Goal: Information Seeking & Learning: Find specific fact

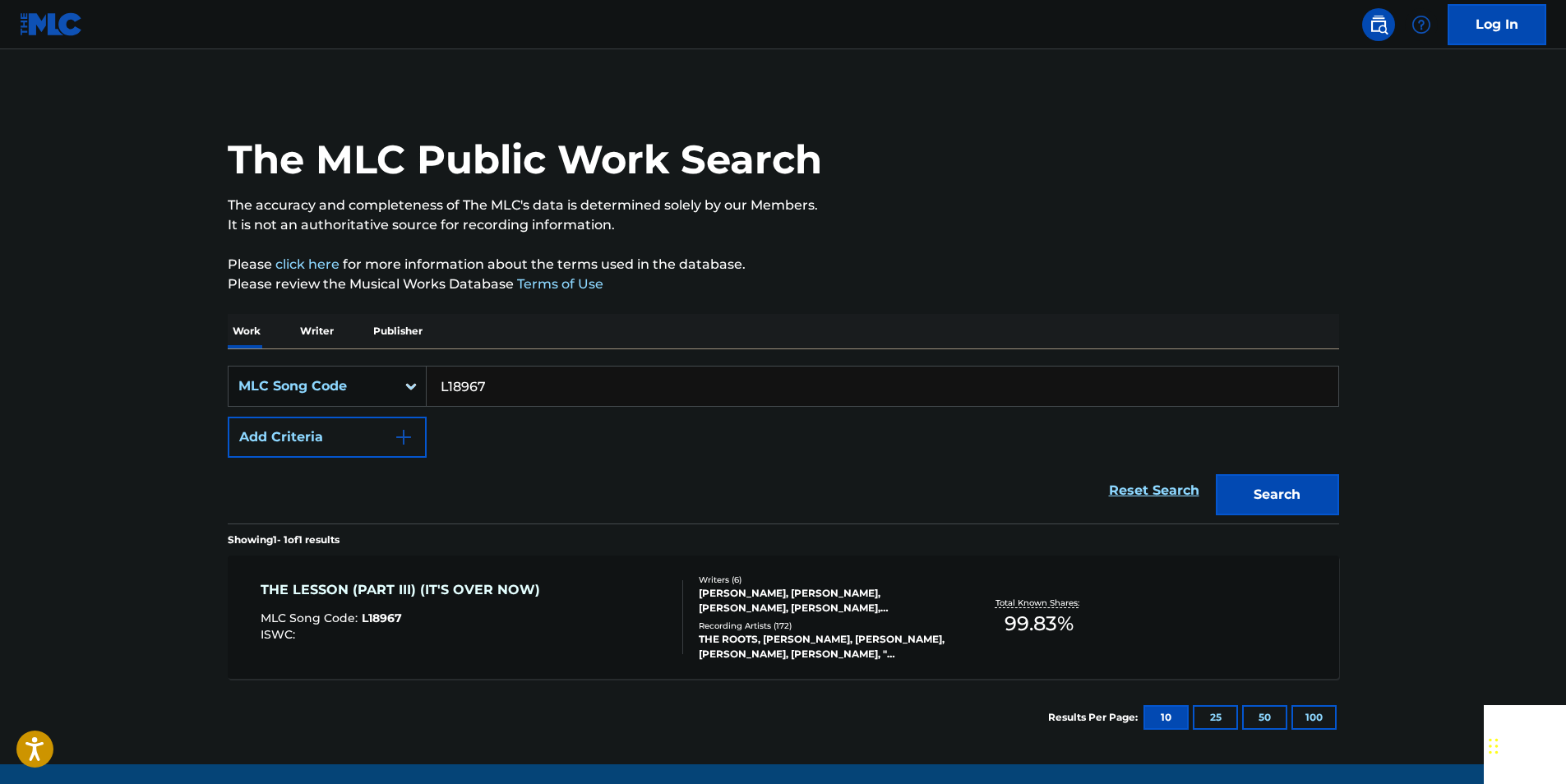
click at [499, 383] on input "L18967" at bounding box center [883, 385] width 912 height 40
paste input "H5382S"
click at [1292, 488] on button "Search" at bounding box center [1277, 494] width 123 height 41
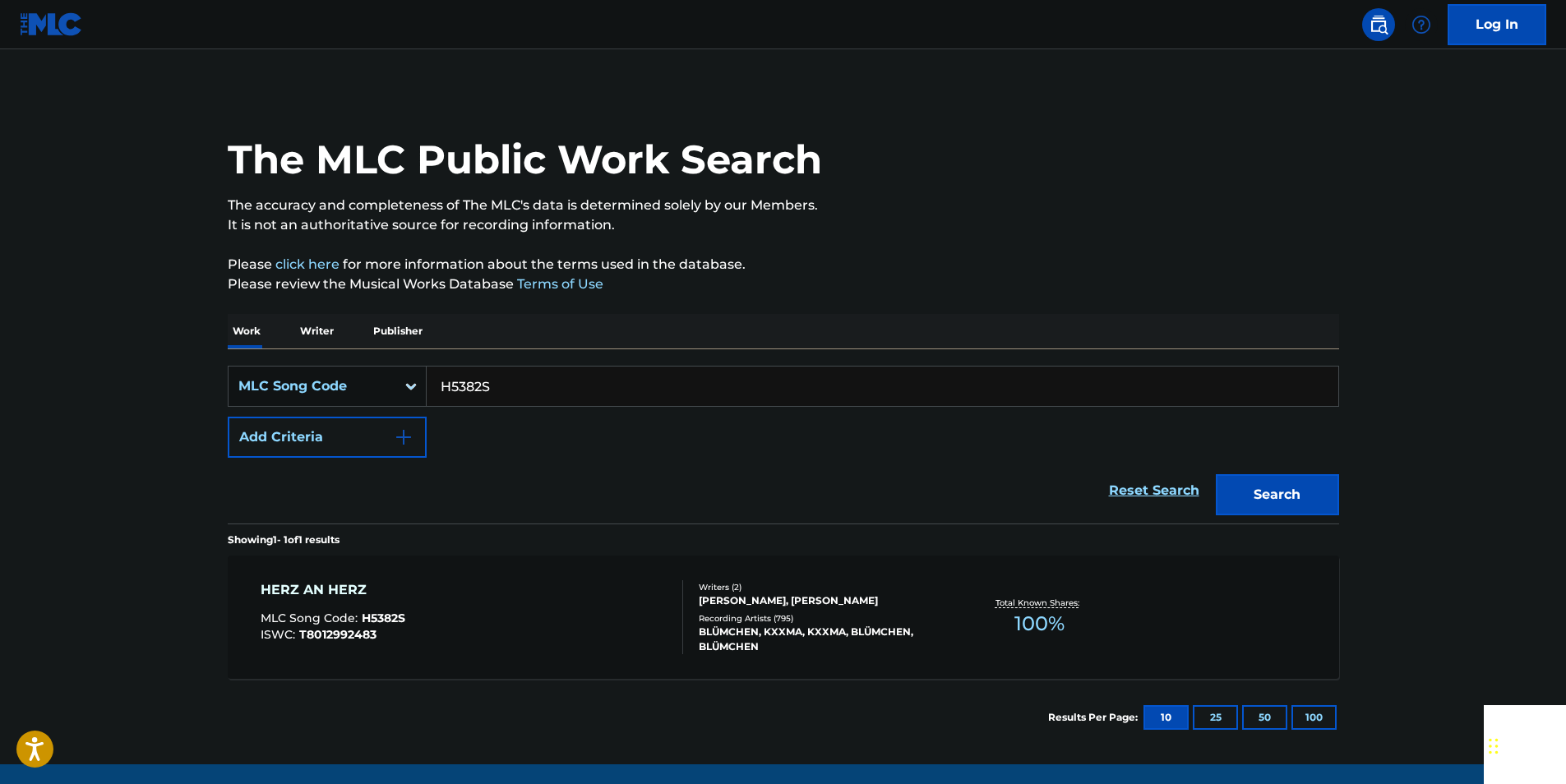
click at [530, 392] on input "H5382S" at bounding box center [883, 385] width 912 height 40
paste input "GA80S1"
click at [1330, 481] on button "Search" at bounding box center [1277, 494] width 123 height 41
click at [544, 381] on input "GA80S1" at bounding box center [883, 385] width 912 height 40
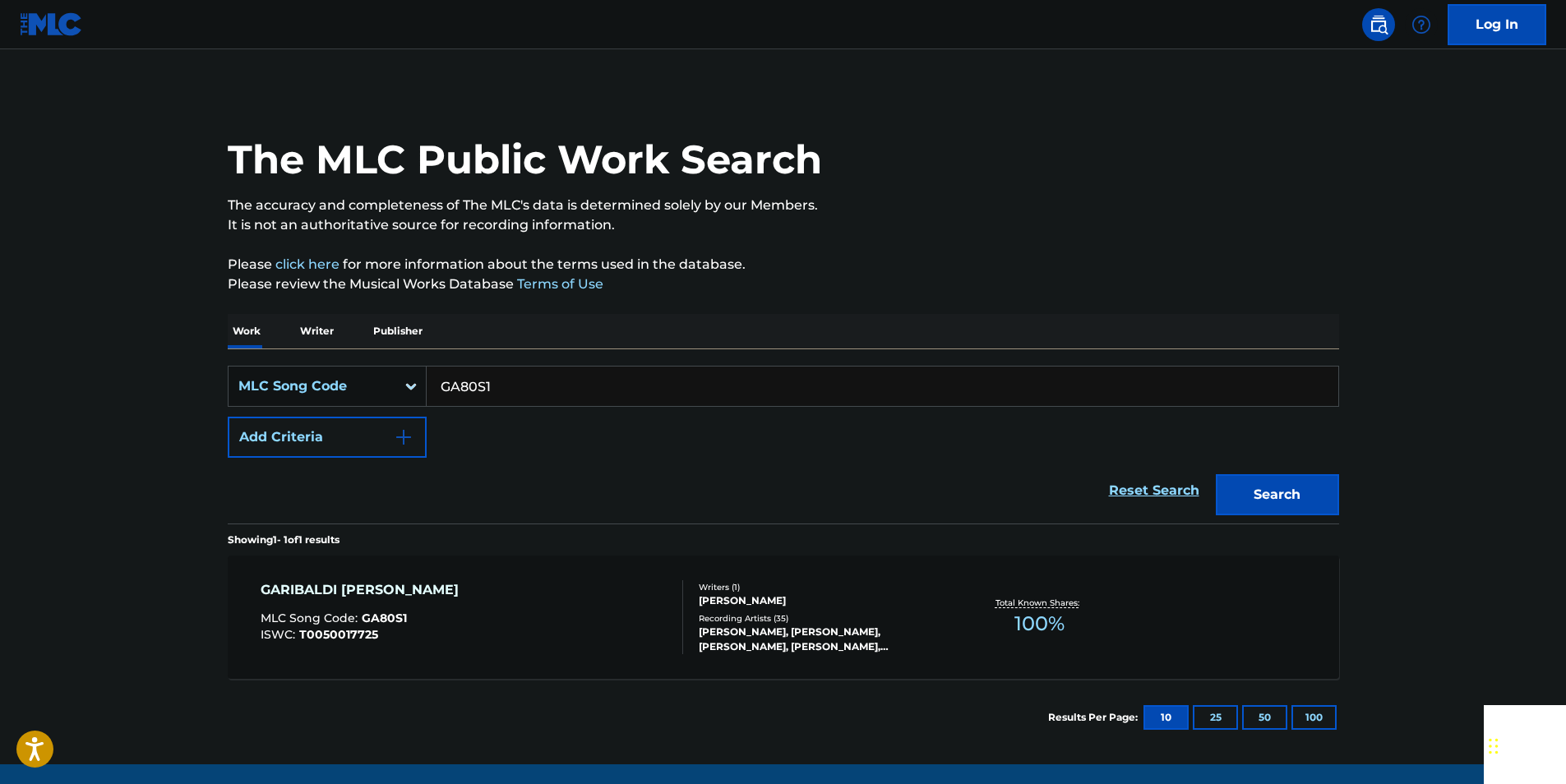
click at [544, 381] on input "GA80S1" at bounding box center [883, 385] width 912 height 40
paste input "EV798A"
click at [1333, 483] on button "Search" at bounding box center [1277, 494] width 123 height 41
click at [543, 394] on input "EV798A" at bounding box center [883, 385] width 912 height 40
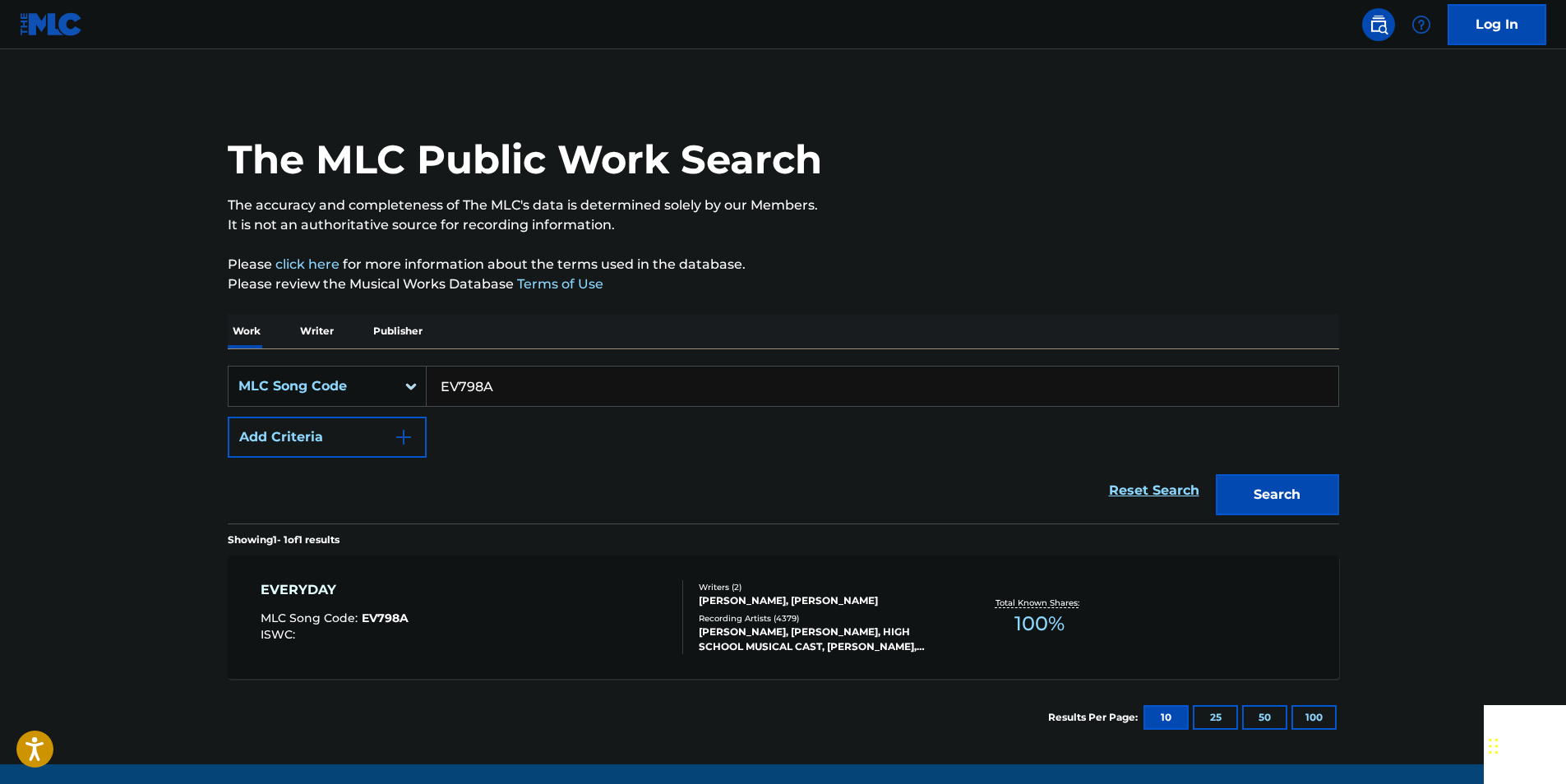
paste input "U02014"
click at [1284, 480] on button "Search" at bounding box center [1277, 494] width 123 height 41
click at [507, 375] on input "U02014" at bounding box center [883, 385] width 912 height 40
paste input "M49660"
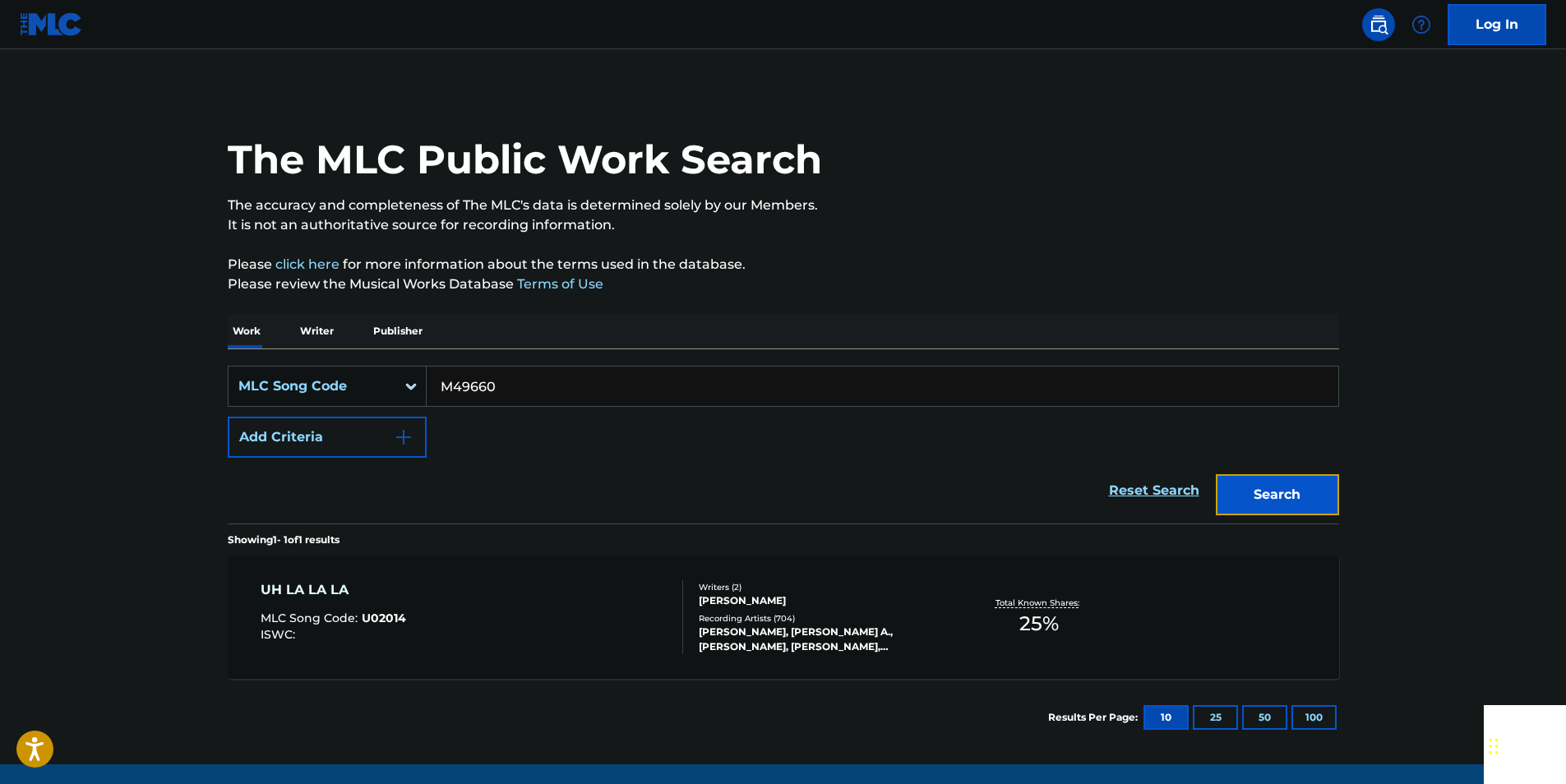
click at [1299, 495] on button "Search" at bounding box center [1277, 494] width 123 height 41
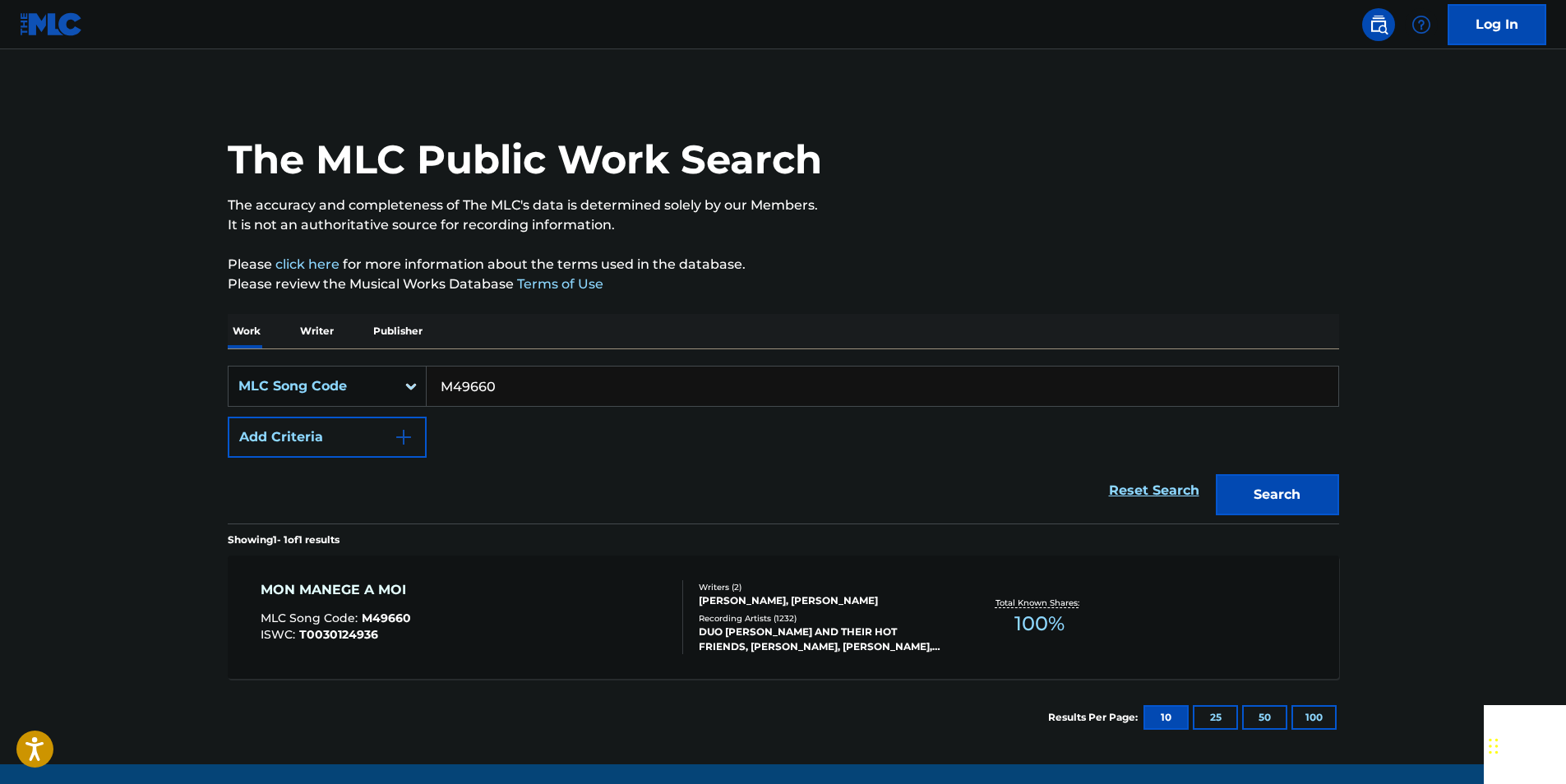
click at [526, 385] on input "M49660" at bounding box center [883, 385] width 912 height 40
paste input "C2043D"
click at [1299, 493] on button "Search" at bounding box center [1277, 494] width 123 height 41
click at [499, 404] on input "C2043D" at bounding box center [883, 385] width 912 height 40
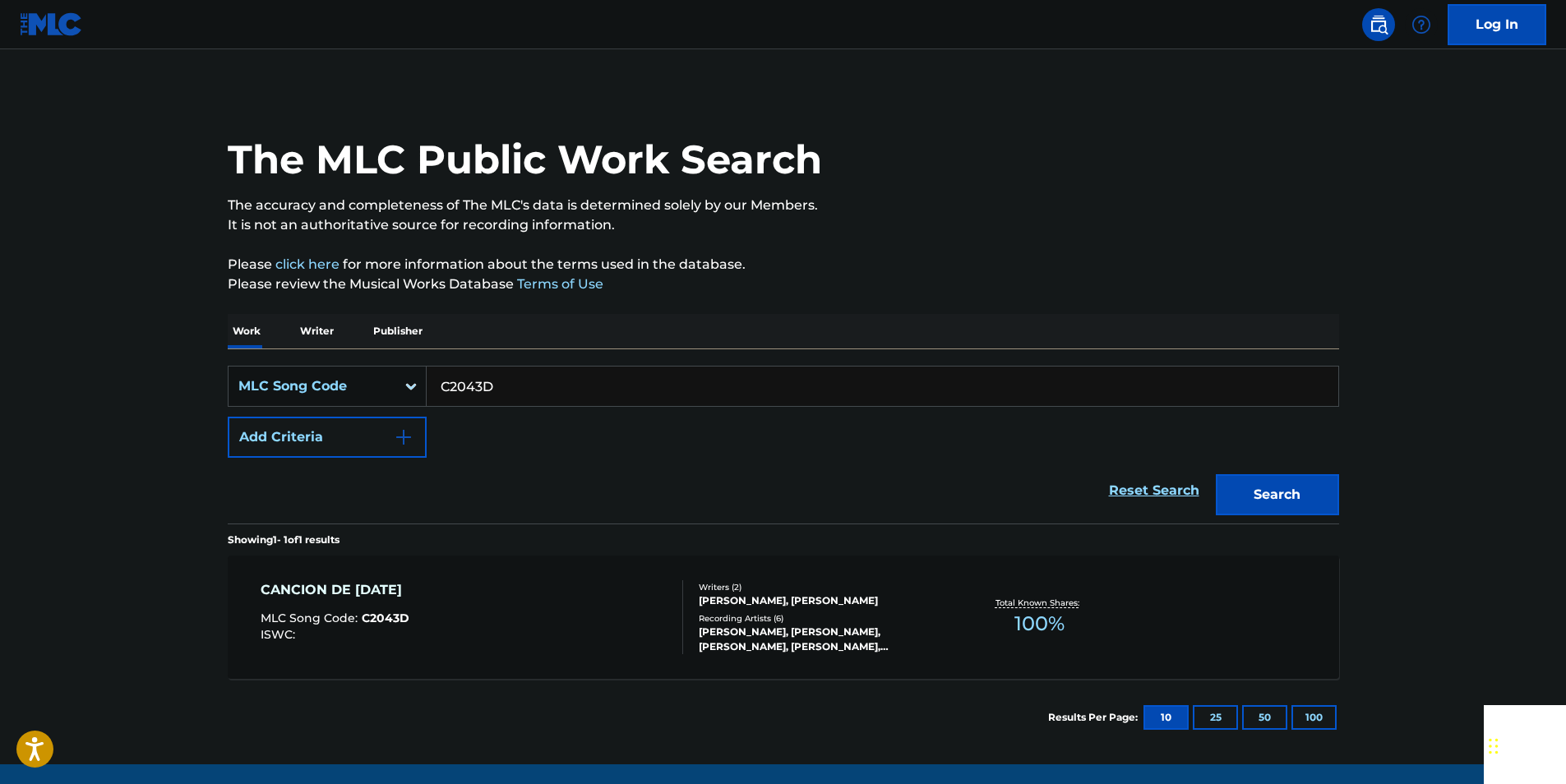
click at [499, 404] on input "C2043D" at bounding box center [883, 385] width 912 height 40
paste input "A3243K"
click at [1283, 489] on button "Search" at bounding box center [1277, 494] width 123 height 41
click at [498, 391] on input "A3243K" at bounding box center [883, 385] width 912 height 40
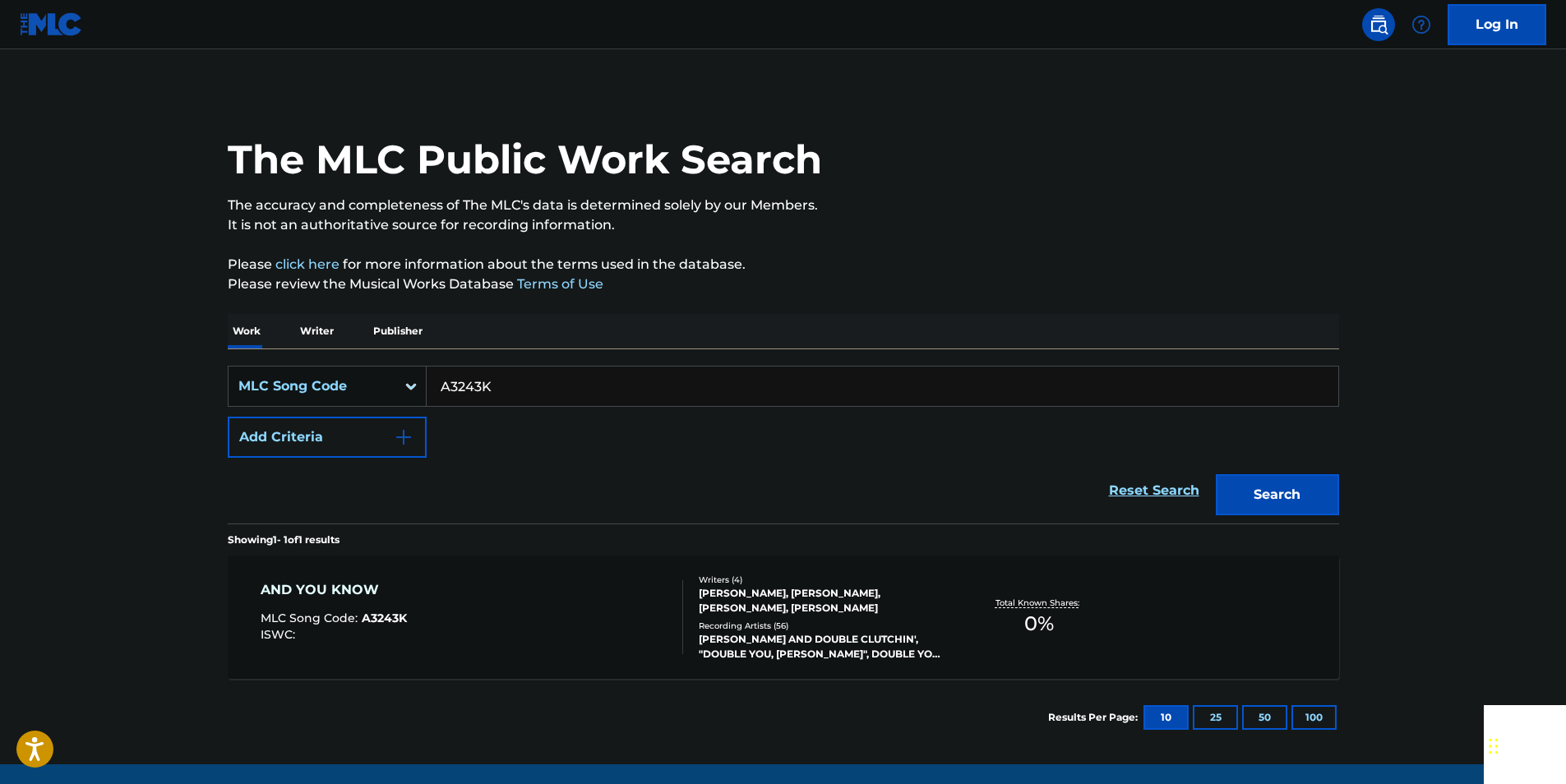
paste input "X8276S"
click at [1262, 485] on button "Search" at bounding box center [1277, 494] width 123 height 41
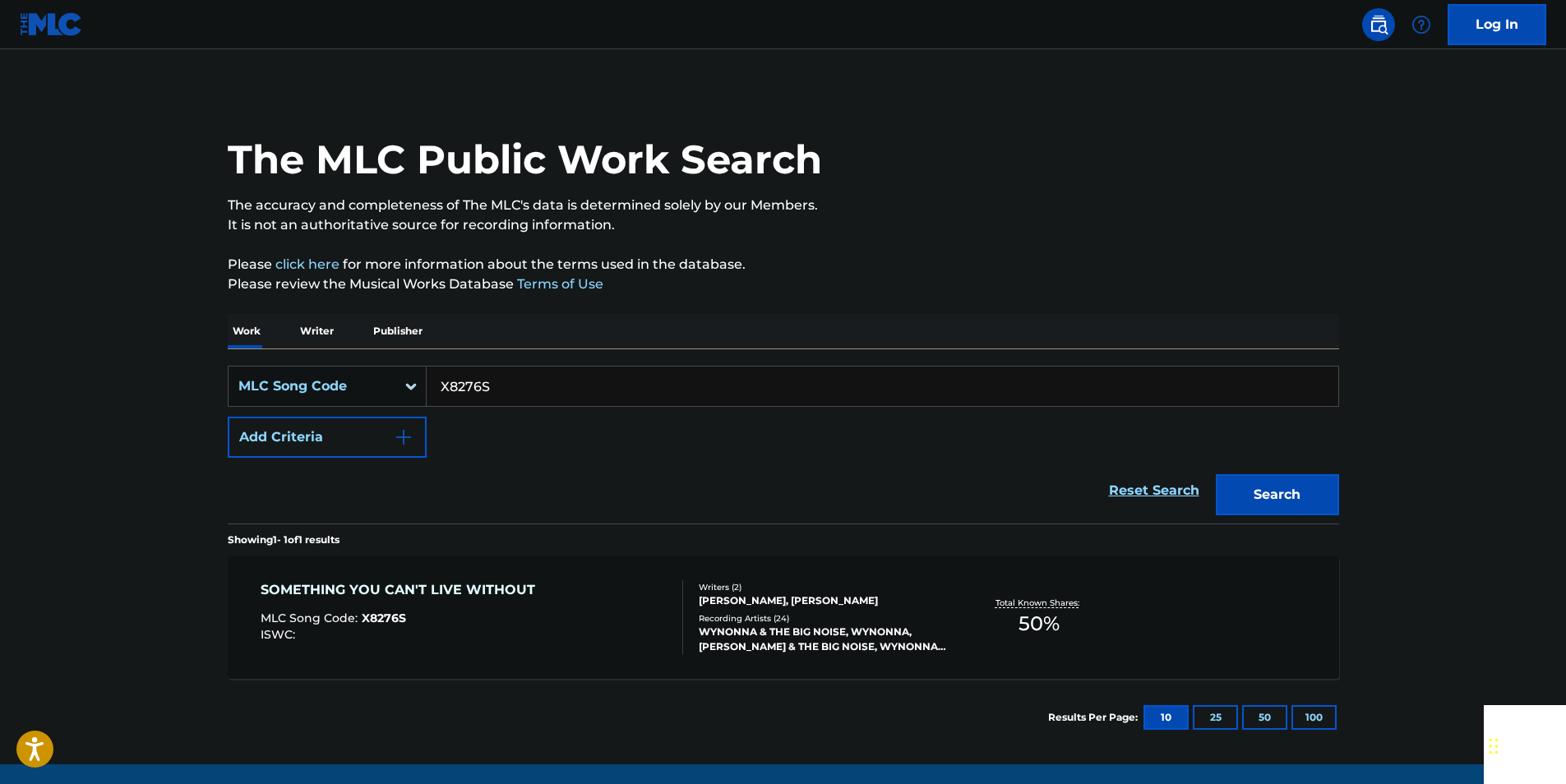
click at [494, 385] on input "X8276S" at bounding box center [883, 385] width 912 height 40
paste input "C79695"
click at [1261, 492] on button "Search" at bounding box center [1277, 494] width 123 height 41
click at [526, 379] on input "C79695" at bounding box center [883, 385] width 912 height 40
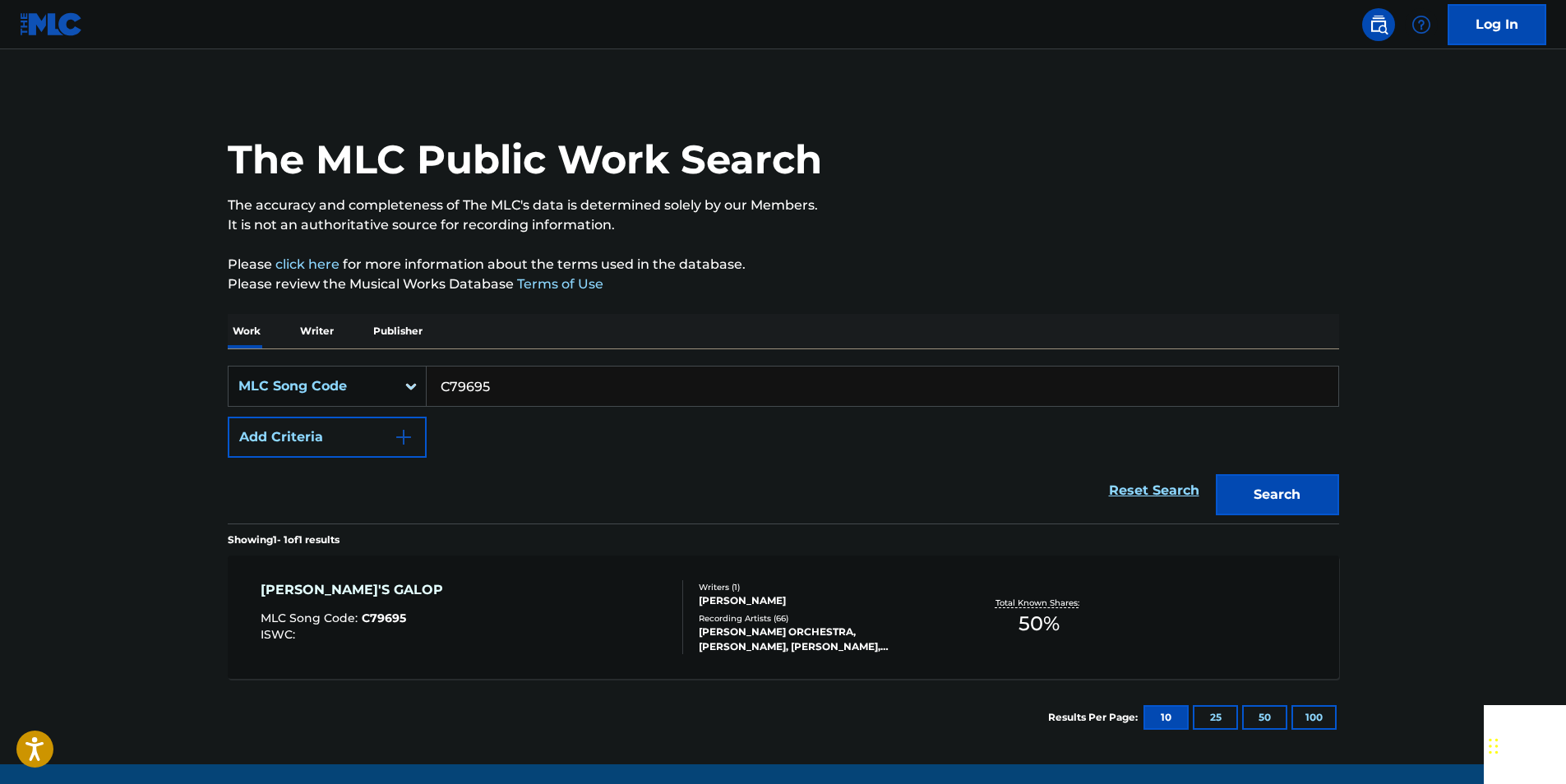
click at [526, 379] on input "C79695" at bounding box center [883, 385] width 912 height 40
paste input "947721"
click at [1288, 493] on button "Search" at bounding box center [1277, 494] width 123 height 41
click at [516, 380] on input "947721" at bounding box center [883, 385] width 912 height 40
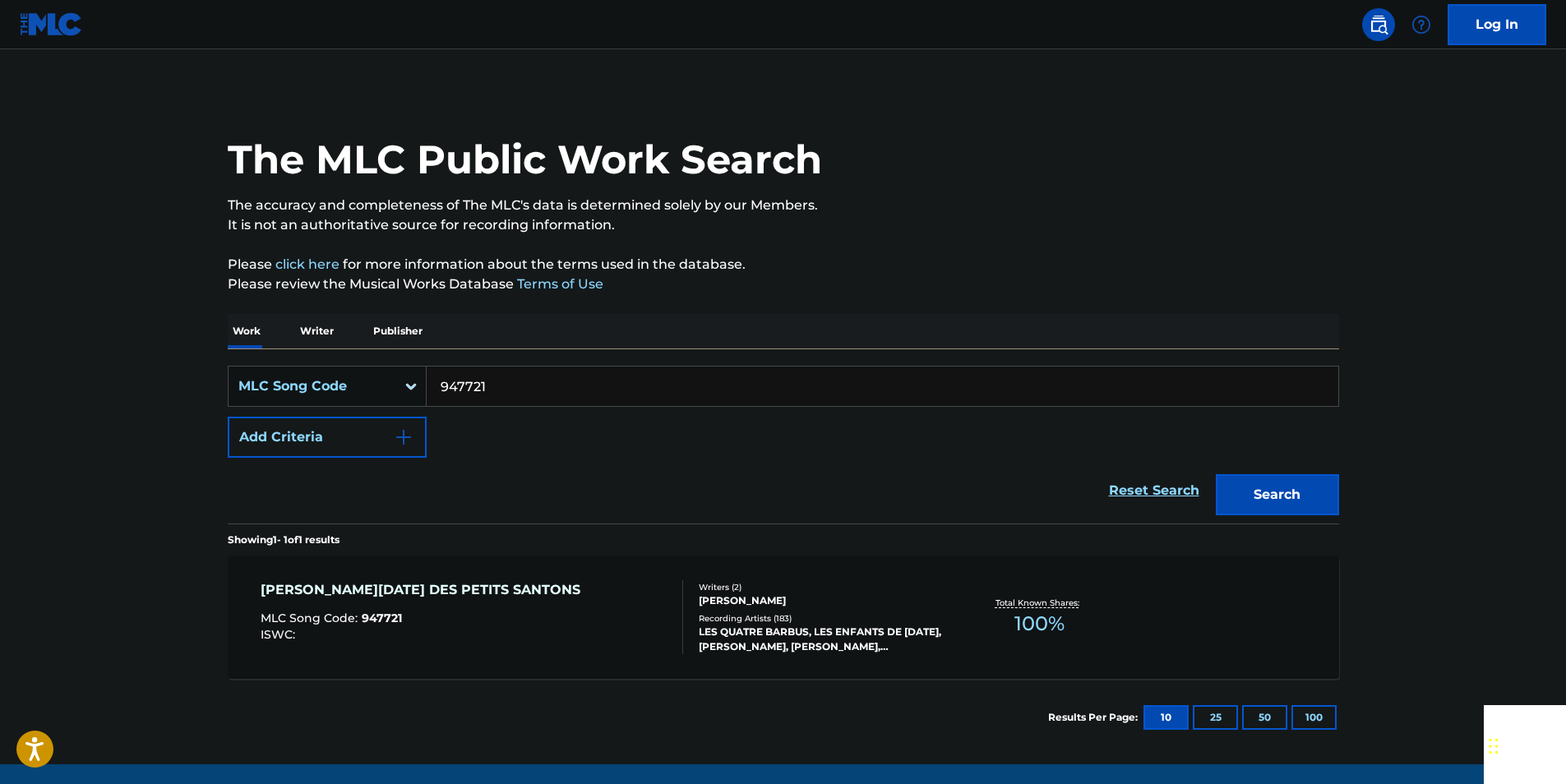
paste input "W1950D"
click at [1295, 493] on button "Search" at bounding box center [1277, 494] width 123 height 41
click at [518, 371] on input "W1950D" at bounding box center [883, 385] width 912 height 40
paste input "L01986"
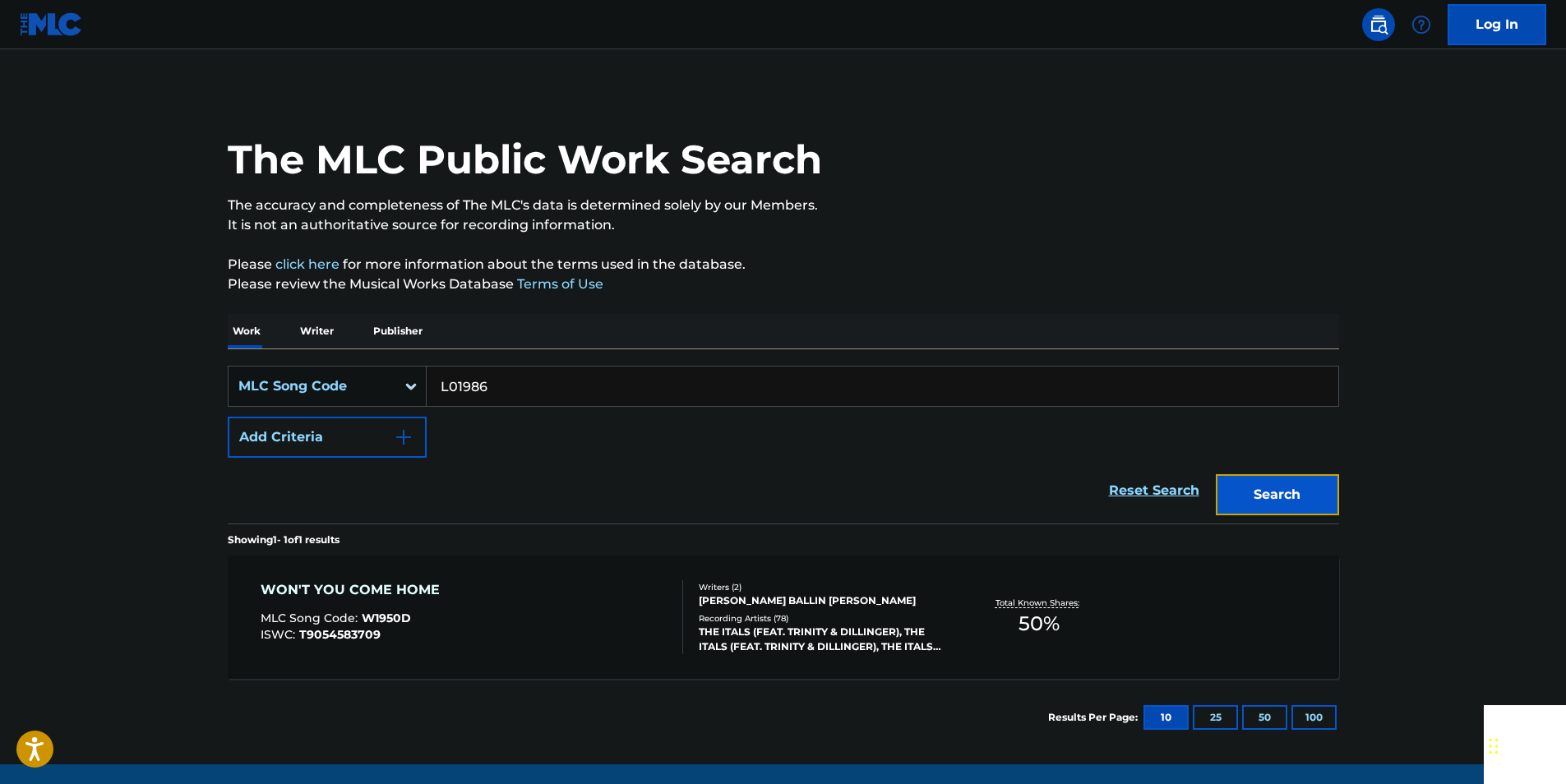
click at [1317, 486] on button "Search" at bounding box center [1277, 494] width 123 height 41
click at [556, 380] on input "L01986" at bounding box center [883, 385] width 912 height 40
paste input "V00832"
type input "V00832"
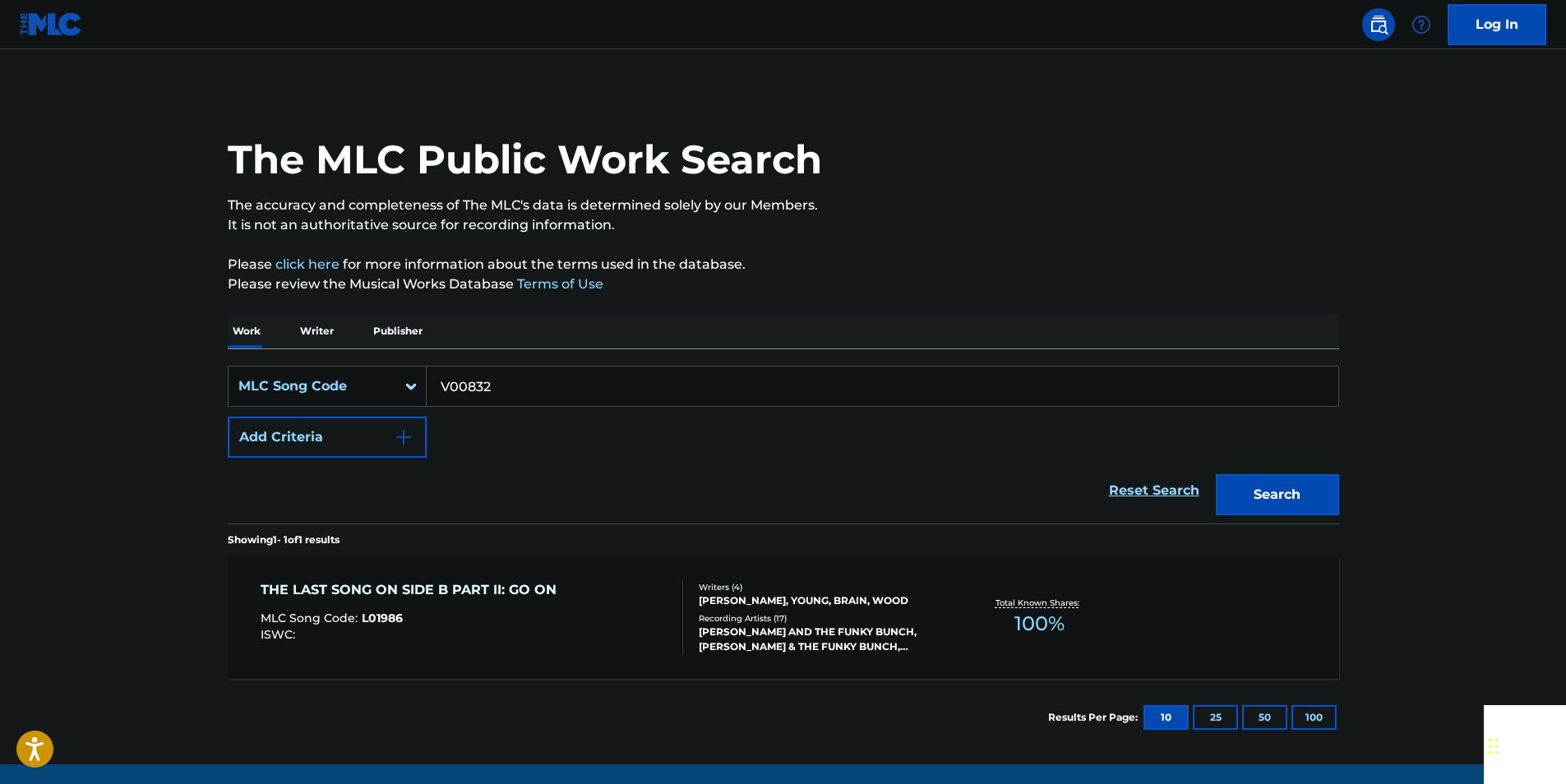
click at [1187, 486] on link "Reset Search" at bounding box center [1154, 490] width 107 height 36
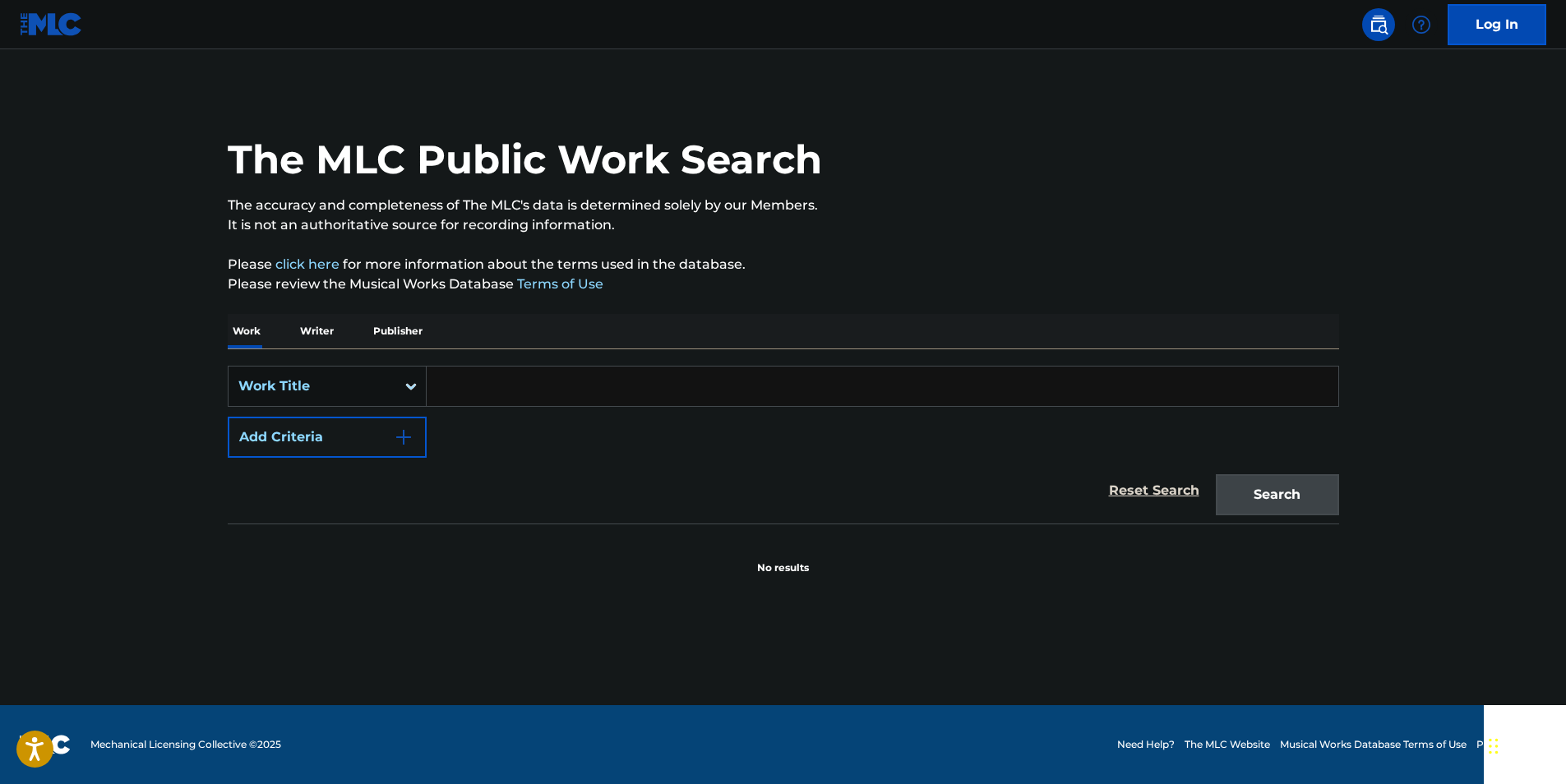
click at [671, 371] on input "Search Form" at bounding box center [883, 385] width 912 height 40
click at [293, 385] on div "Work Title" at bounding box center [312, 386] width 148 height 19
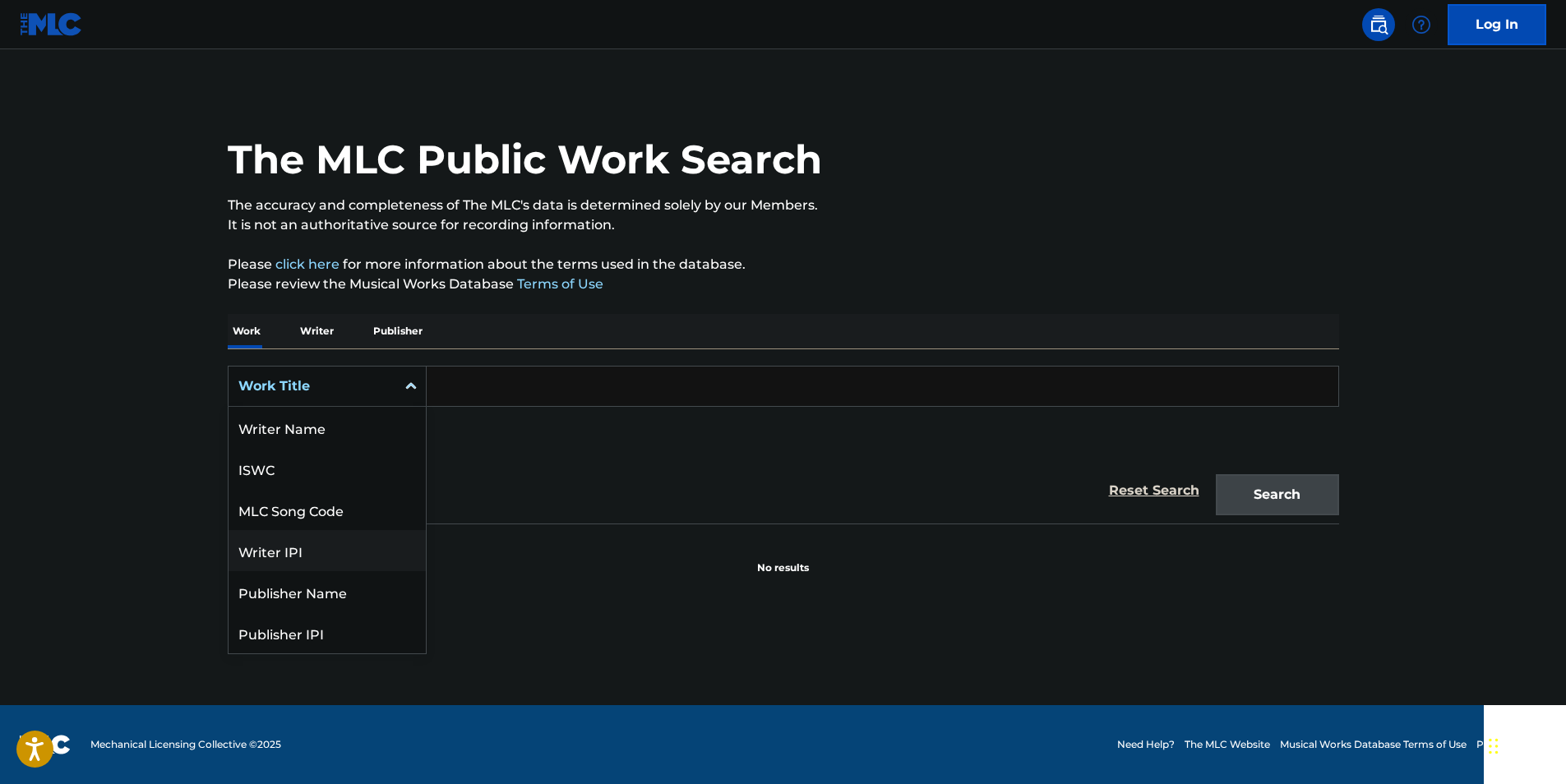
scroll to position [83, 0]
click at [356, 433] on div "MLC Song Code" at bounding box center [327, 427] width 198 height 41
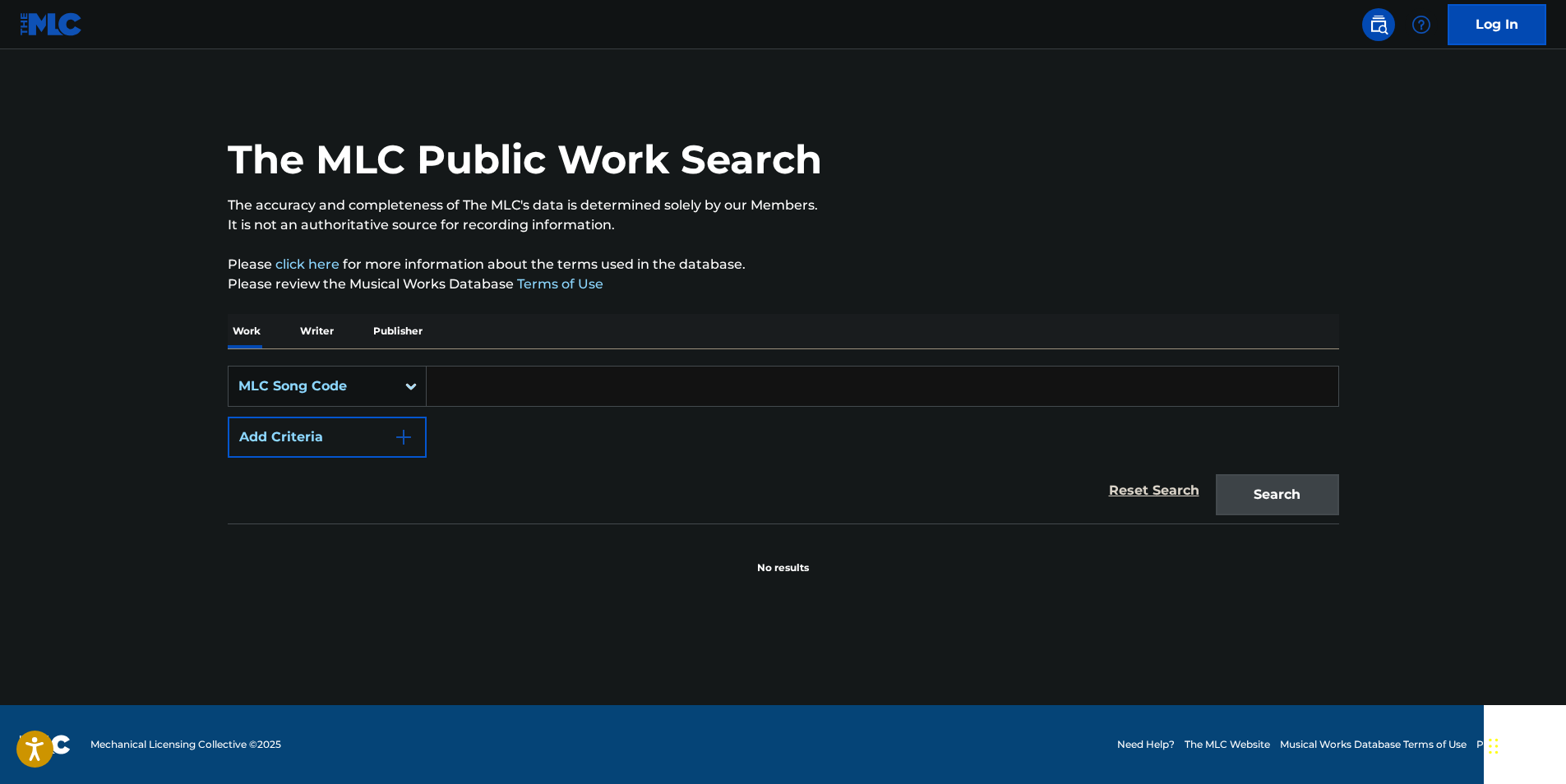
click at [634, 402] on input "Search Form" at bounding box center [883, 385] width 912 height 40
paste input "V00832"
click at [1335, 492] on button "Search" at bounding box center [1277, 494] width 123 height 41
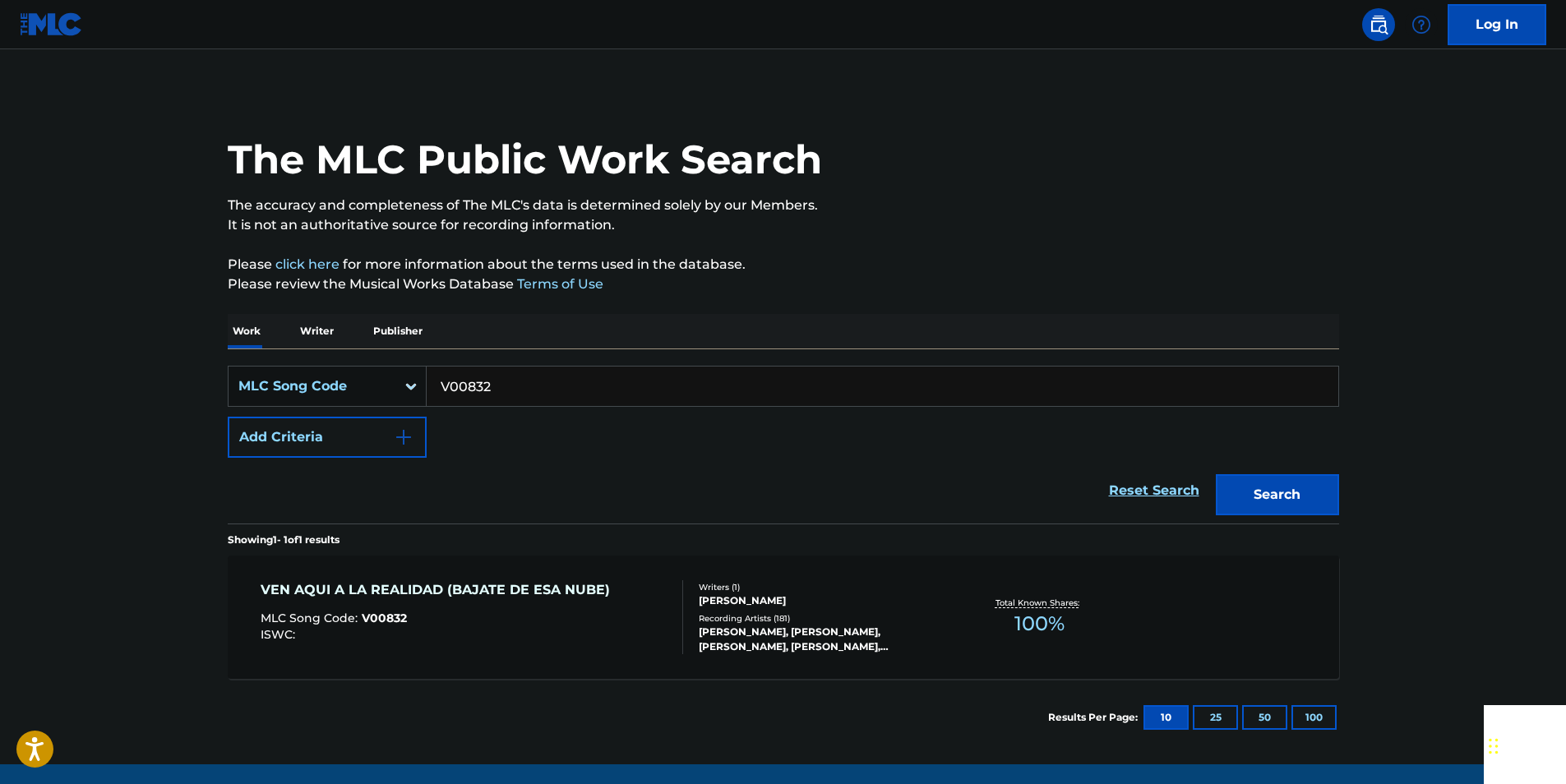
click at [504, 394] on input "V00832" at bounding box center [883, 385] width 912 height 40
paste input "R41991"
click at [1259, 501] on button "Search" at bounding box center [1277, 494] width 123 height 41
click at [538, 377] on input "R41991" at bounding box center [883, 385] width 912 height 40
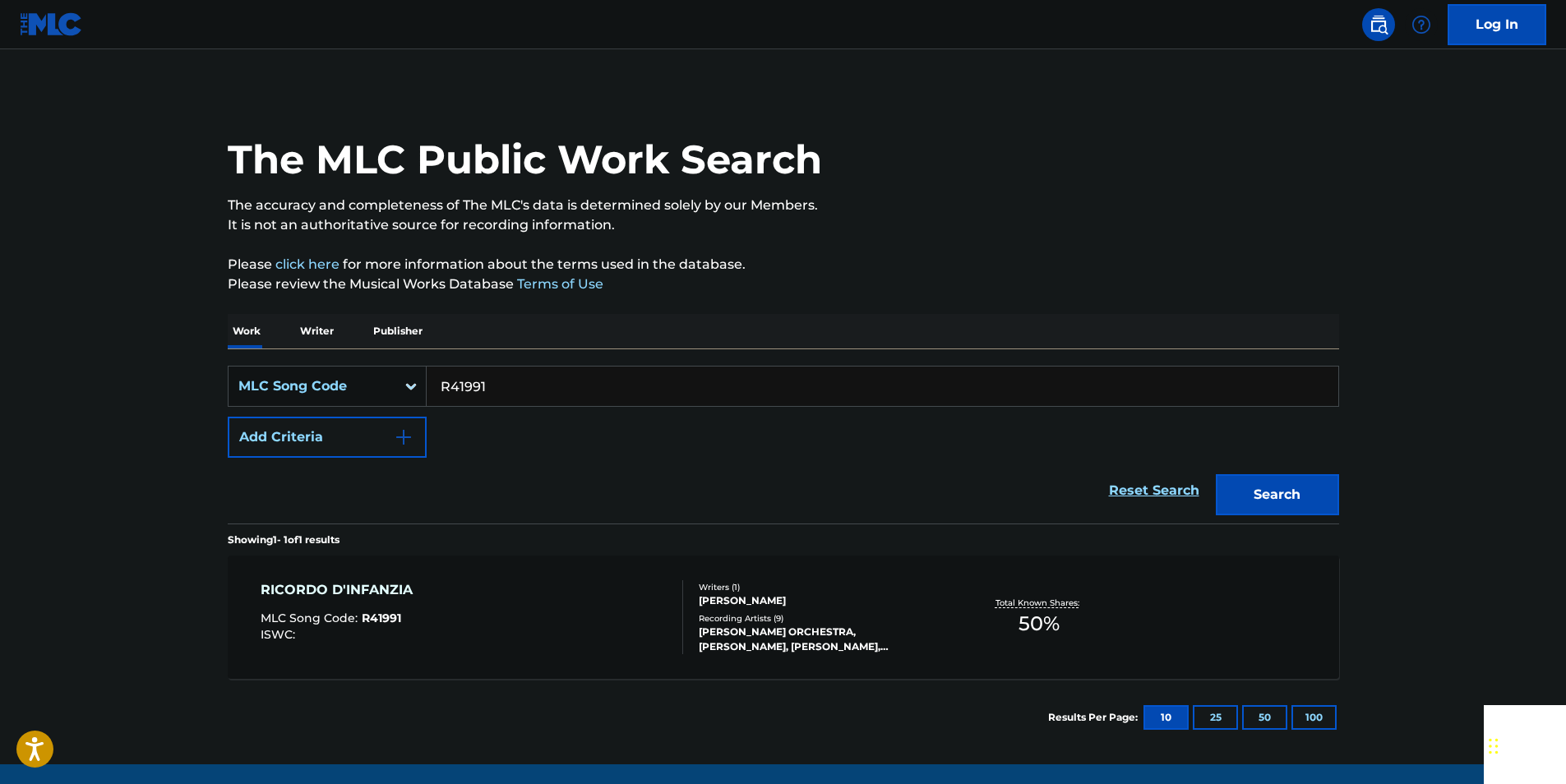
click at [538, 377] on input "R41991" at bounding box center [883, 385] width 912 height 40
paste input "C3363U"
click at [1287, 507] on button "Search" at bounding box center [1277, 494] width 123 height 41
click at [506, 379] on input "C3363U" at bounding box center [883, 385] width 912 height 40
click at [506, 380] on input "C3363U" at bounding box center [883, 385] width 912 height 40
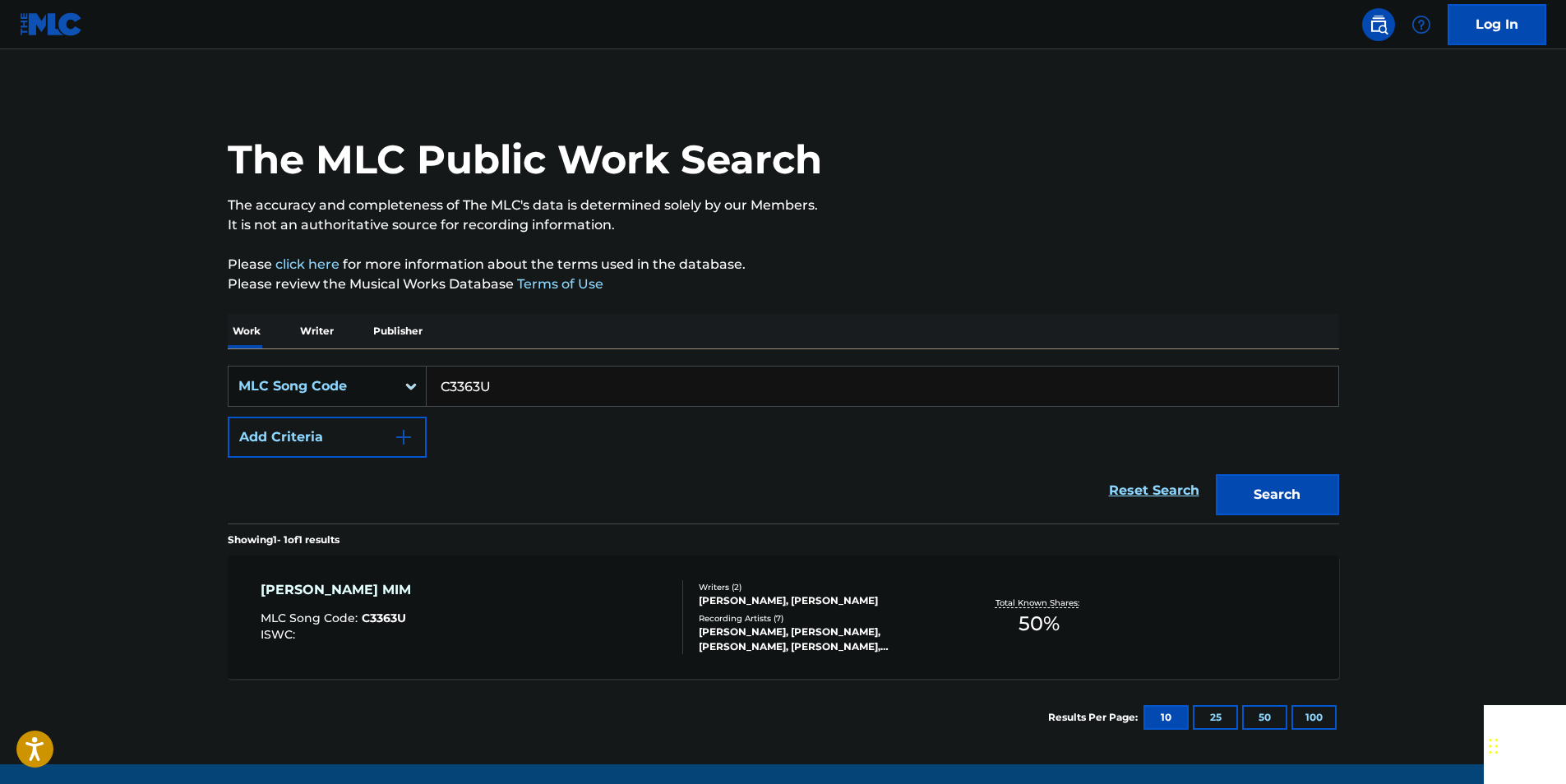
paste input "942550"
click at [1282, 497] on button "Search" at bounding box center [1277, 494] width 123 height 41
click at [544, 386] on input "942550" at bounding box center [883, 385] width 912 height 40
paste input "T2544T"
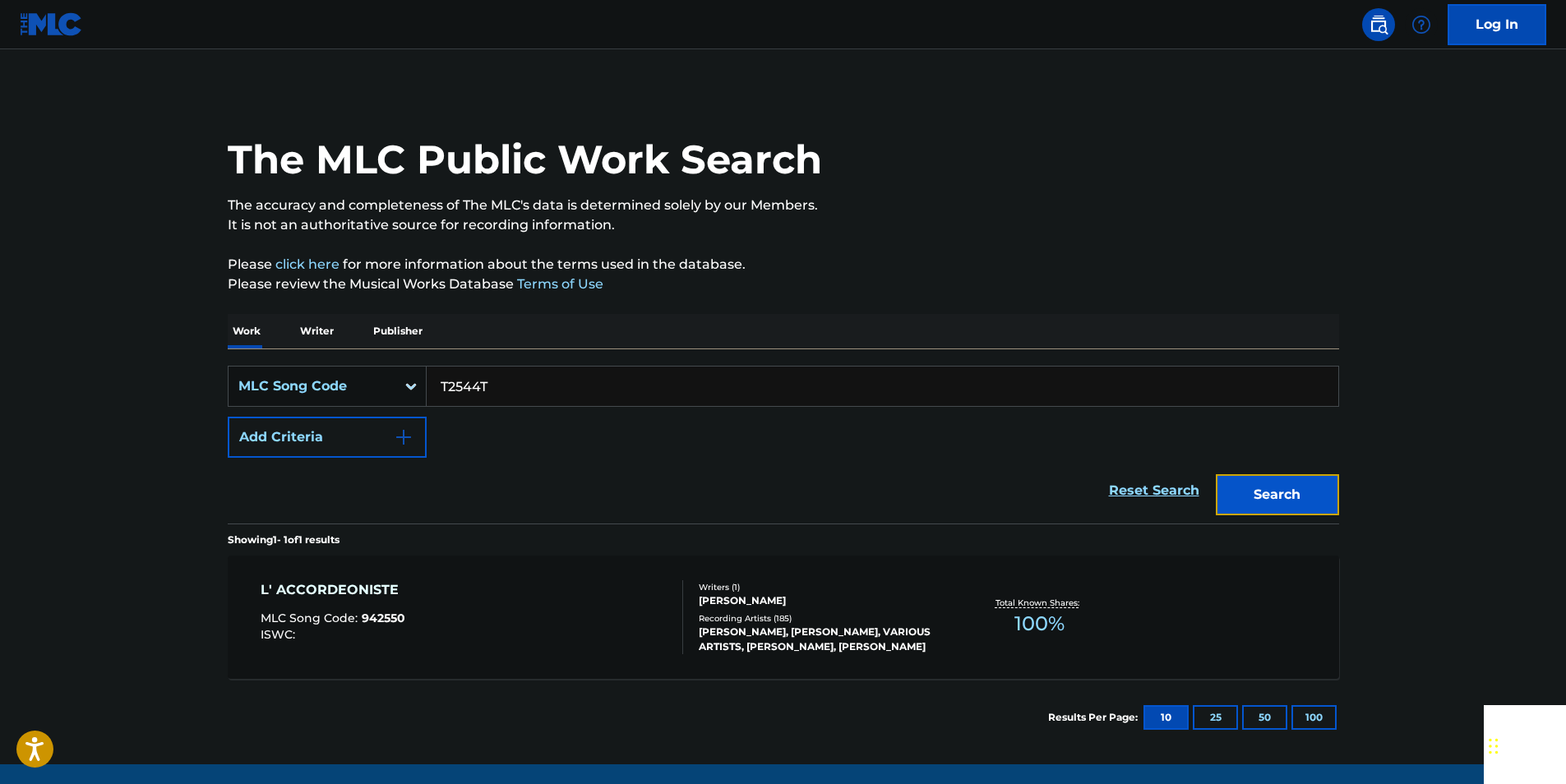
click at [1332, 486] on button "Search" at bounding box center [1277, 494] width 123 height 41
click at [513, 385] on input "T2544T" at bounding box center [883, 385] width 912 height 40
paste input "L05574"
click at [1251, 509] on button "Search" at bounding box center [1277, 494] width 123 height 41
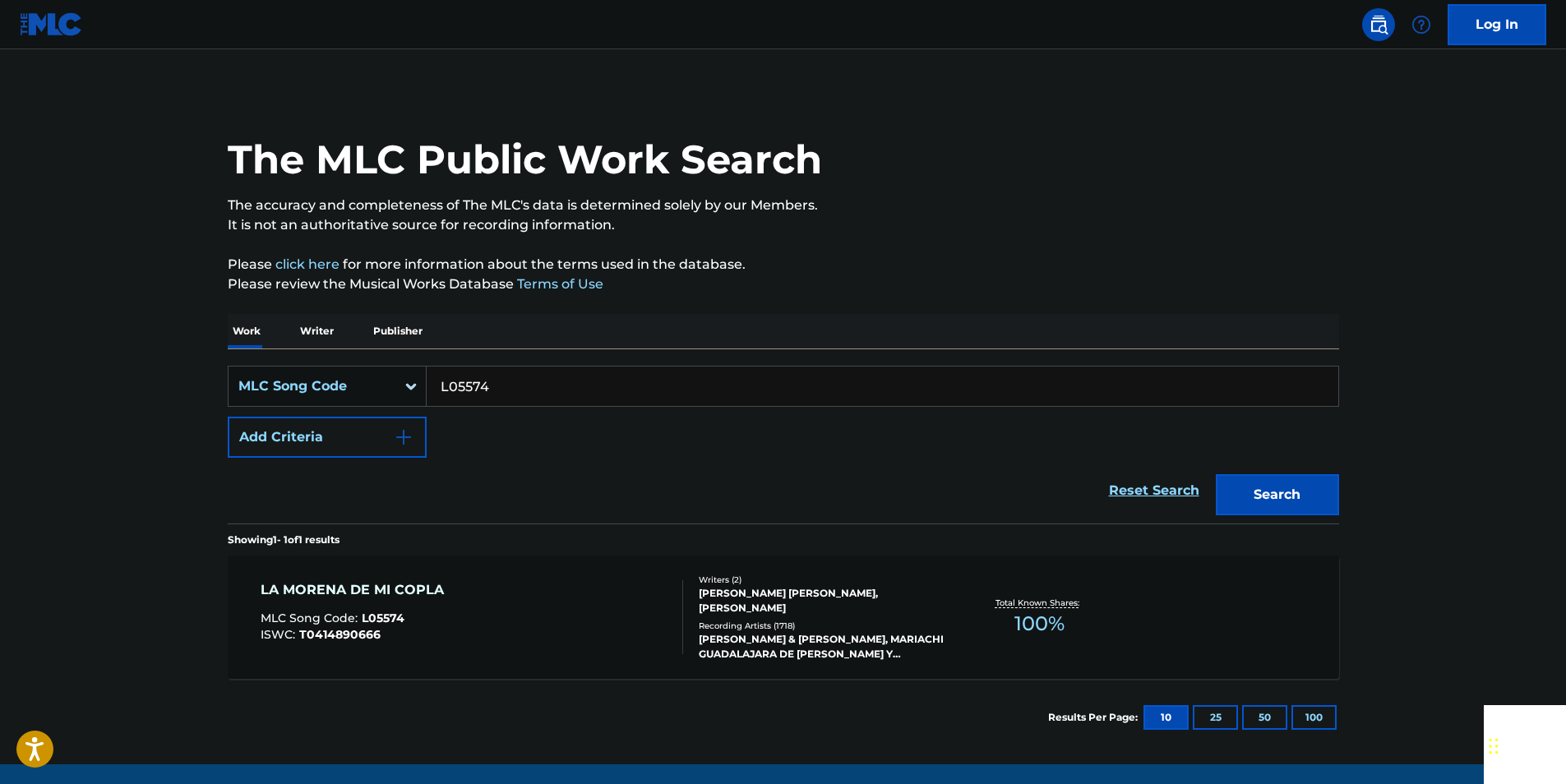
click at [512, 393] on input "L05574" at bounding box center [883, 385] width 912 height 40
click at [511, 393] on input "L05574" at bounding box center [883, 385] width 912 height 40
paste input "T42480"
click at [1276, 495] on button "Search" at bounding box center [1277, 494] width 123 height 41
click at [509, 386] on input "T42480" at bounding box center [883, 385] width 912 height 40
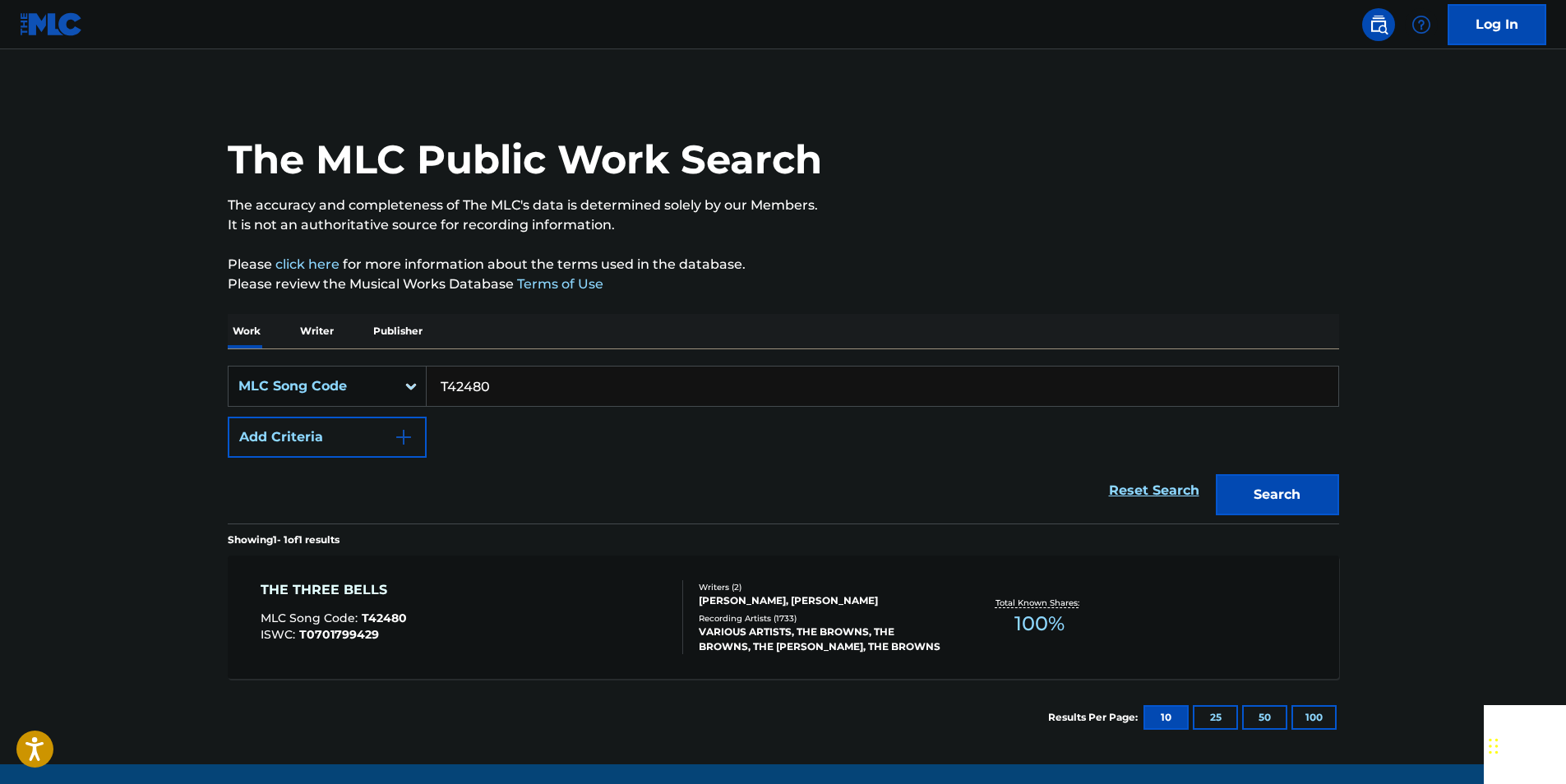
click at [509, 386] on input "T42480" at bounding box center [883, 385] width 912 height 40
paste input "B1461"
click at [1266, 493] on button "Search" at bounding box center [1277, 494] width 123 height 41
click at [502, 385] on input "B14610" at bounding box center [883, 385] width 912 height 40
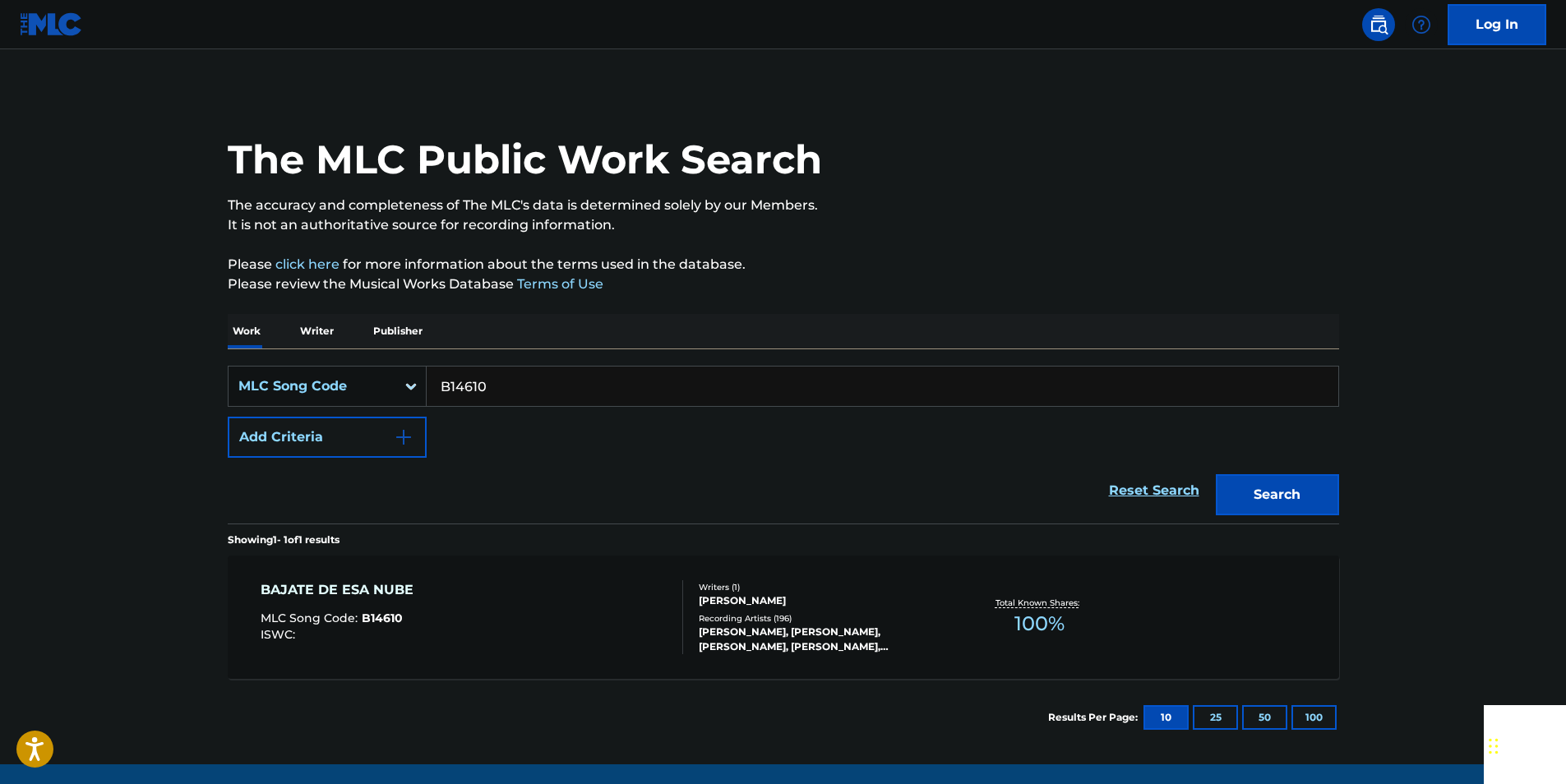
paste input "R2671B"
click at [1291, 495] on button "Search" at bounding box center [1277, 494] width 123 height 41
click at [494, 391] on input "R2671B" at bounding box center [883, 385] width 912 height 40
paste input "B14792"
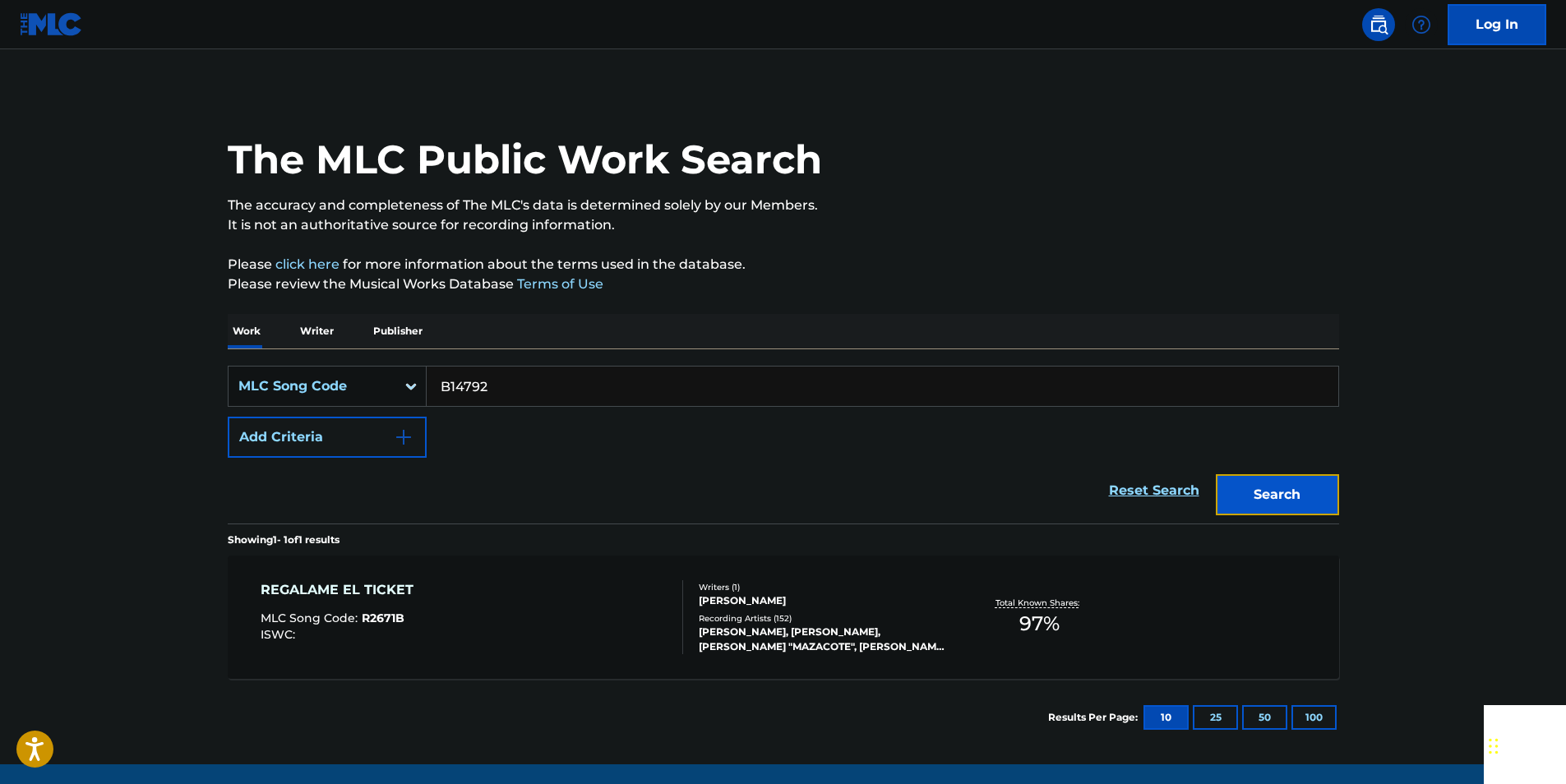
click at [1294, 502] on button "Search" at bounding box center [1277, 494] width 123 height 41
click at [502, 370] on input "B14792" at bounding box center [883, 385] width 912 height 40
paste input "P8031E"
click at [1313, 475] on button "Search" at bounding box center [1277, 494] width 123 height 41
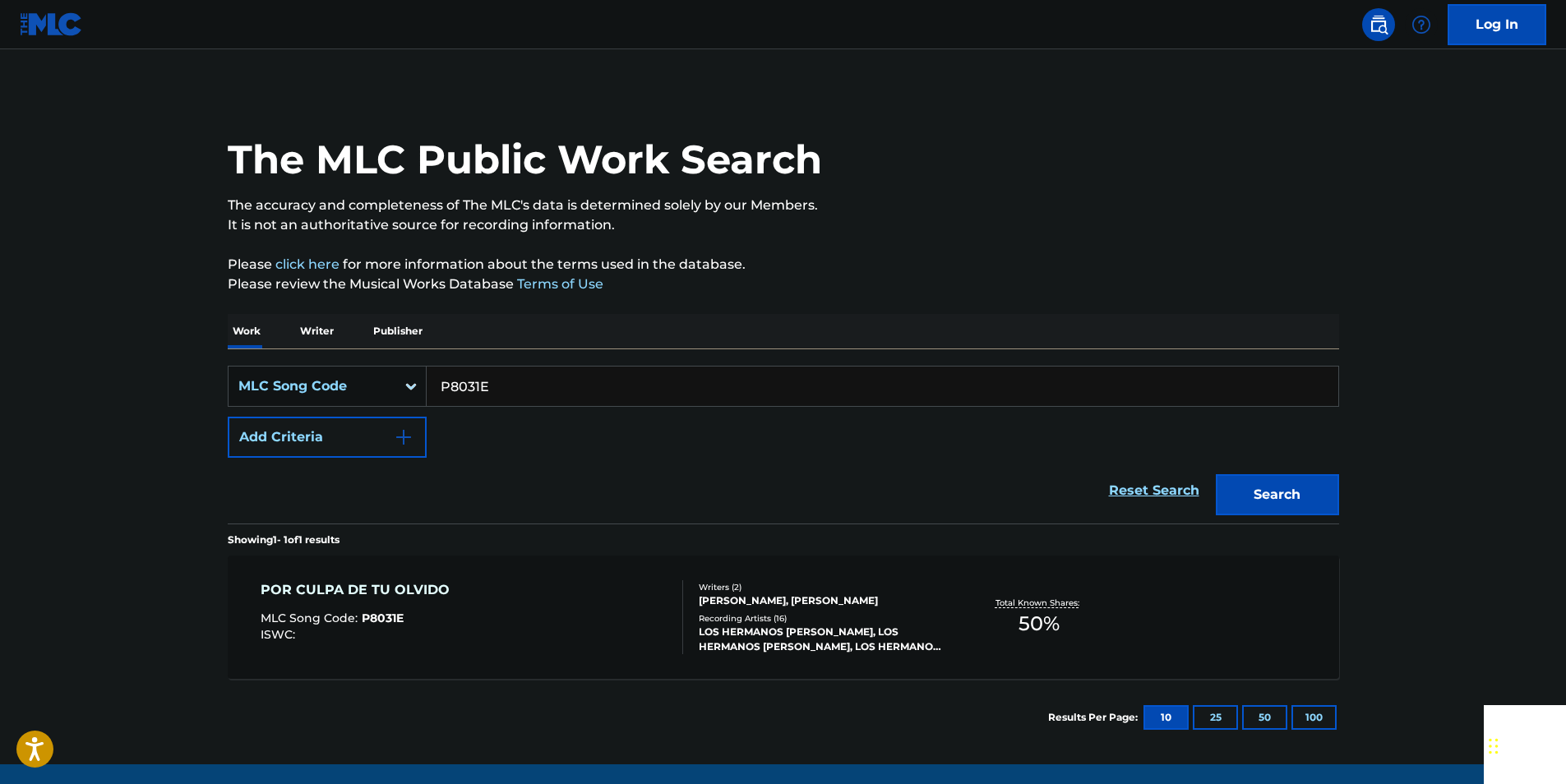
click at [507, 383] on input "P8031E" at bounding box center [883, 385] width 912 height 40
paste input "C03939"
click at [1281, 512] on button "Search" at bounding box center [1277, 494] width 123 height 41
click at [515, 377] on input "C03939" at bounding box center [883, 385] width 912 height 40
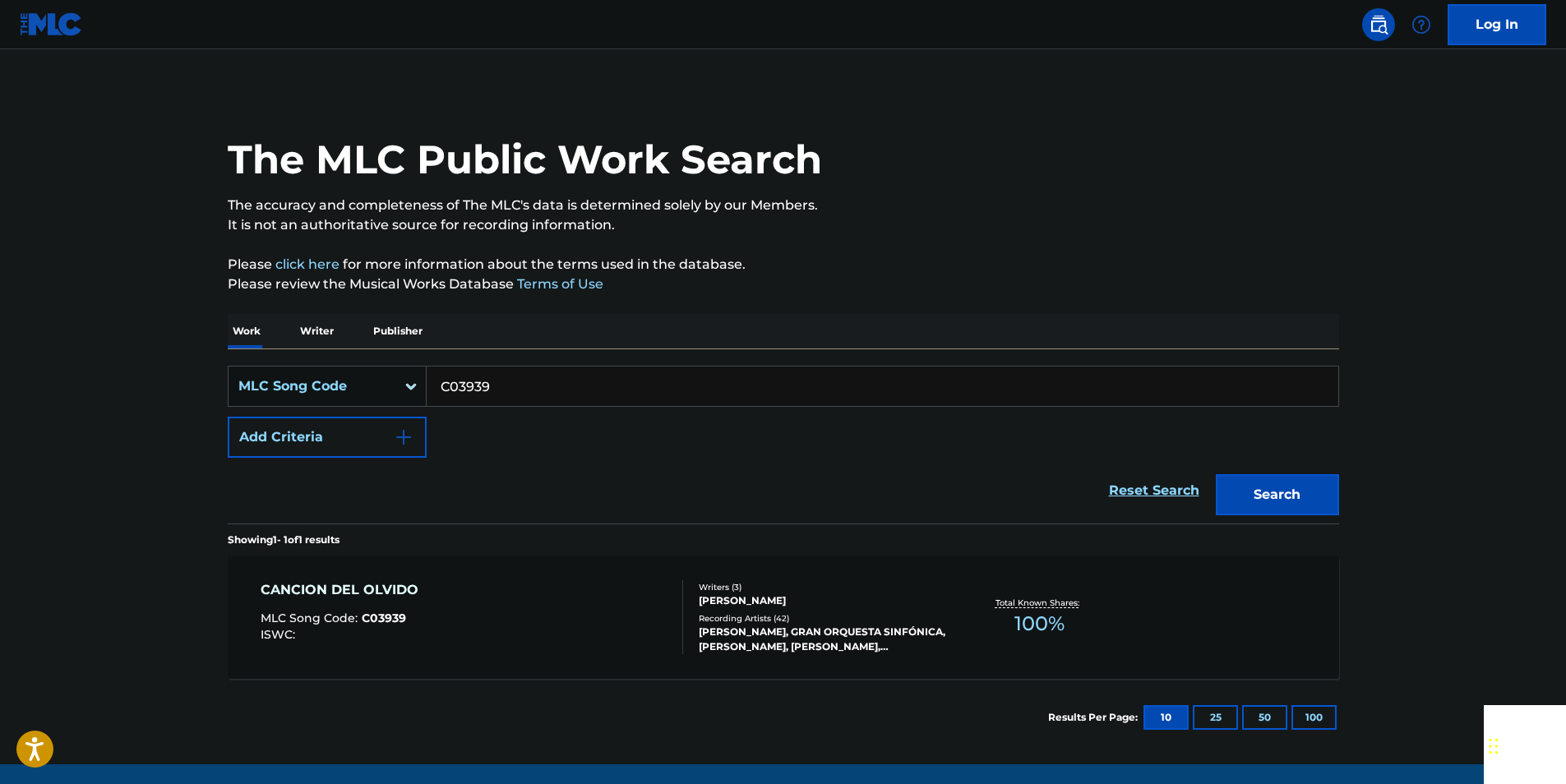
click at [515, 377] on input "C03939" at bounding box center [883, 385] width 912 height 40
paste input "F06503"
click at [1313, 485] on button "Search" at bounding box center [1277, 494] width 123 height 41
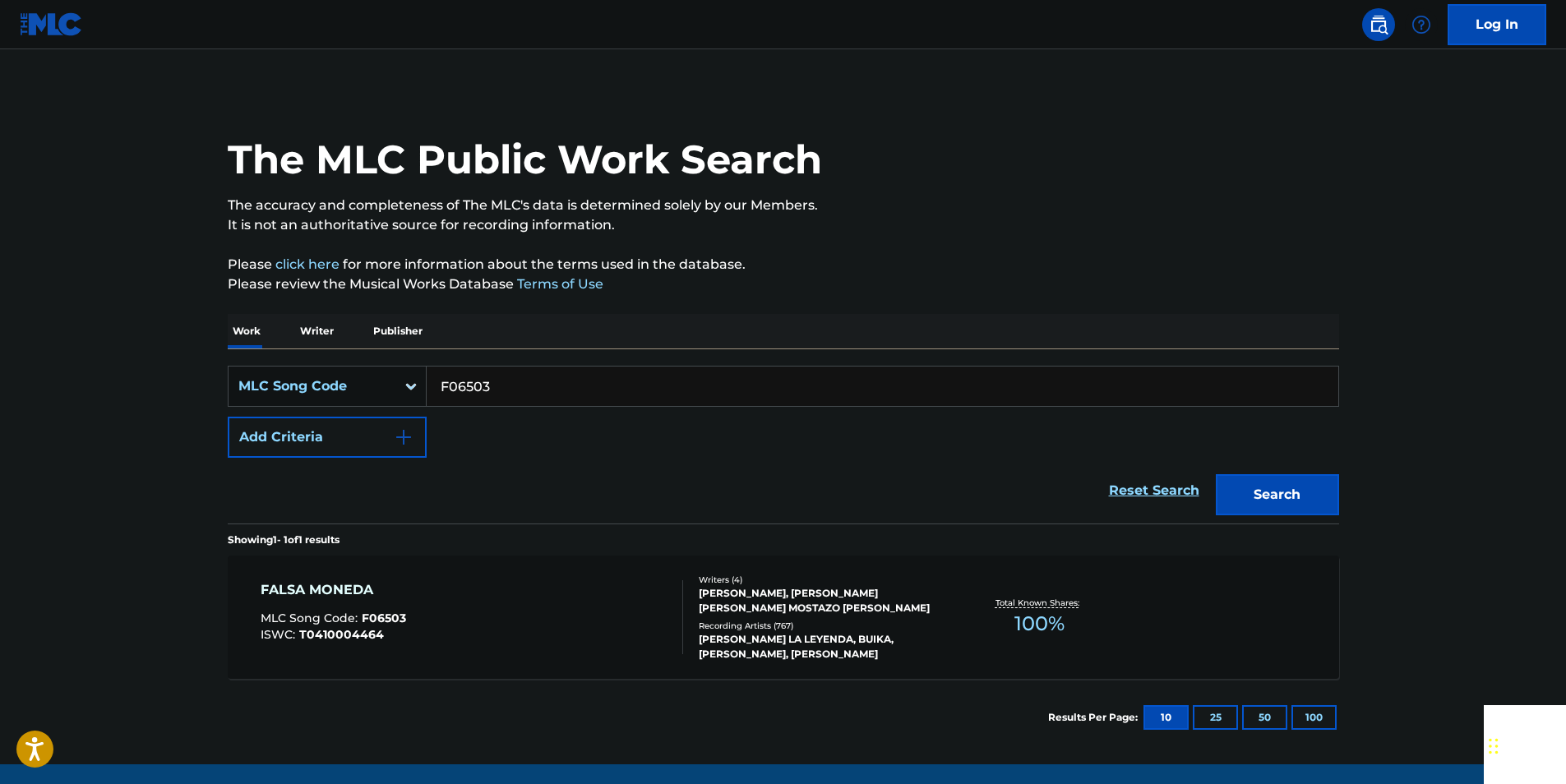
click at [557, 369] on input "F06503" at bounding box center [883, 385] width 912 height 40
paste input "D10639"
click at [1315, 499] on button "Search" at bounding box center [1277, 494] width 123 height 41
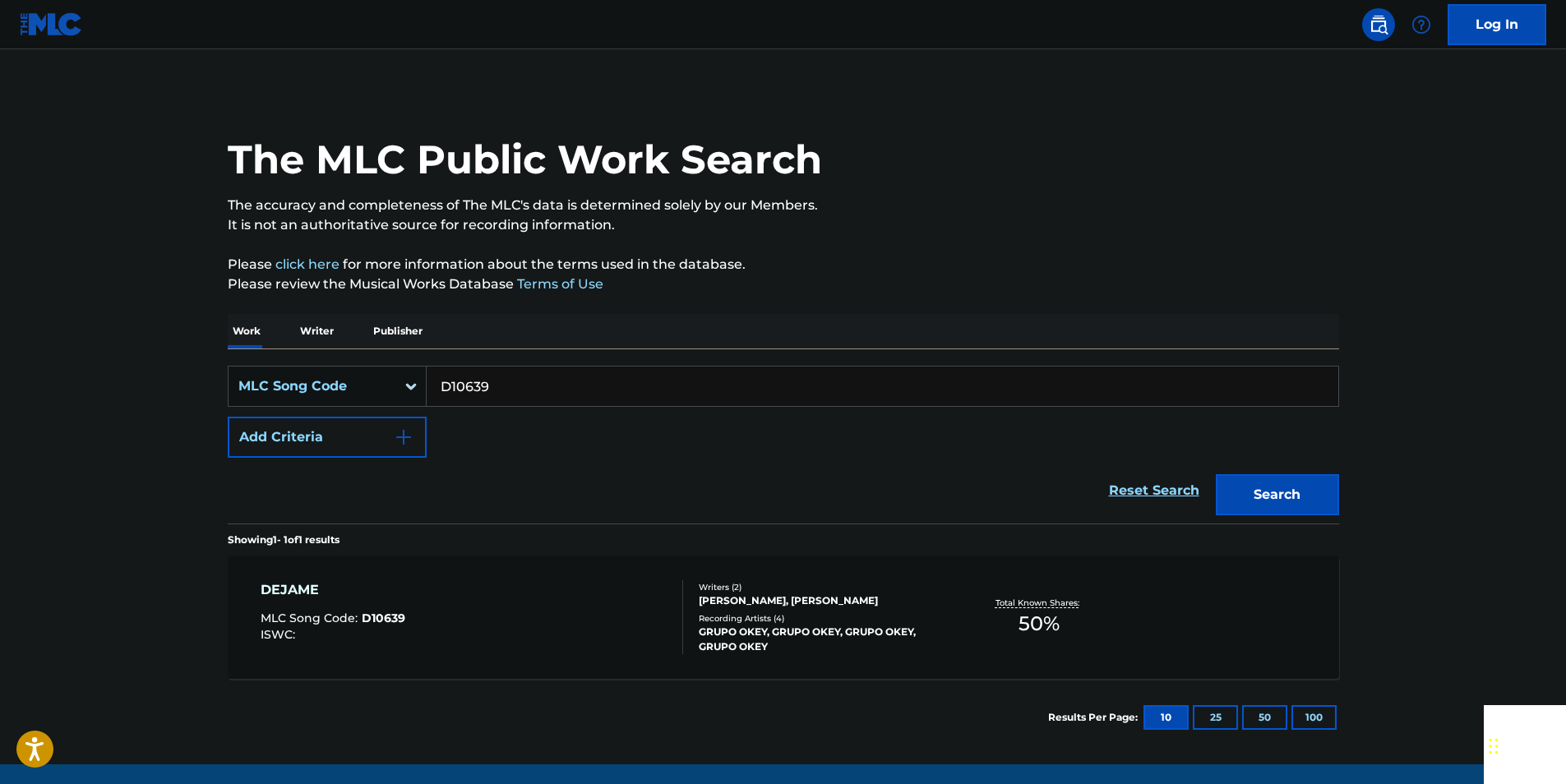
click at [503, 378] on input "D10639" at bounding box center [883, 385] width 912 height 40
paste input "IVDB3L"
click at [1226, 482] on button "Search" at bounding box center [1277, 494] width 123 height 41
click at [516, 385] on input "IVDB3L" at bounding box center [883, 385] width 912 height 40
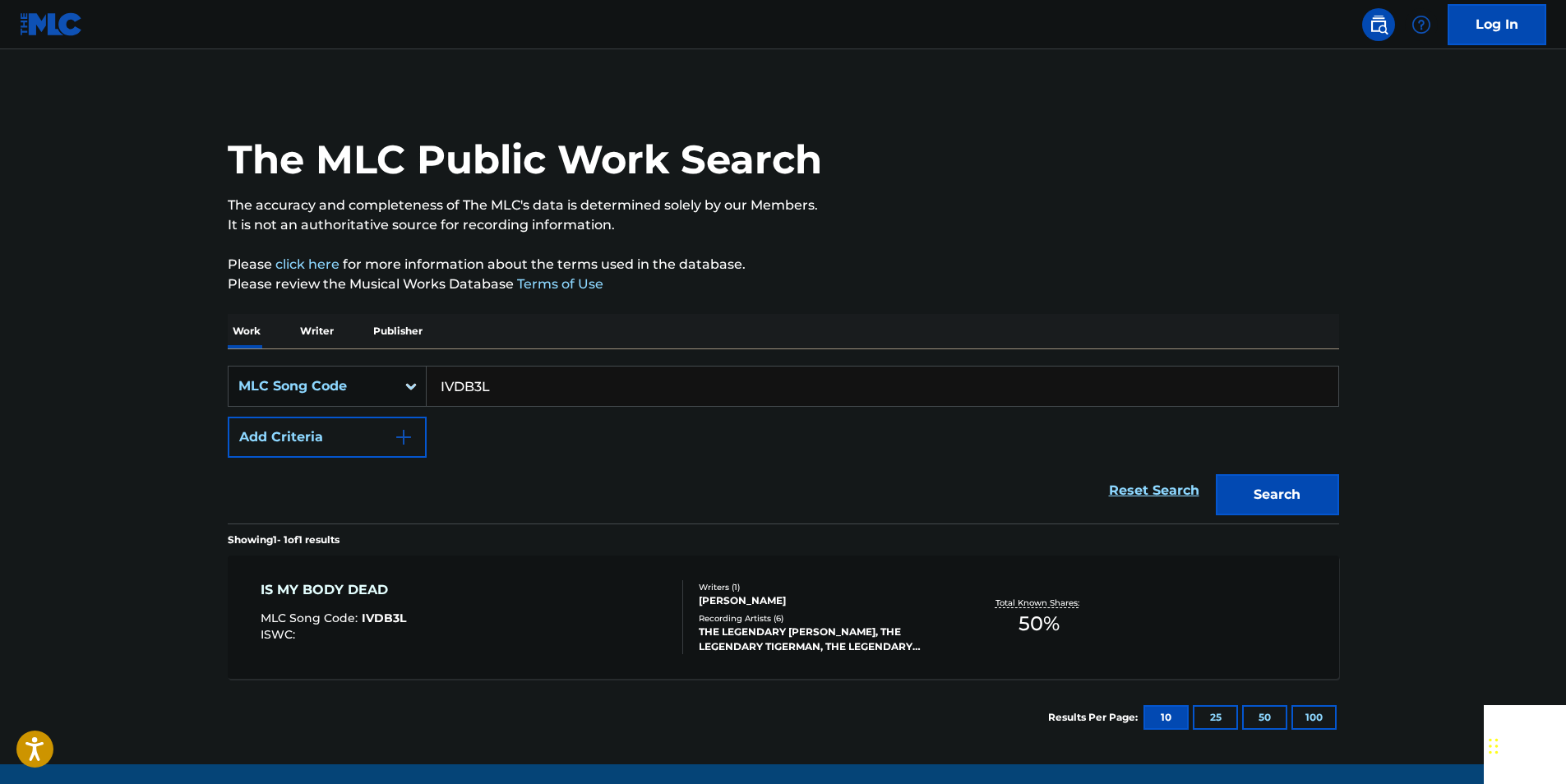
click at [516, 385] on input "IVDB3L" at bounding box center [883, 385] width 912 height 40
paste input "F2128Z"
click at [1290, 496] on button "Search" at bounding box center [1277, 494] width 123 height 41
click at [502, 376] on input "F2128Z" at bounding box center [883, 385] width 912 height 40
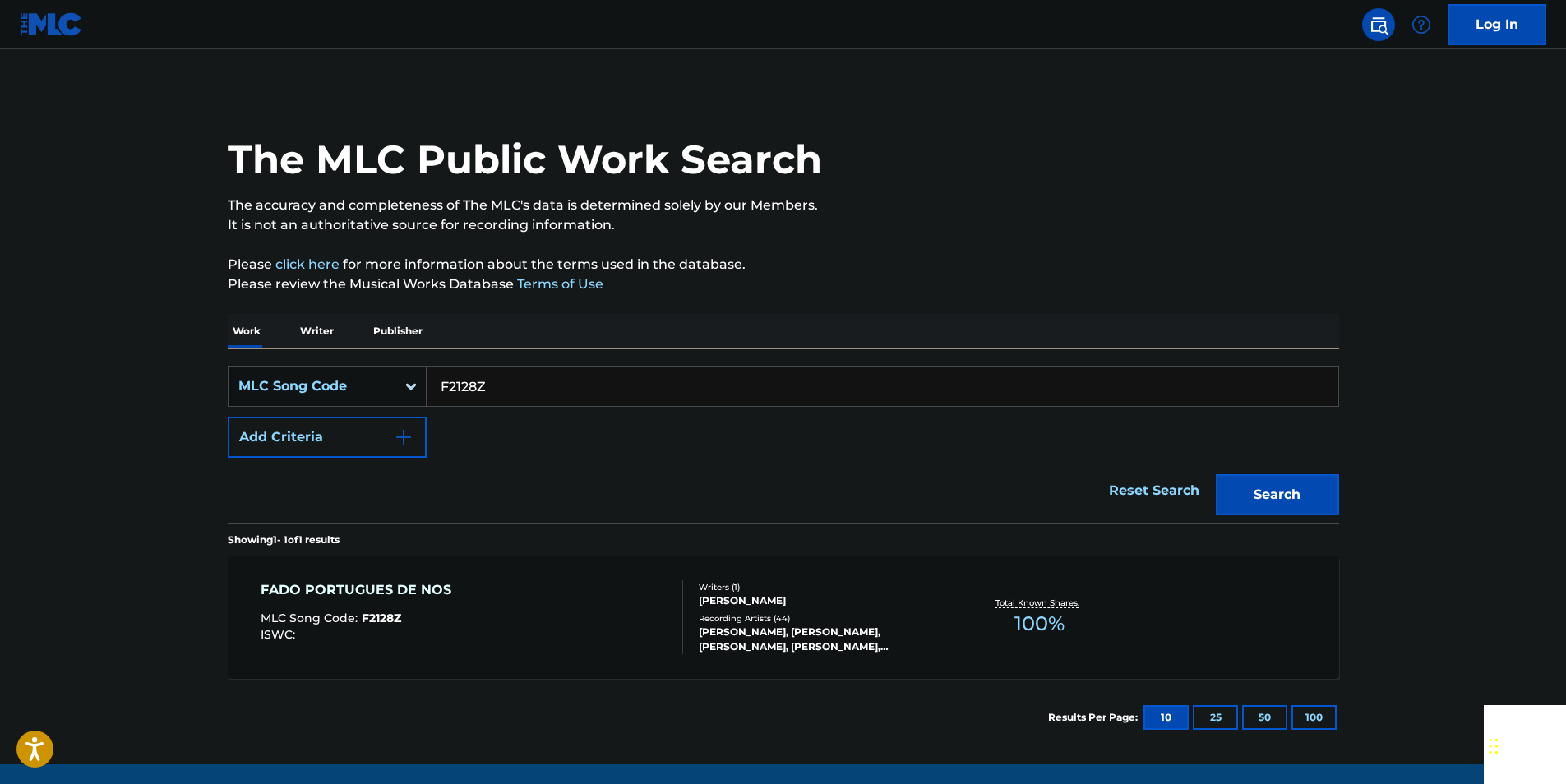
paste input "X7179Q"
click at [1264, 482] on button "Search" at bounding box center [1277, 494] width 123 height 41
click at [528, 387] on input "X7179Q" at bounding box center [883, 385] width 912 height 40
click at [527, 387] on input "X7179Q" at bounding box center [883, 385] width 912 height 40
paste input "R54223"
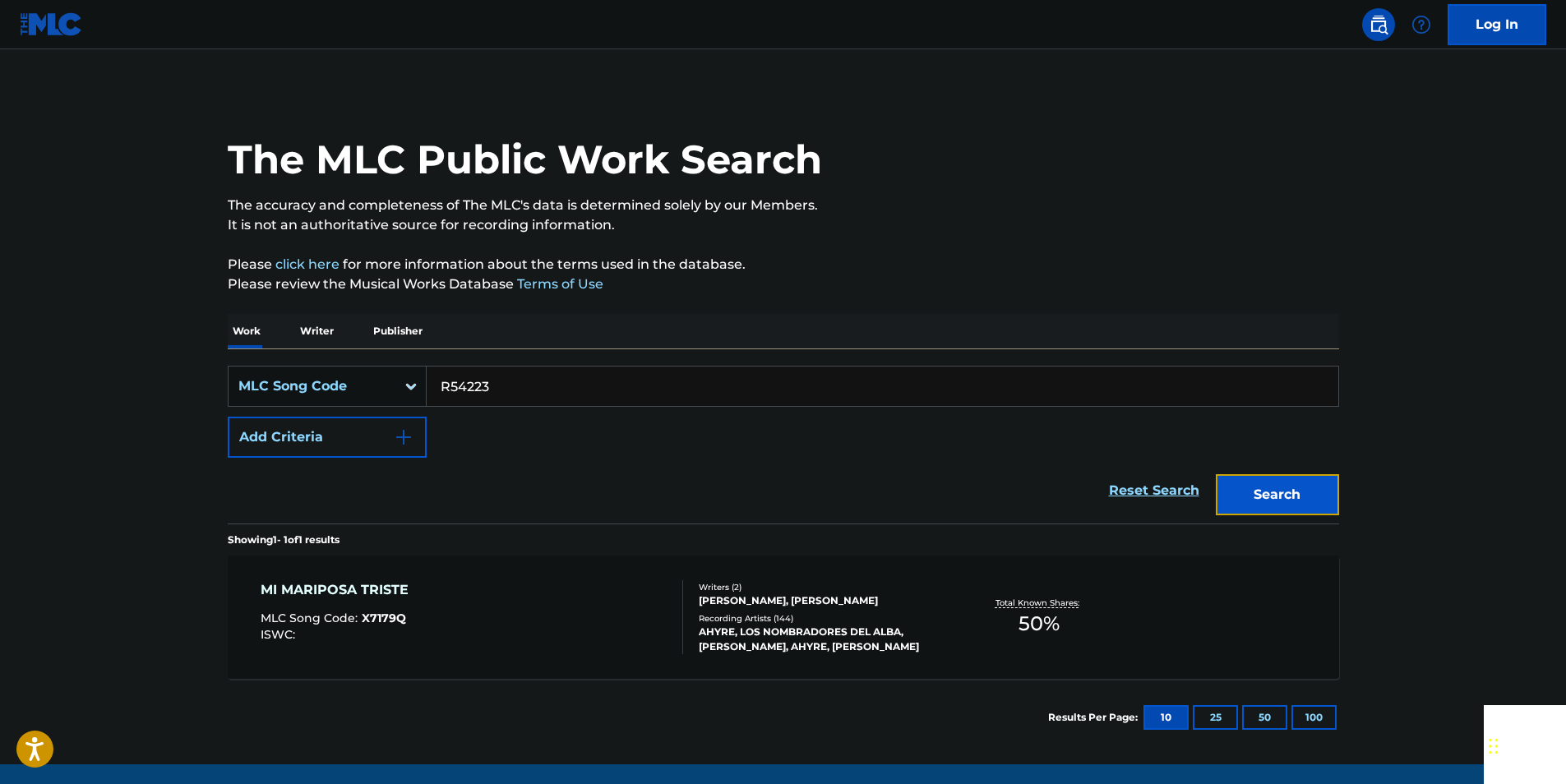
click at [1311, 481] on button "Search" at bounding box center [1277, 494] width 123 height 41
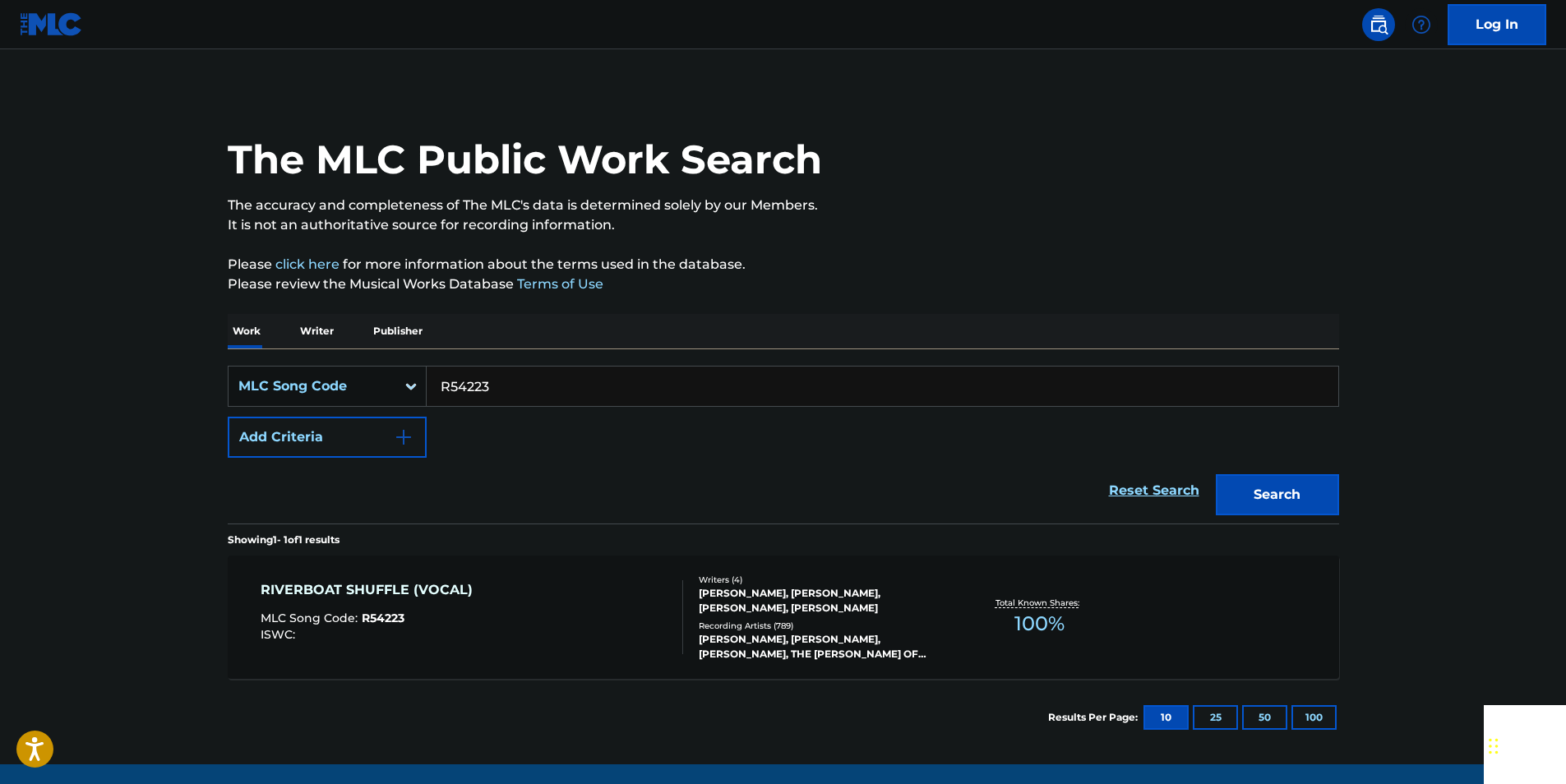
click at [499, 373] on input "R54223" at bounding box center [883, 385] width 912 height 40
paste input "1213N"
click at [1329, 498] on button "Search" at bounding box center [1277, 494] width 123 height 41
click at [526, 389] on input "R1213N" at bounding box center [883, 385] width 912 height 40
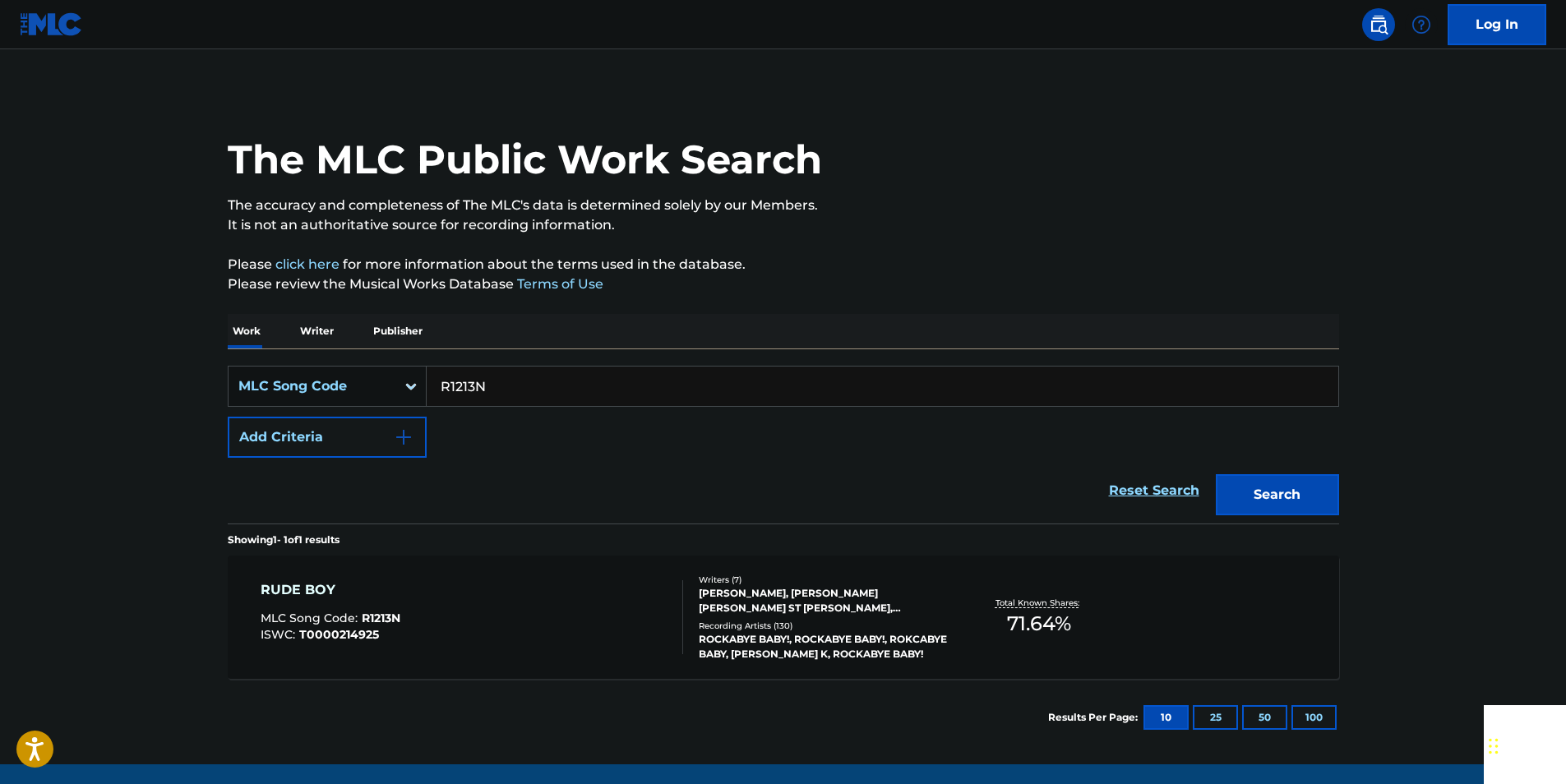
click at [526, 389] on input "R1213N" at bounding box center [883, 385] width 912 height 40
paste input "C7188"
click at [1287, 481] on button "Search" at bounding box center [1277, 494] width 123 height 41
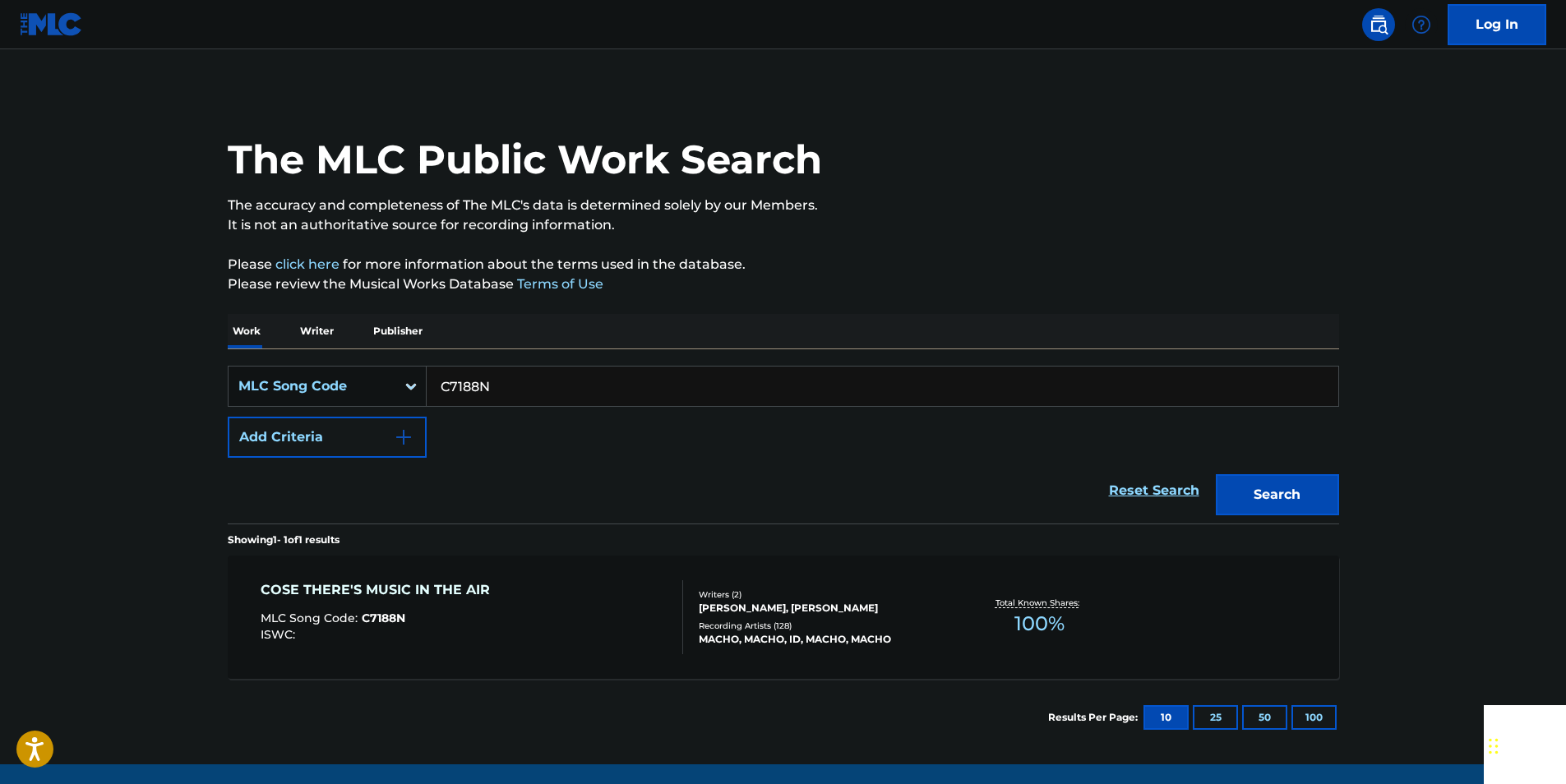
click at [516, 384] on input "C7188N" at bounding box center [883, 385] width 912 height 40
paste input "L03498"
click at [1331, 493] on button "Search" at bounding box center [1277, 494] width 123 height 41
click at [539, 385] on input "L03498" at bounding box center [883, 385] width 912 height 40
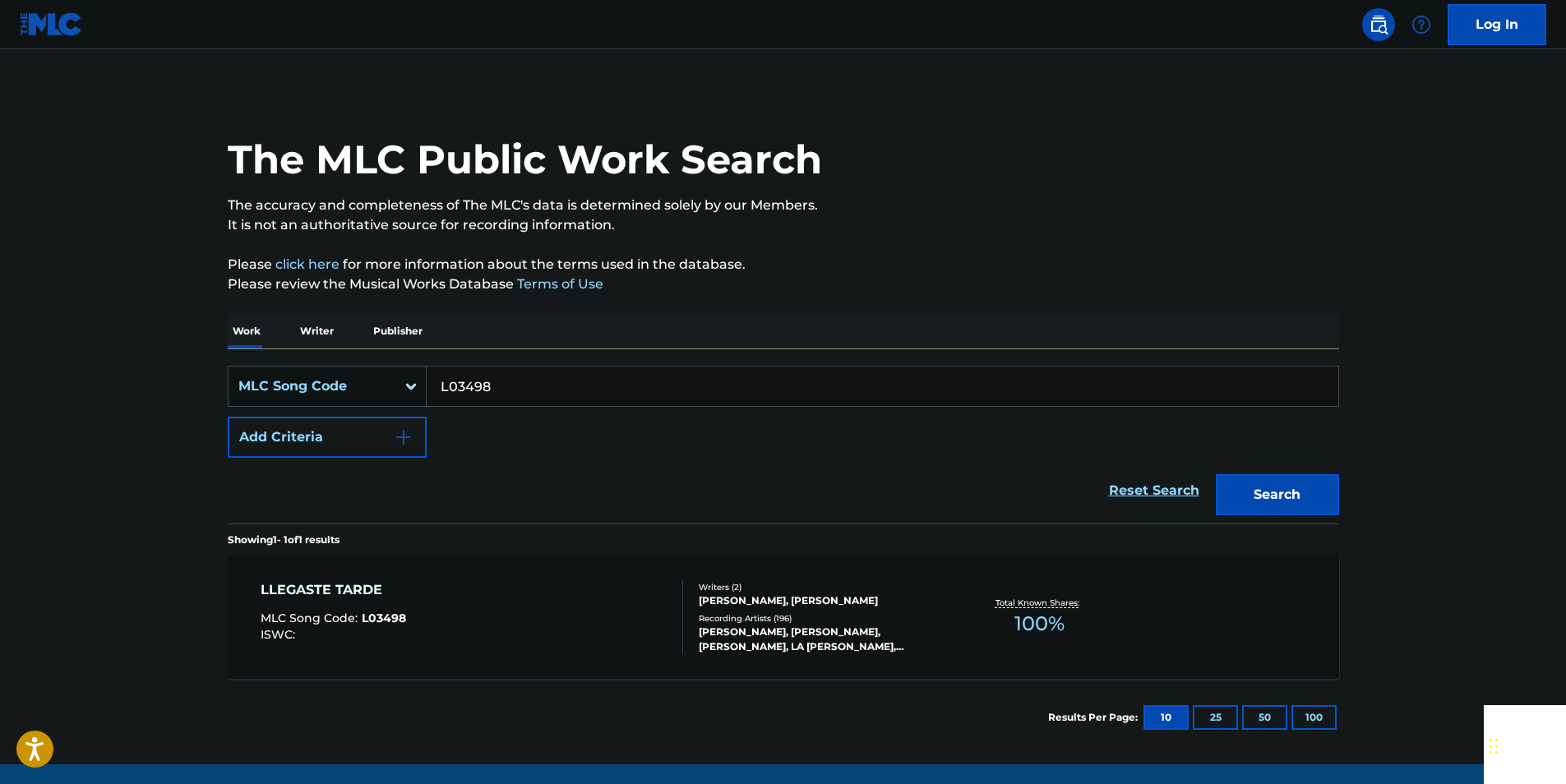
click at [539, 385] on input "L03498" at bounding box center [883, 385] width 912 height 40
paste input "929247"
click at [1263, 492] on button "Search" at bounding box center [1277, 494] width 123 height 41
click at [509, 382] on input "929247" at bounding box center [883, 385] width 912 height 40
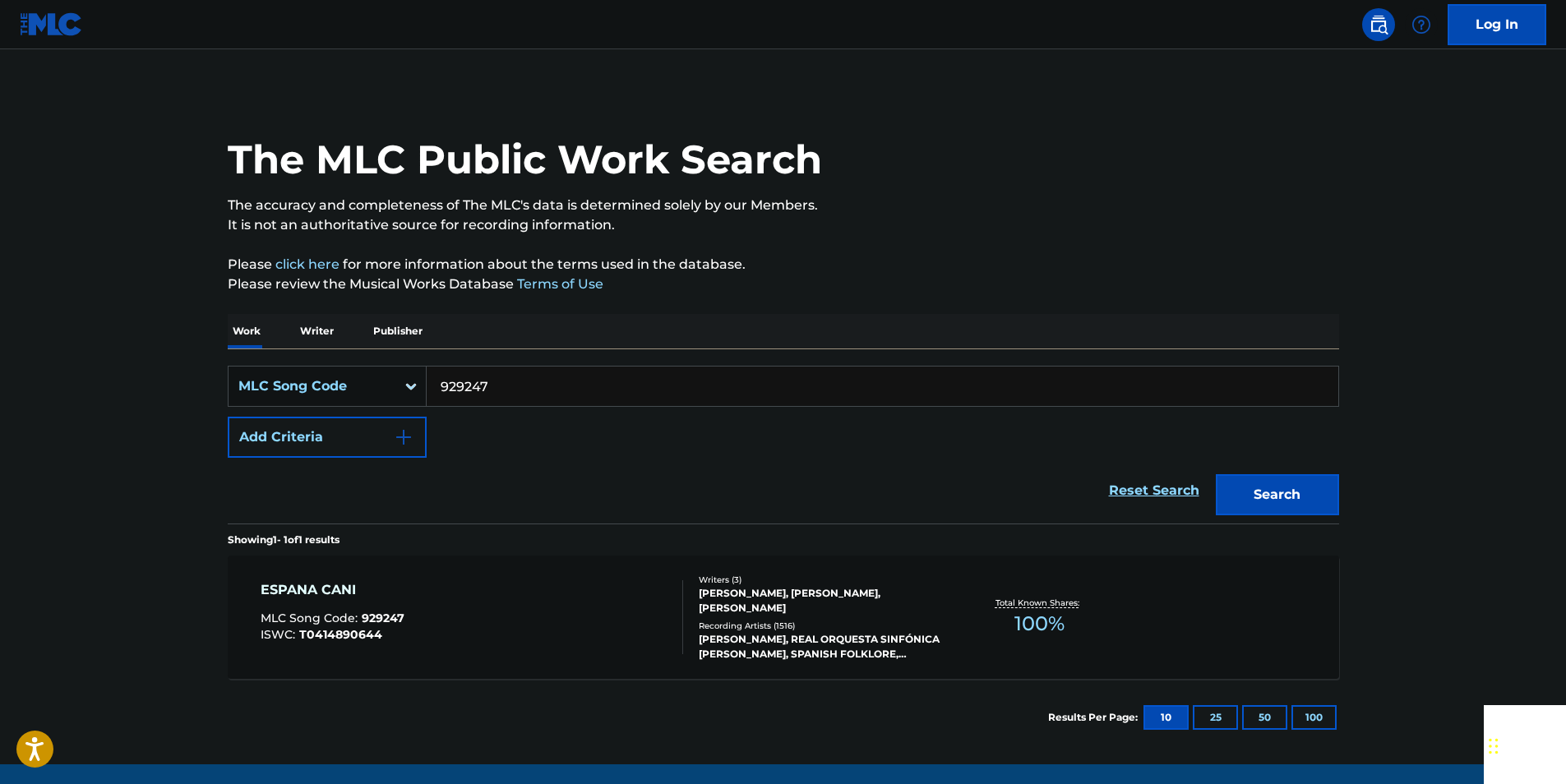
paste input "D4795W"
click at [1245, 488] on button "Search" at bounding box center [1277, 494] width 123 height 41
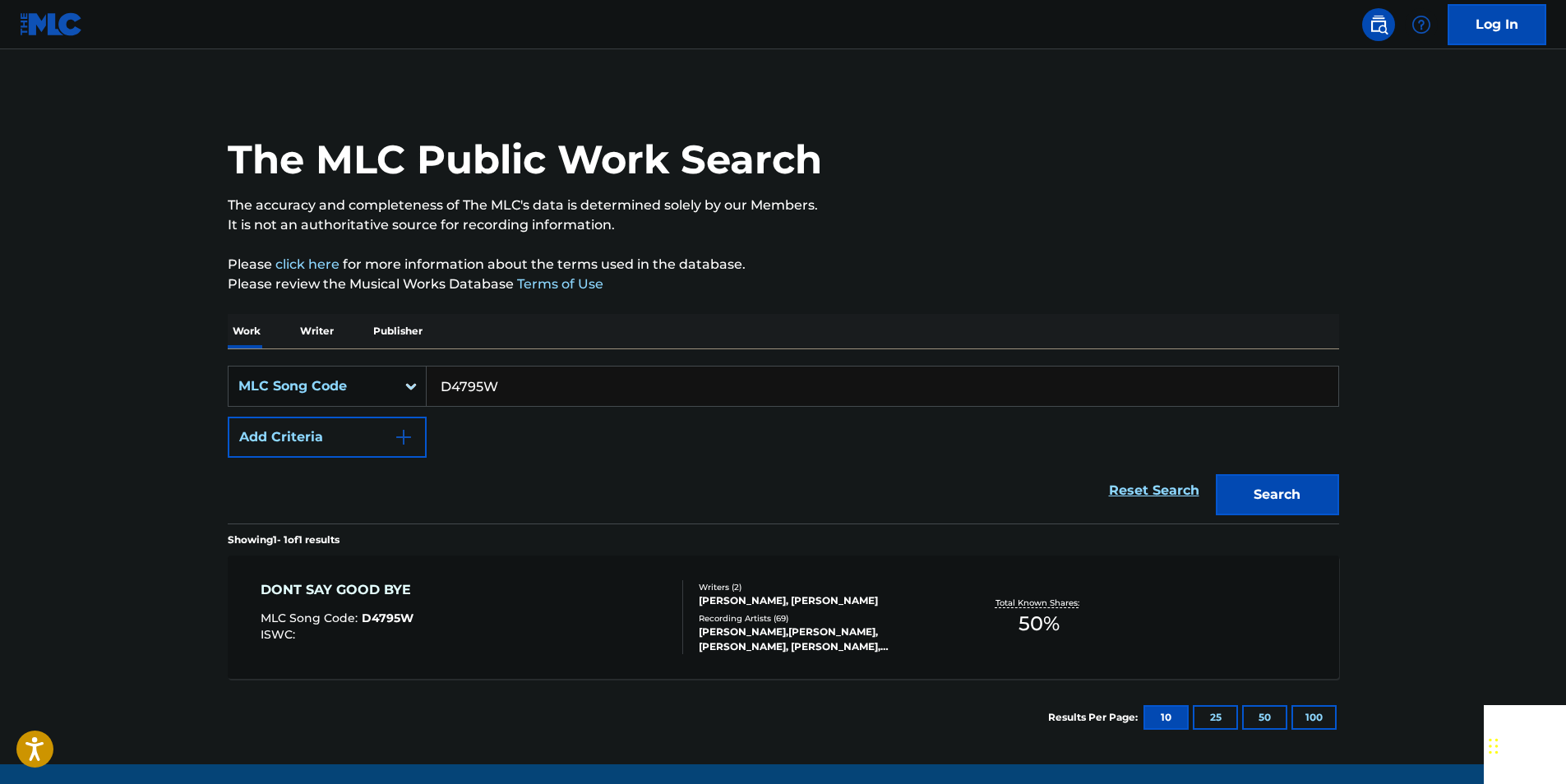
click at [509, 382] on input "D4795W" at bounding box center [883, 385] width 912 height 40
paste input "L7683Q"
drag, startPoint x: 1284, startPoint y: 493, endPoint x: 466, endPoint y: 18, distance: 945.9
click at [1284, 493] on button "Search" at bounding box center [1277, 494] width 123 height 41
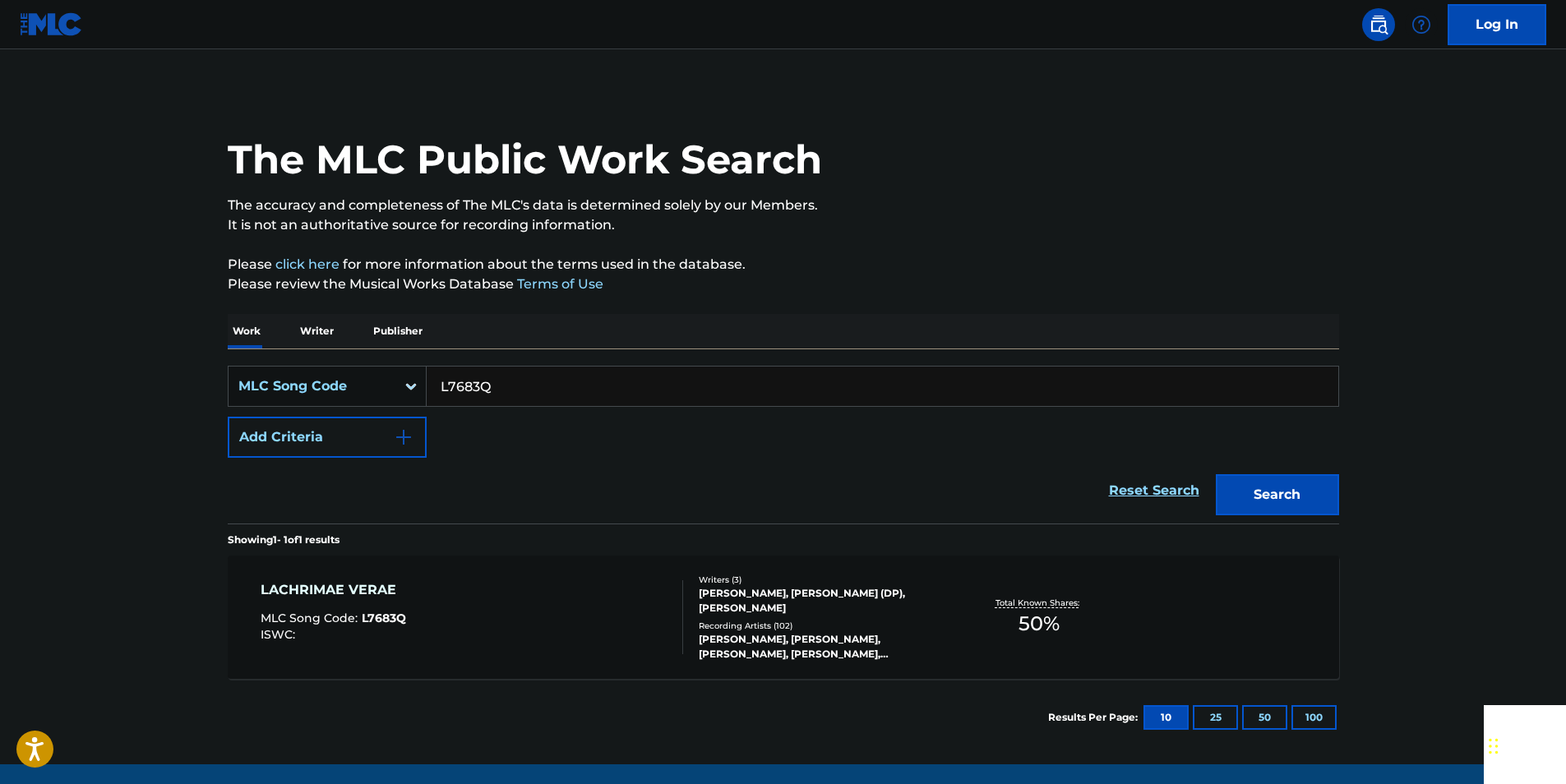
click at [495, 381] on input "L7683Q" at bounding box center [883, 385] width 912 height 40
paste input "P1697U"
click at [1289, 482] on button "Search" at bounding box center [1277, 494] width 123 height 41
click at [520, 376] on input "P1697U" at bounding box center [883, 385] width 912 height 40
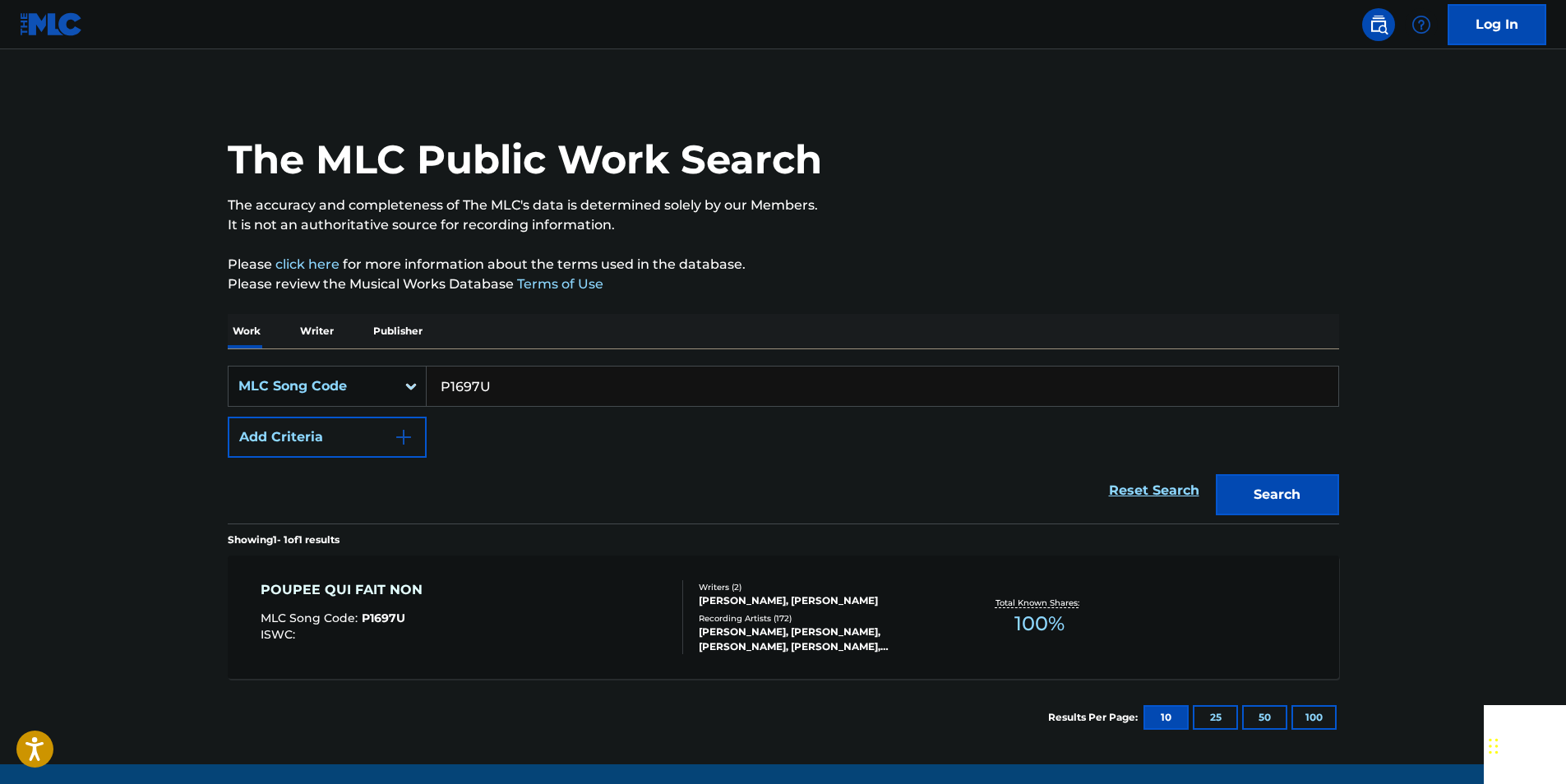
click at [520, 377] on input "P1697U" at bounding box center [883, 385] width 912 height 40
paste input "T81976"
click at [1236, 486] on button "Search" at bounding box center [1277, 494] width 123 height 41
click at [516, 399] on input "T81976" at bounding box center [883, 385] width 912 height 40
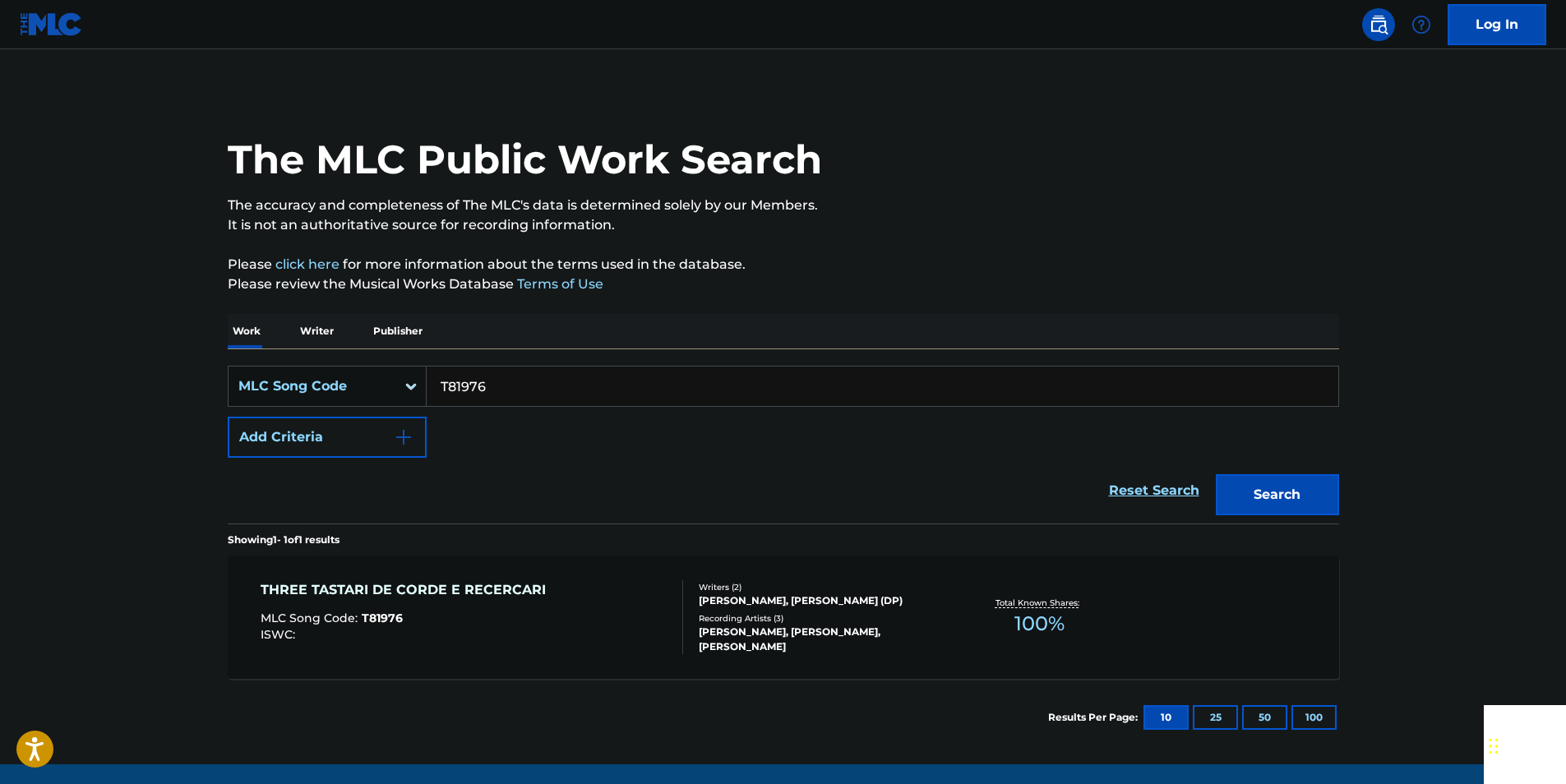
paste input "C4168C"
click at [1280, 486] on button "Search" at bounding box center [1277, 494] width 123 height 41
click at [517, 387] on input "C4168C" at bounding box center [883, 385] width 912 height 40
paste input "L7643H"
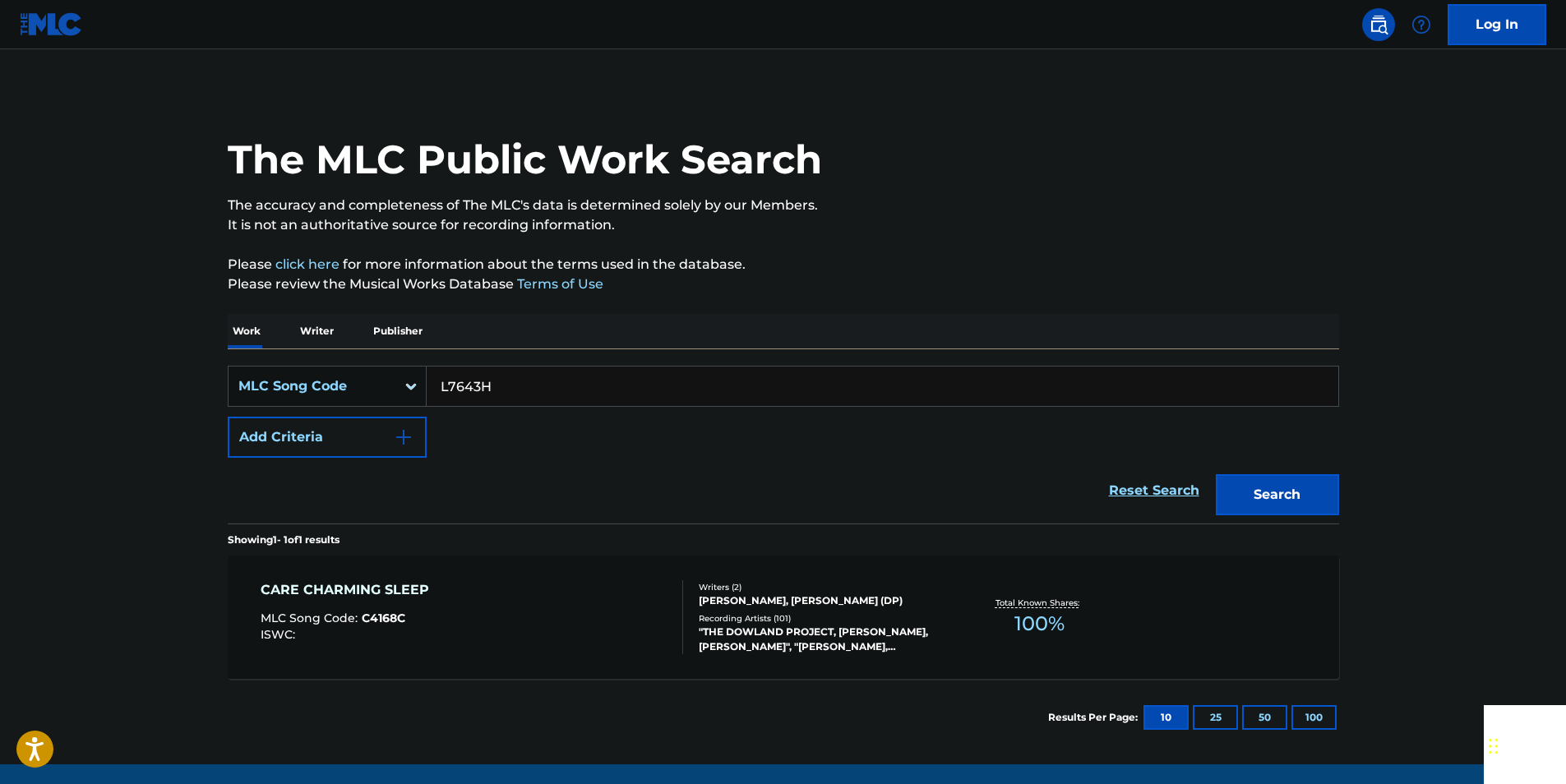
click at [1269, 471] on div "Search" at bounding box center [1274, 490] width 132 height 66
click at [1282, 481] on button "Search" at bounding box center [1277, 494] width 123 height 41
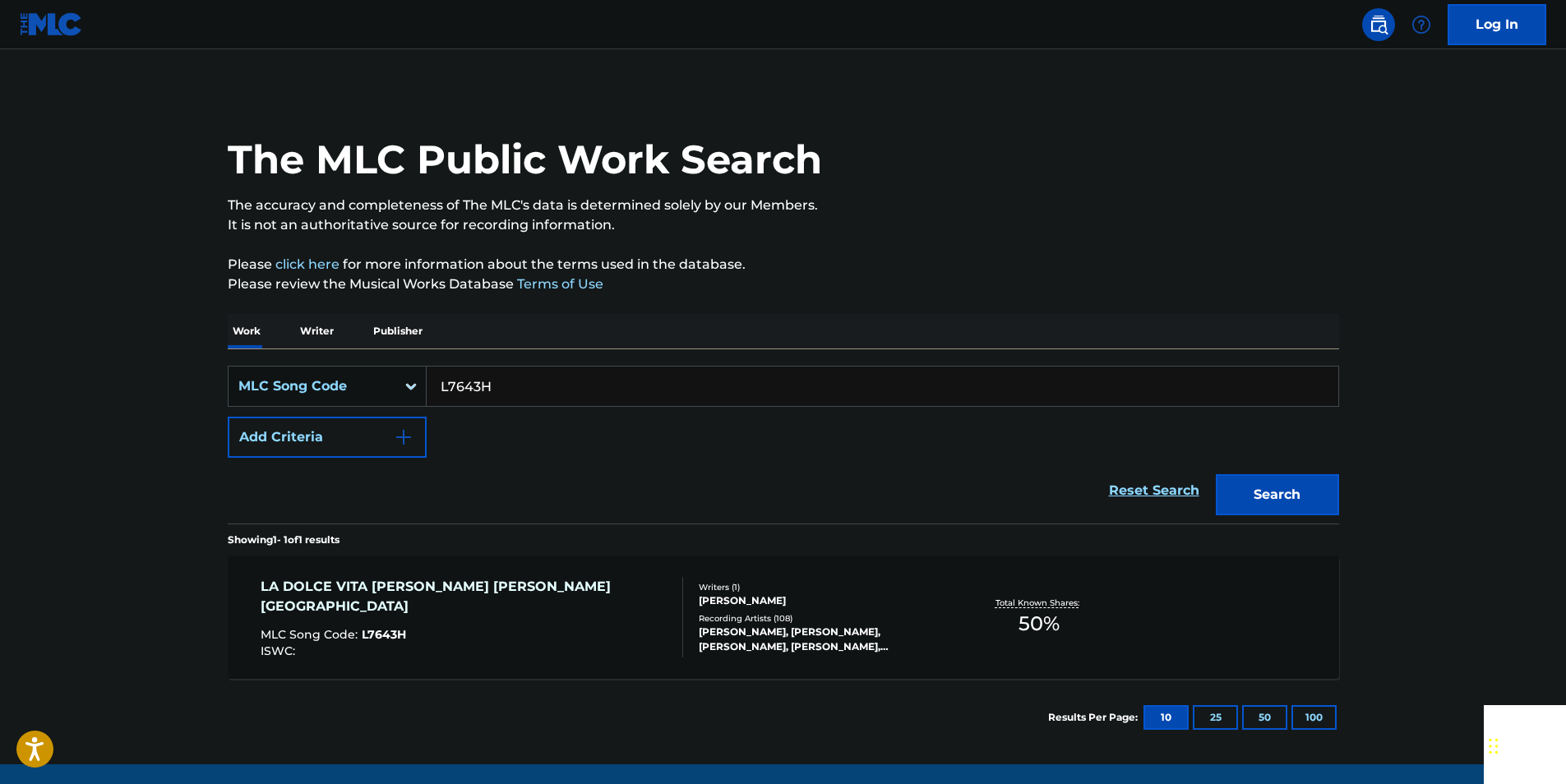
click at [518, 380] on input "L7643H" at bounding box center [883, 385] width 912 height 40
paste input "G2003B"
click at [1261, 482] on button "Search" at bounding box center [1277, 494] width 123 height 41
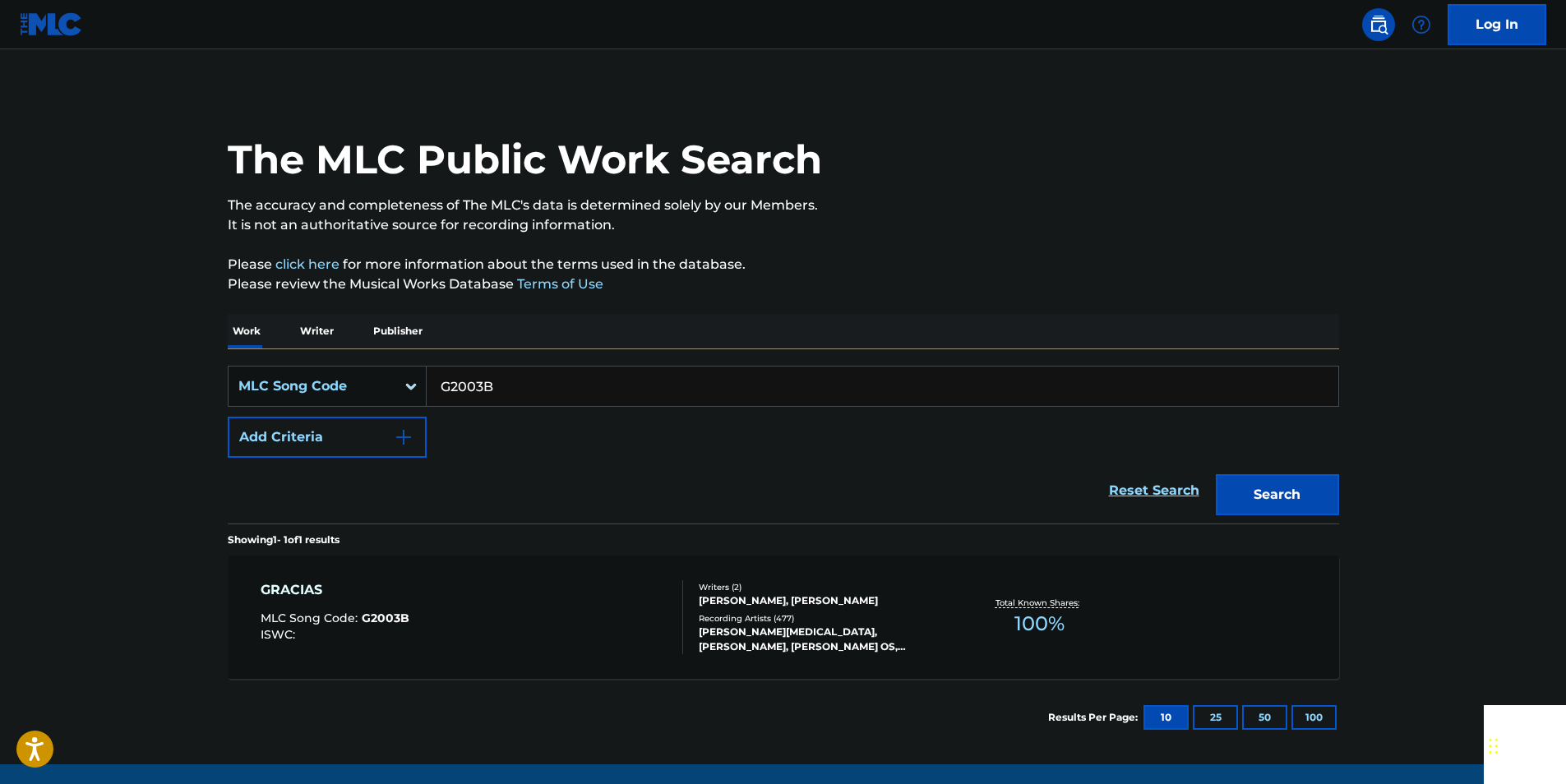
click at [519, 391] on input "G2003B" at bounding box center [883, 385] width 912 height 40
drag, startPoint x: 519, startPoint y: 391, endPoint x: 453, endPoint y: 384, distance: 66.4
click at [509, 392] on input "G2003B" at bounding box center [883, 385] width 912 height 40
paste input "Q0680S"
click at [1315, 502] on button "Search" at bounding box center [1277, 494] width 123 height 41
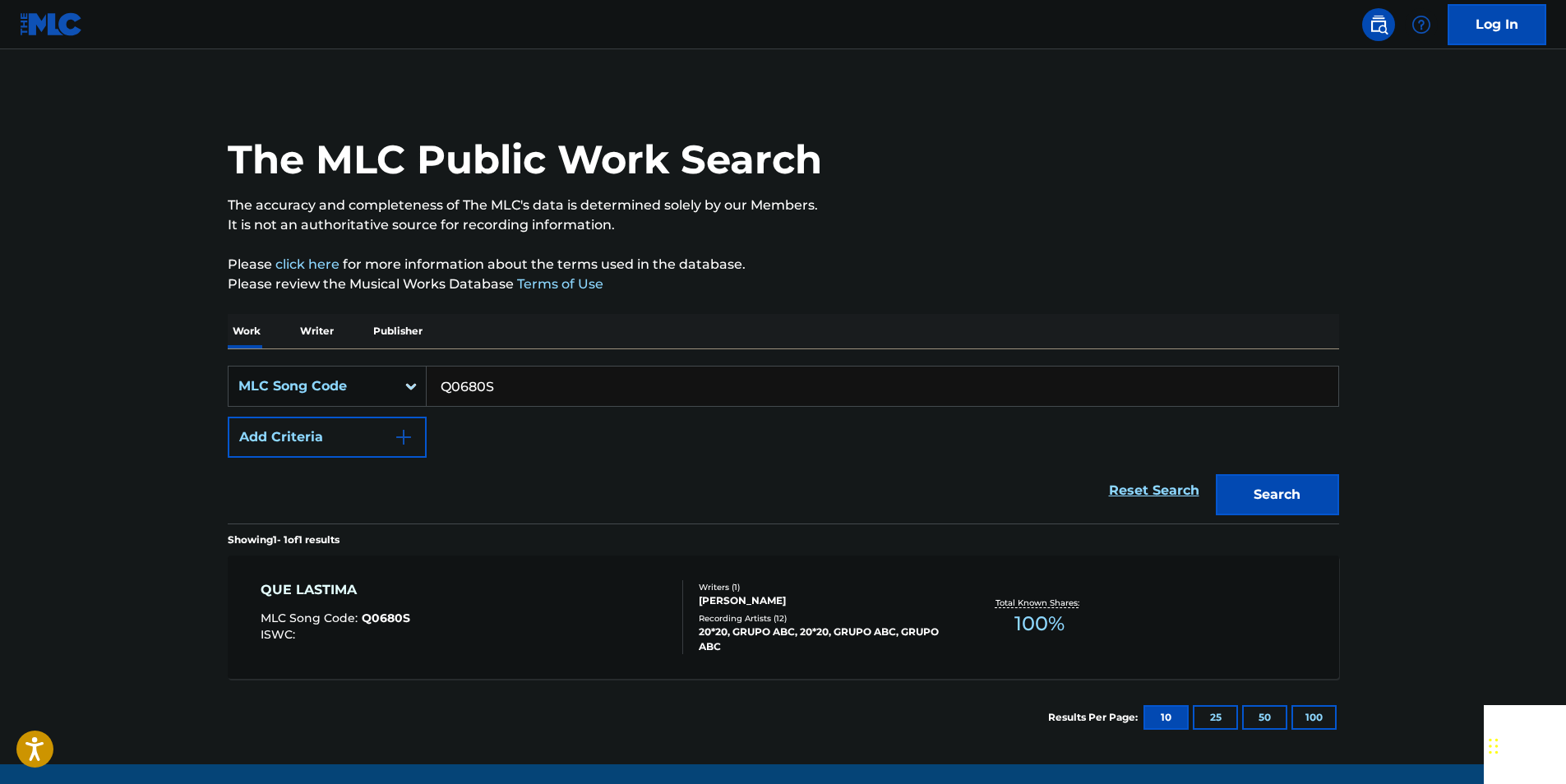
click at [527, 393] on input "Q0680S" at bounding box center [883, 385] width 912 height 40
paste input "S4433B"
click at [1295, 495] on button "Search" at bounding box center [1277, 494] width 123 height 41
click at [543, 388] on input "S4433B" at bounding box center [883, 385] width 912 height 40
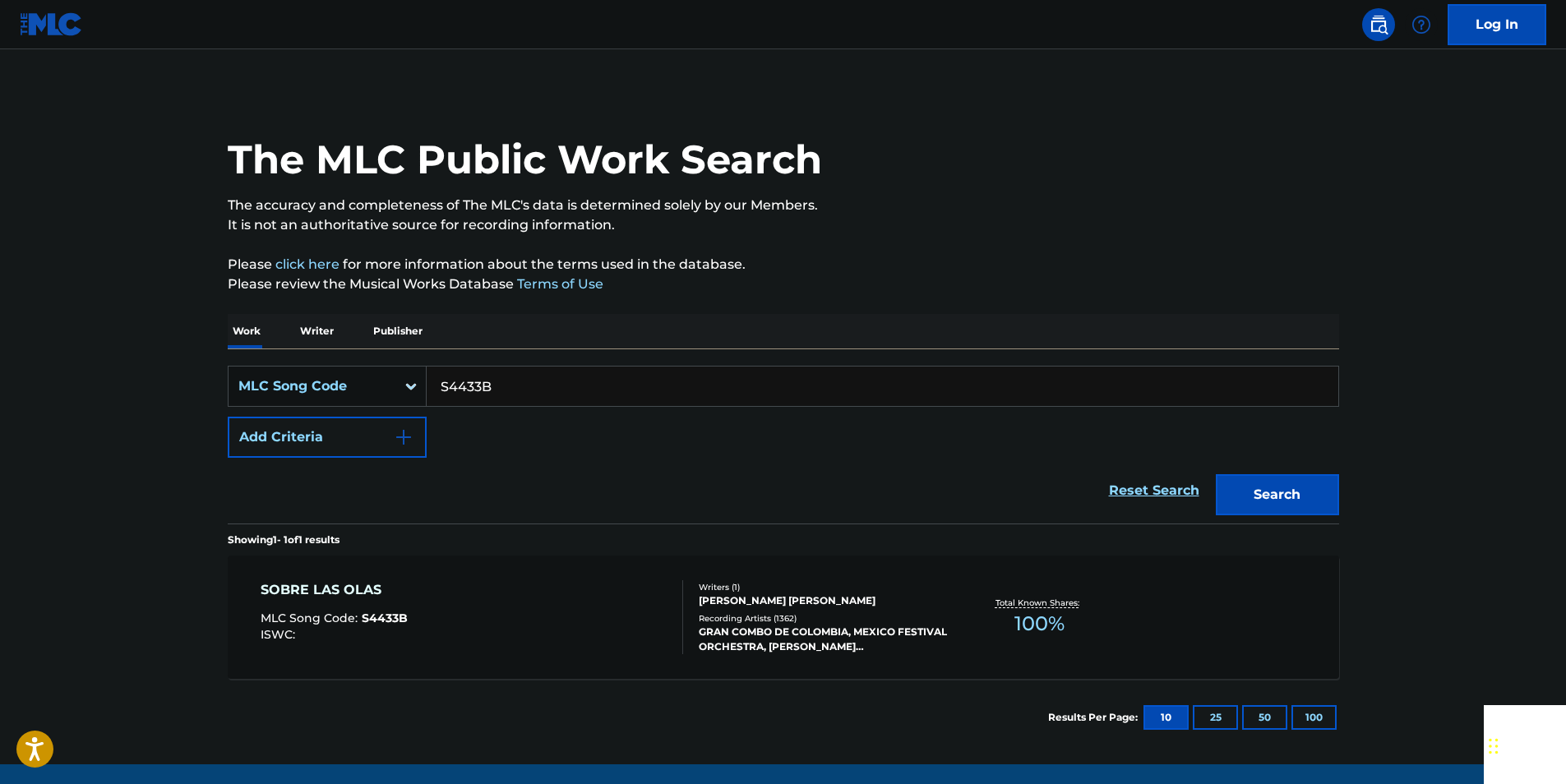
drag, startPoint x: 543, startPoint y: 388, endPoint x: 494, endPoint y: 389, distance: 49.0
click at [543, 389] on input "S4433B" at bounding box center [883, 385] width 912 height 40
paste input "I23100"
drag, startPoint x: 1251, startPoint y: 498, endPoint x: 791, endPoint y: 219, distance: 538.0
click at [1252, 498] on button "Search" at bounding box center [1277, 494] width 123 height 41
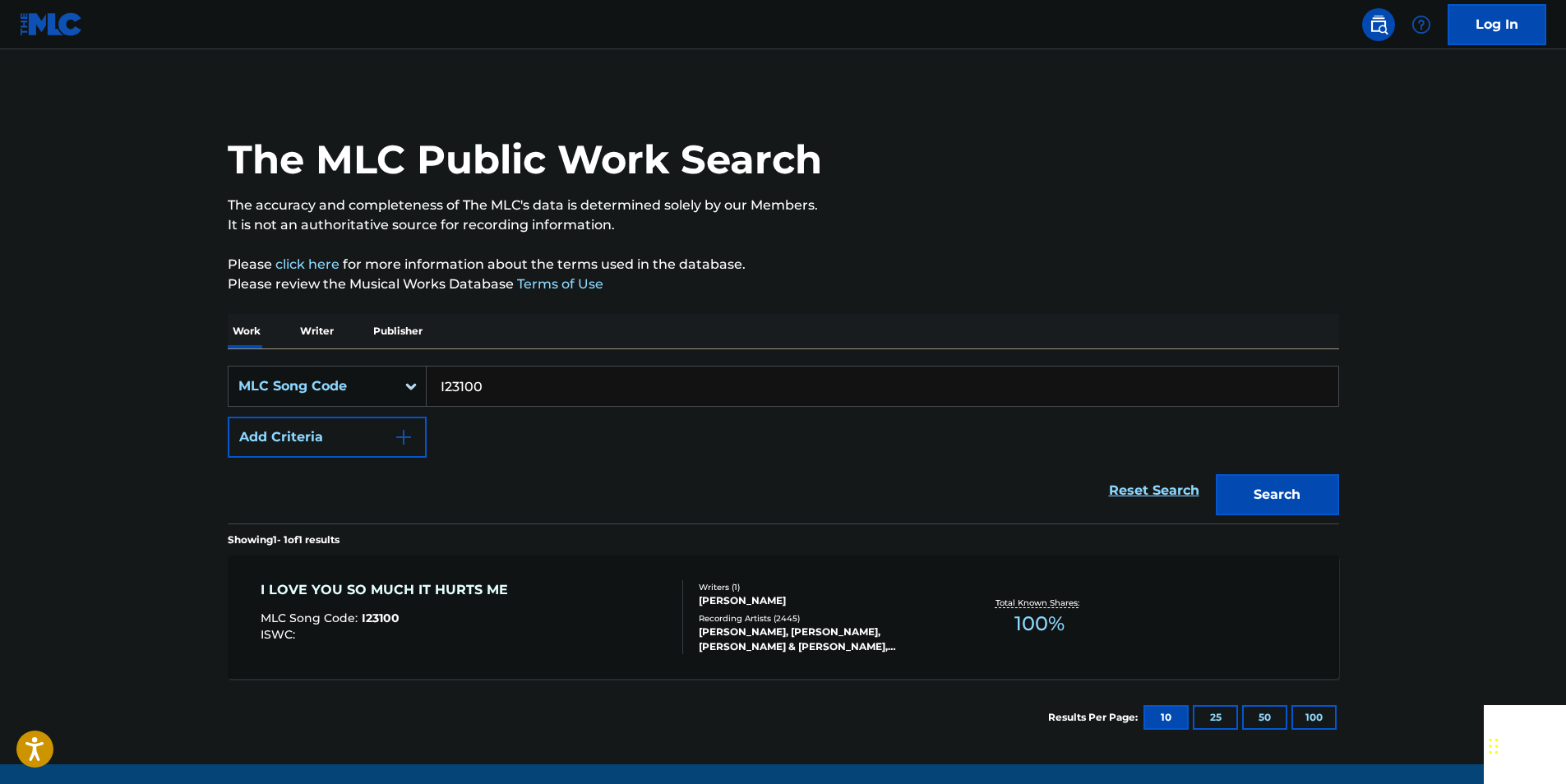
click at [497, 382] on input "I23100" at bounding box center [883, 385] width 912 height 40
paste input "P39489"
click at [1239, 489] on button "Search" at bounding box center [1277, 494] width 123 height 41
click at [520, 388] on input "P39489" at bounding box center [883, 385] width 912 height 40
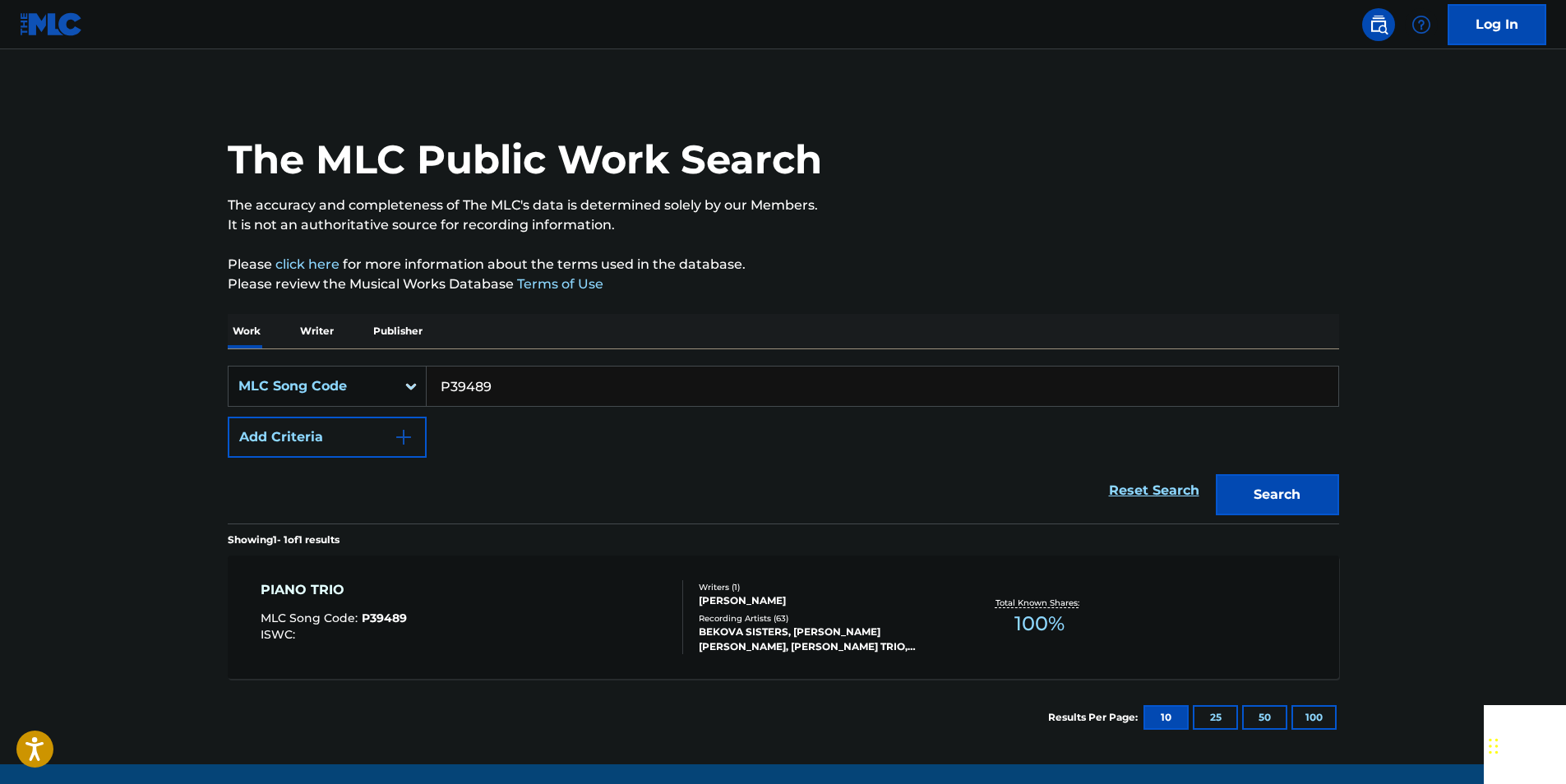
click at [520, 388] on input "P39489" at bounding box center [883, 385] width 912 height 40
paste input "G04661"
click at [1289, 500] on button "Search" at bounding box center [1277, 494] width 123 height 41
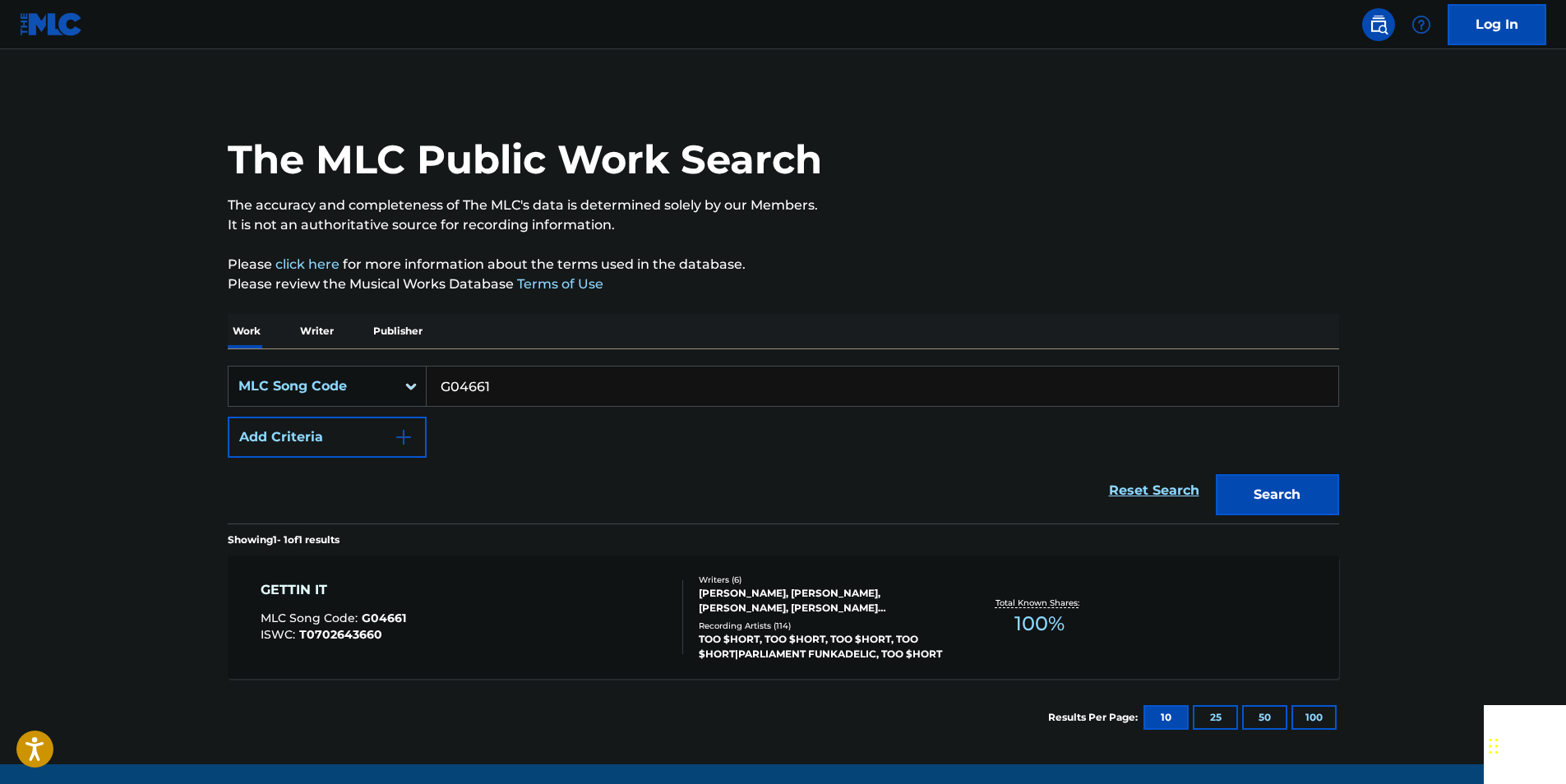
click at [544, 379] on input "G04661" at bounding box center [883, 385] width 912 height 40
click at [543, 380] on input "G04661" at bounding box center [883, 385] width 912 height 40
paste input "T18608"
click at [1353, 486] on div "The MLC Public Work Search The accuracy and completeness of The MLC's data is d…" at bounding box center [783, 423] width 1151 height 665
click at [1339, 496] on button "Search" at bounding box center [1277, 494] width 123 height 41
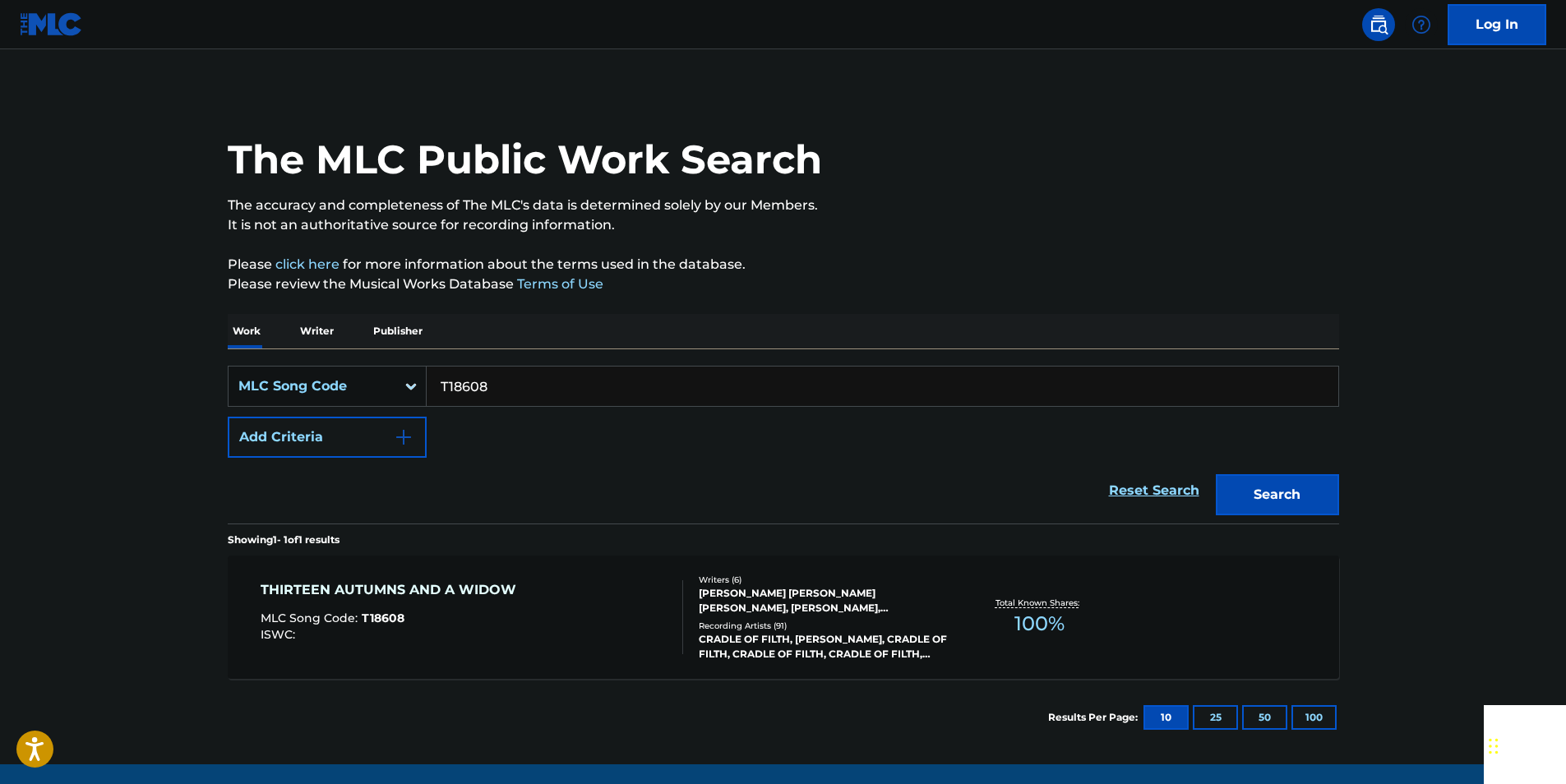
click at [534, 379] on input "T18608" at bounding box center [883, 385] width 912 height 40
paste input "S75362"
click at [1316, 482] on button "Search" at bounding box center [1277, 494] width 123 height 41
click at [545, 380] on input "S75362" at bounding box center [883, 385] width 912 height 40
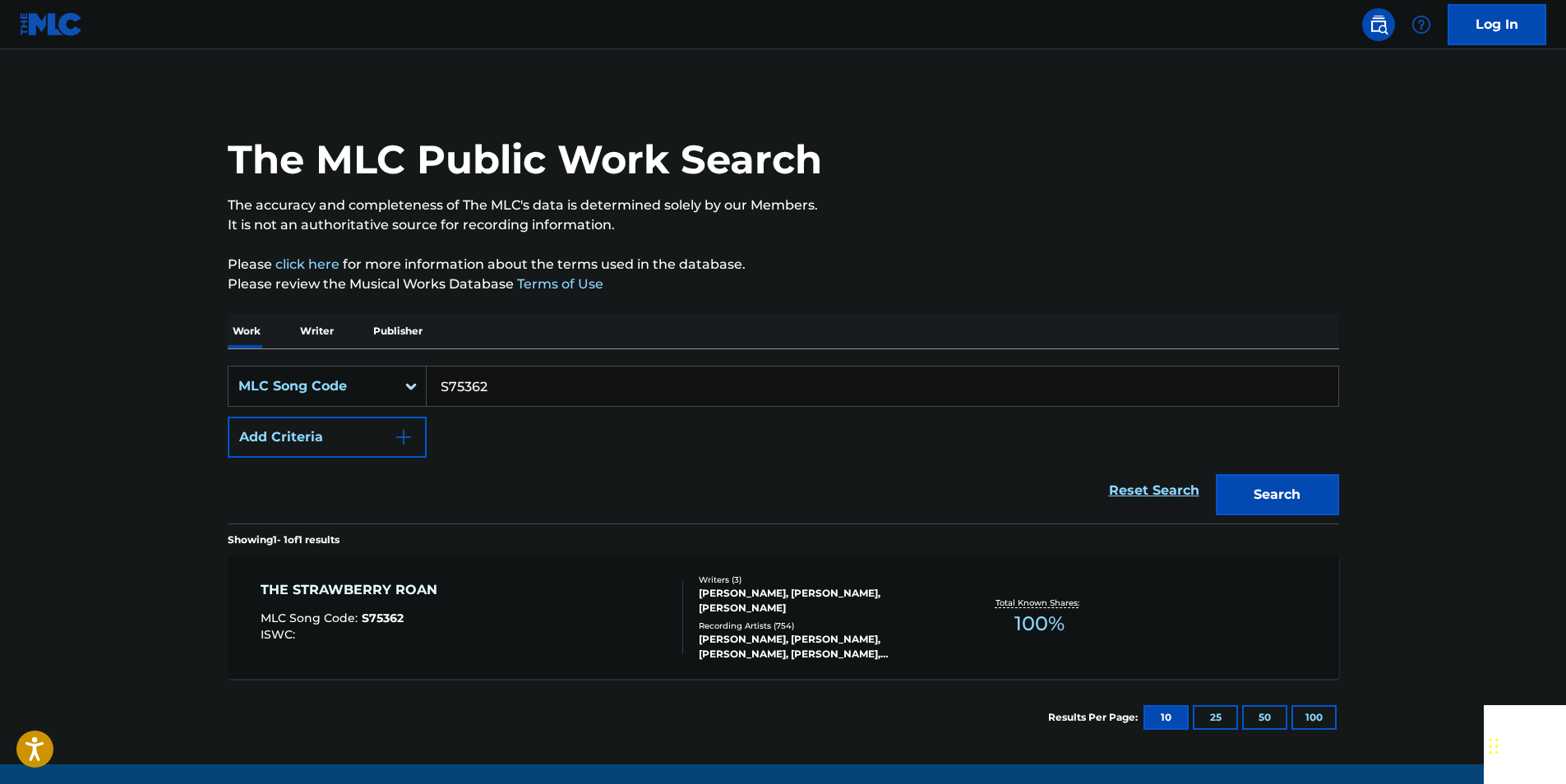
click at [545, 380] on input "S75362" at bounding box center [883, 385] width 912 height 40
paste input "I60468"
click at [1317, 494] on button "Search" at bounding box center [1277, 494] width 123 height 41
click at [516, 375] on input "I60468" at bounding box center [883, 385] width 912 height 40
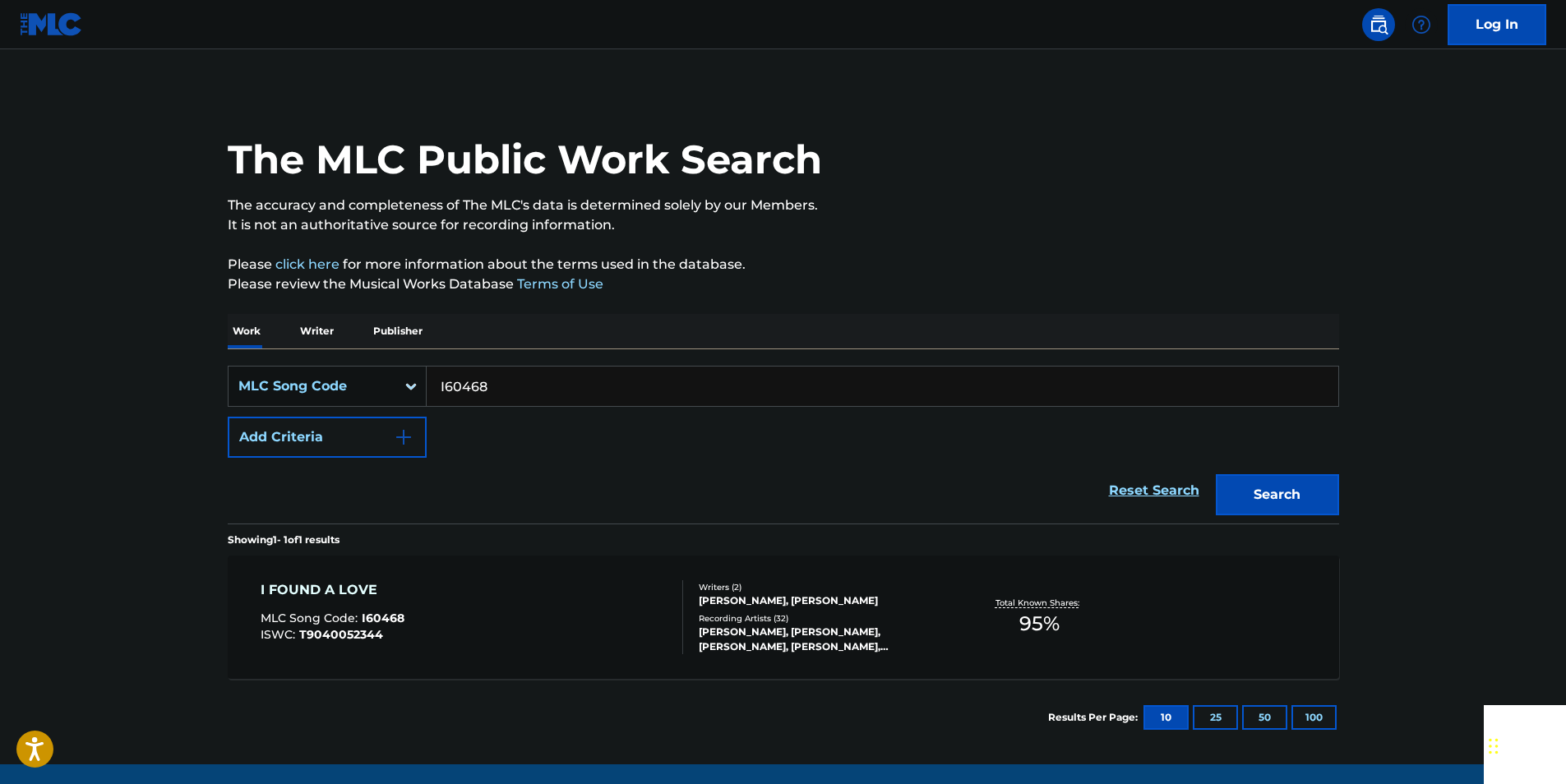
paste input "F4397U"
click at [1282, 490] on button "Search" at bounding box center [1277, 494] width 123 height 41
click at [503, 385] on input "F4397U" at bounding box center [883, 385] width 912 height 40
paste input "C14438"
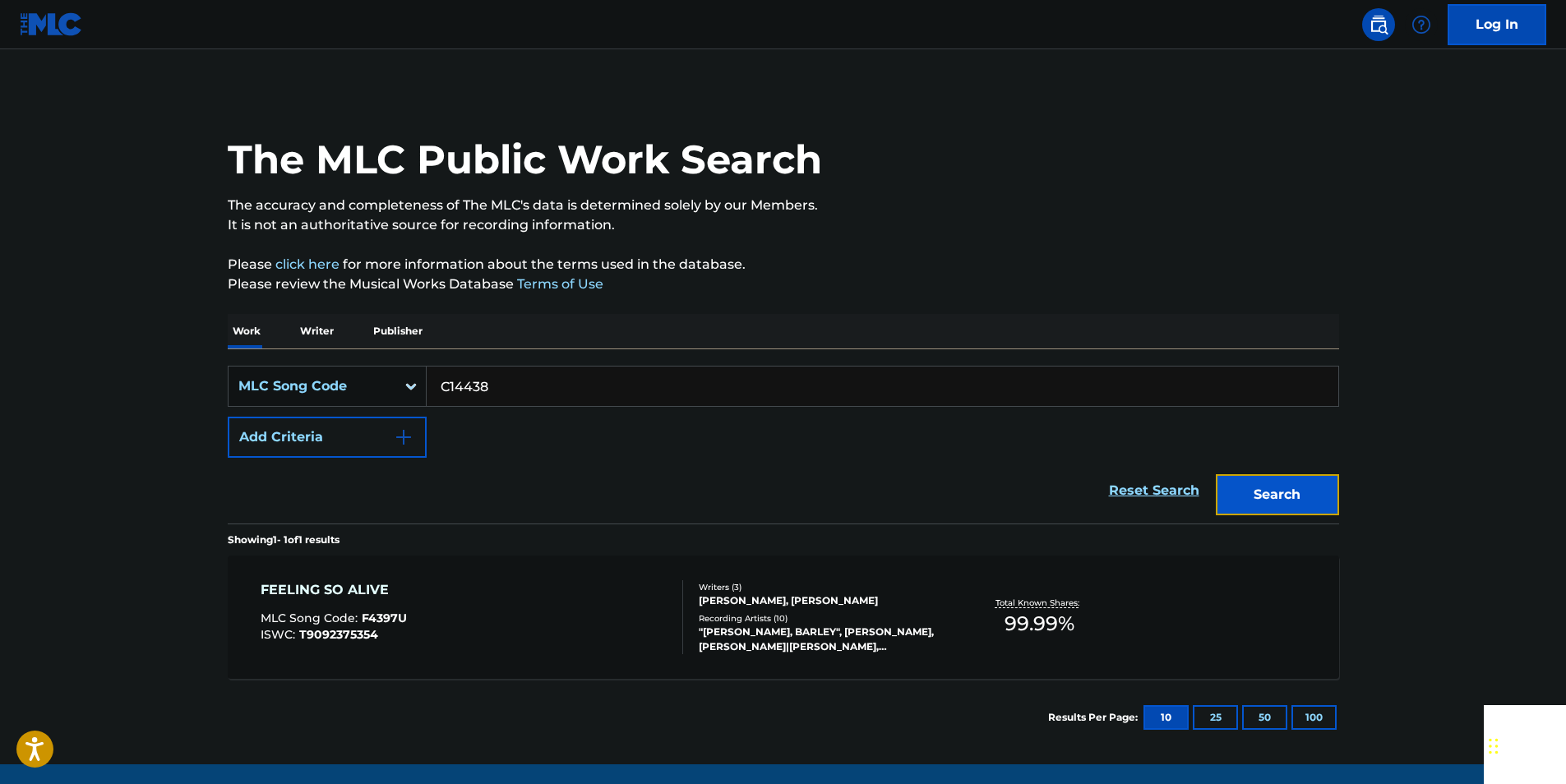
click at [1317, 500] on button "Search" at bounding box center [1277, 494] width 123 height 41
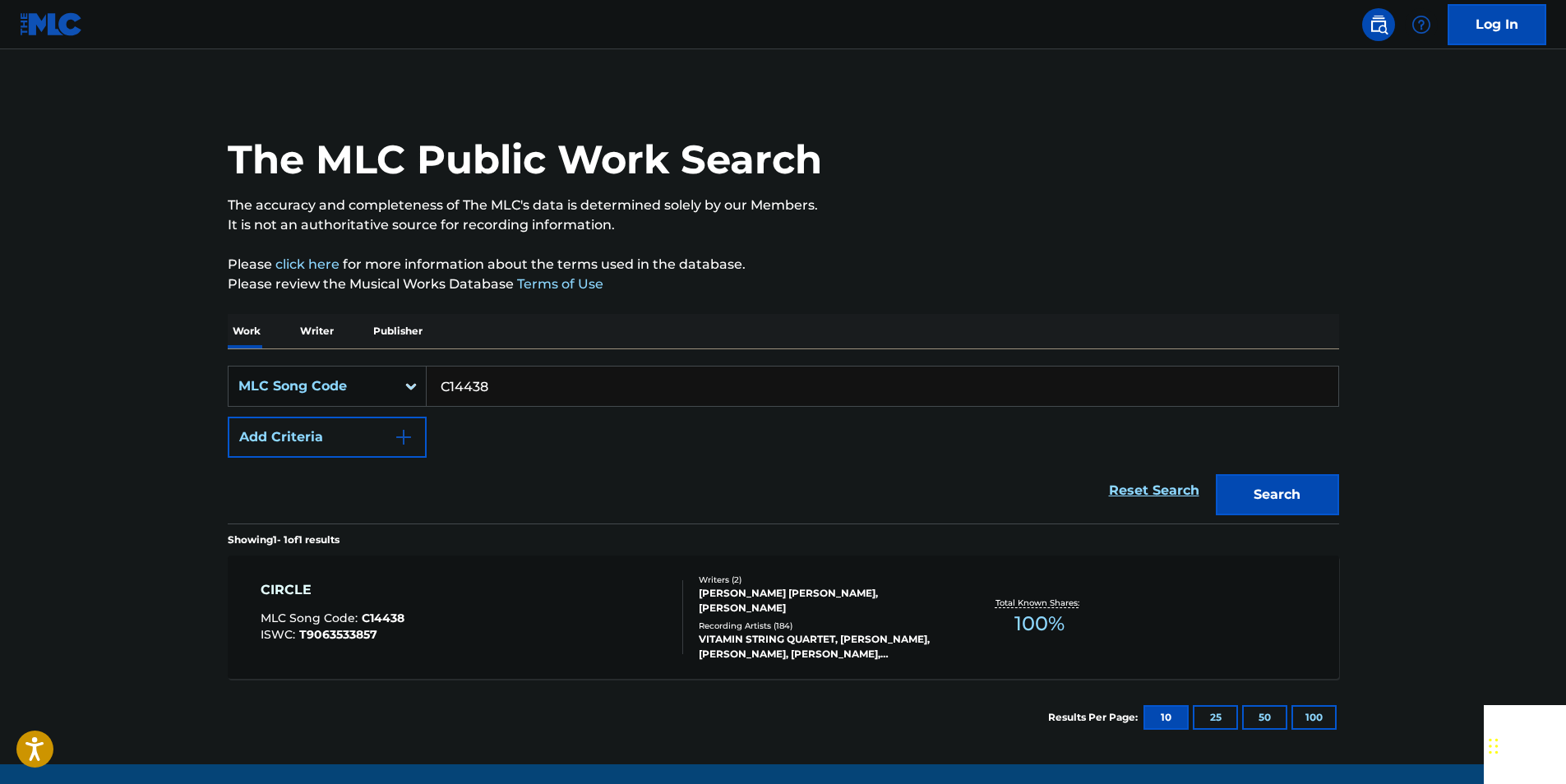
click at [512, 392] on input "C14438" at bounding box center [883, 385] width 912 height 40
paste input "L0119C"
click at [1289, 488] on button "Search" at bounding box center [1277, 494] width 123 height 41
click at [495, 388] on input "L0119C" at bounding box center [883, 385] width 912 height 40
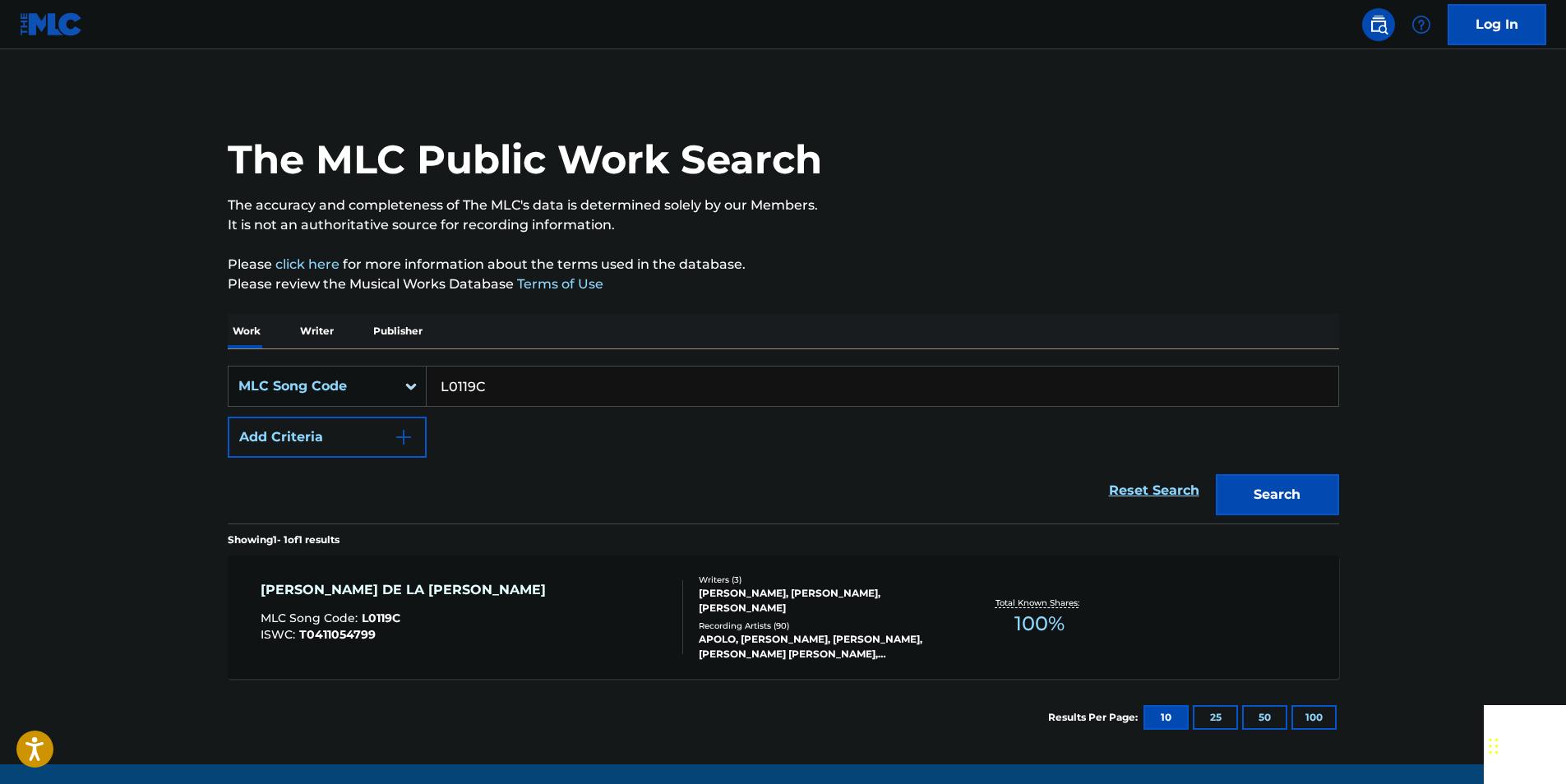
click at [495, 388] on input "L0119C" at bounding box center [883, 385] width 912 height 40
paste input "E6381K"
click at [1318, 492] on button "Search" at bounding box center [1277, 494] width 123 height 41
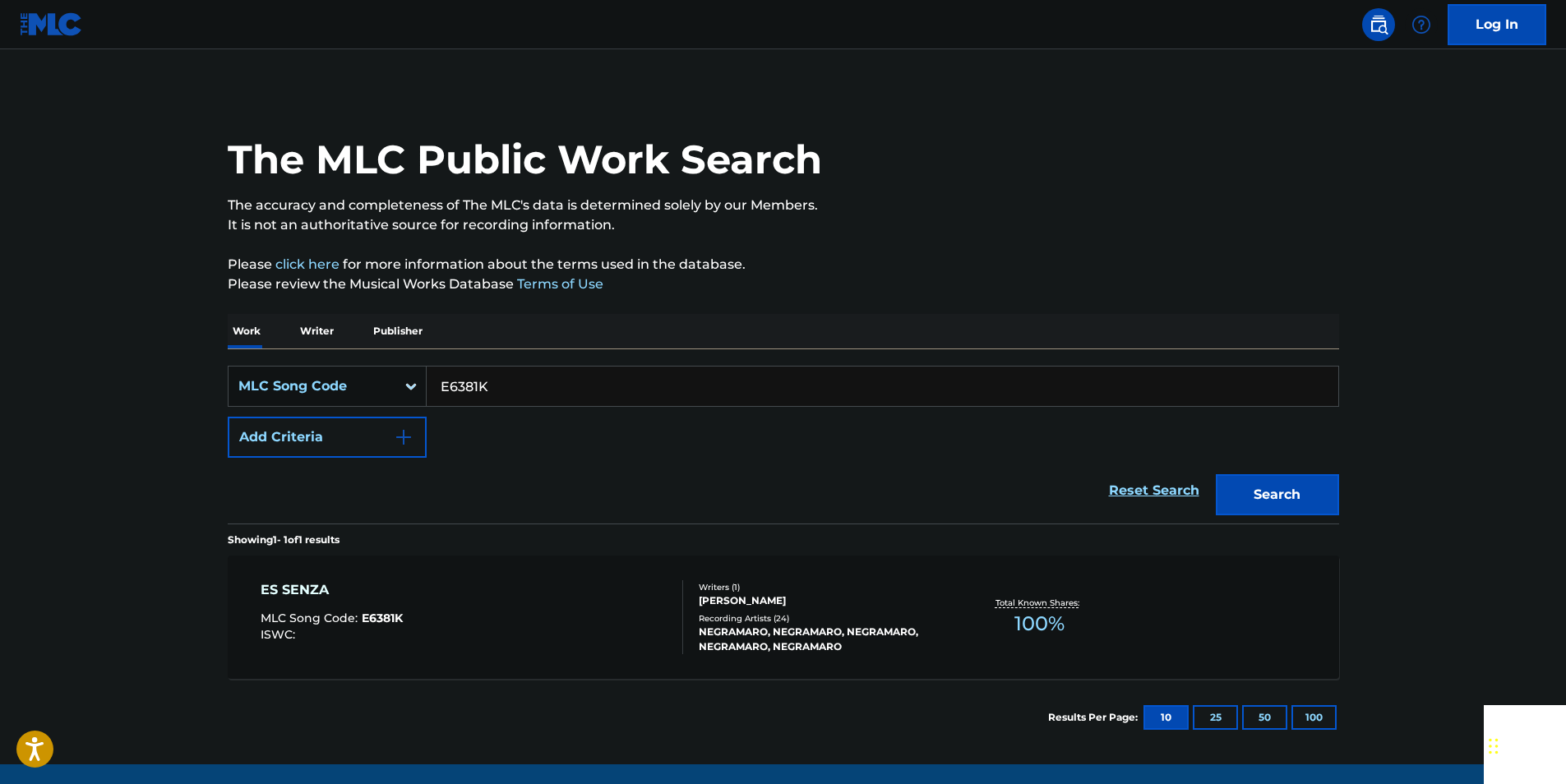
click at [503, 395] on input "E6381K" at bounding box center [883, 385] width 912 height 40
paste input "962289"
click at [1307, 492] on button "Search" at bounding box center [1277, 494] width 123 height 41
click at [501, 387] on input "962289" at bounding box center [883, 385] width 912 height 40
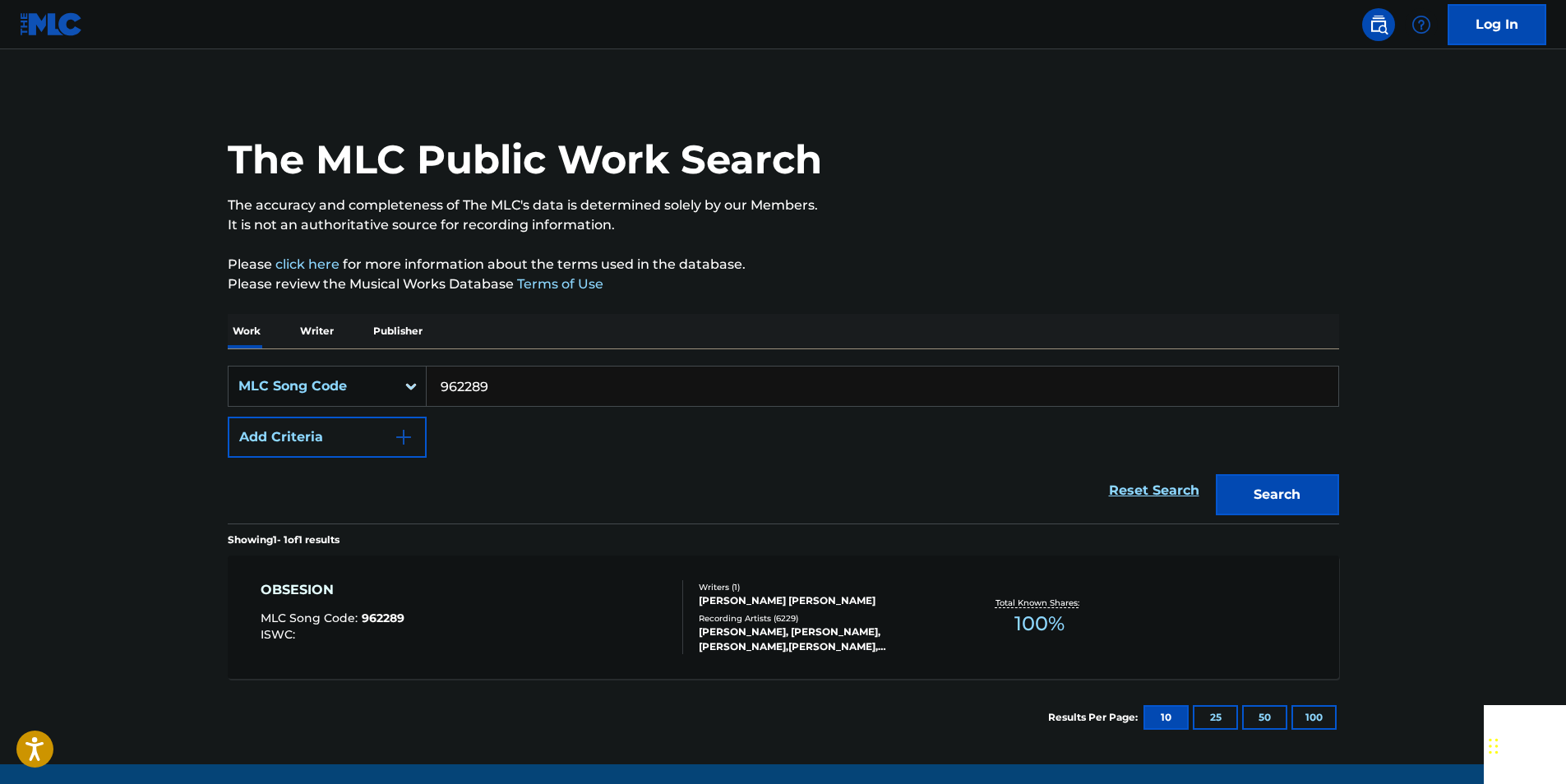
click at [501, 387] on input "962289" at bounding box center [883, 385] width 912 height 40
paste input "41282"
click at [1263, 493] on button "Search" at bounding box center [1277, 494] width 123 height 41
click at [516, 385] on input "941282" at bounding box center [883, 385] width 912 height 40
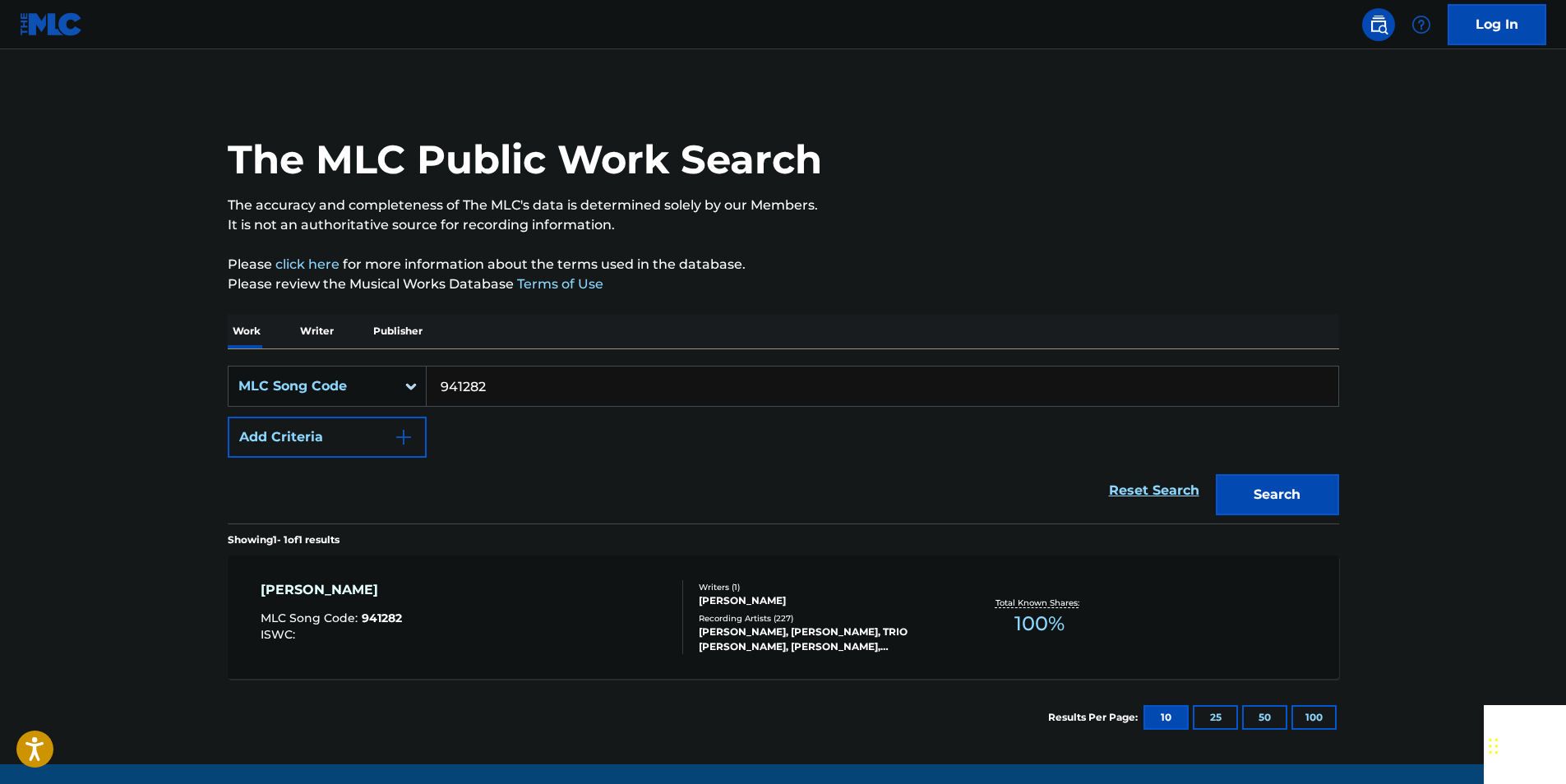
paste input "AVCZA8"
type input "AVCZA8"
click at [1270, 486] on button "Search" at bounding box center [1277, 494] width 123 height 41
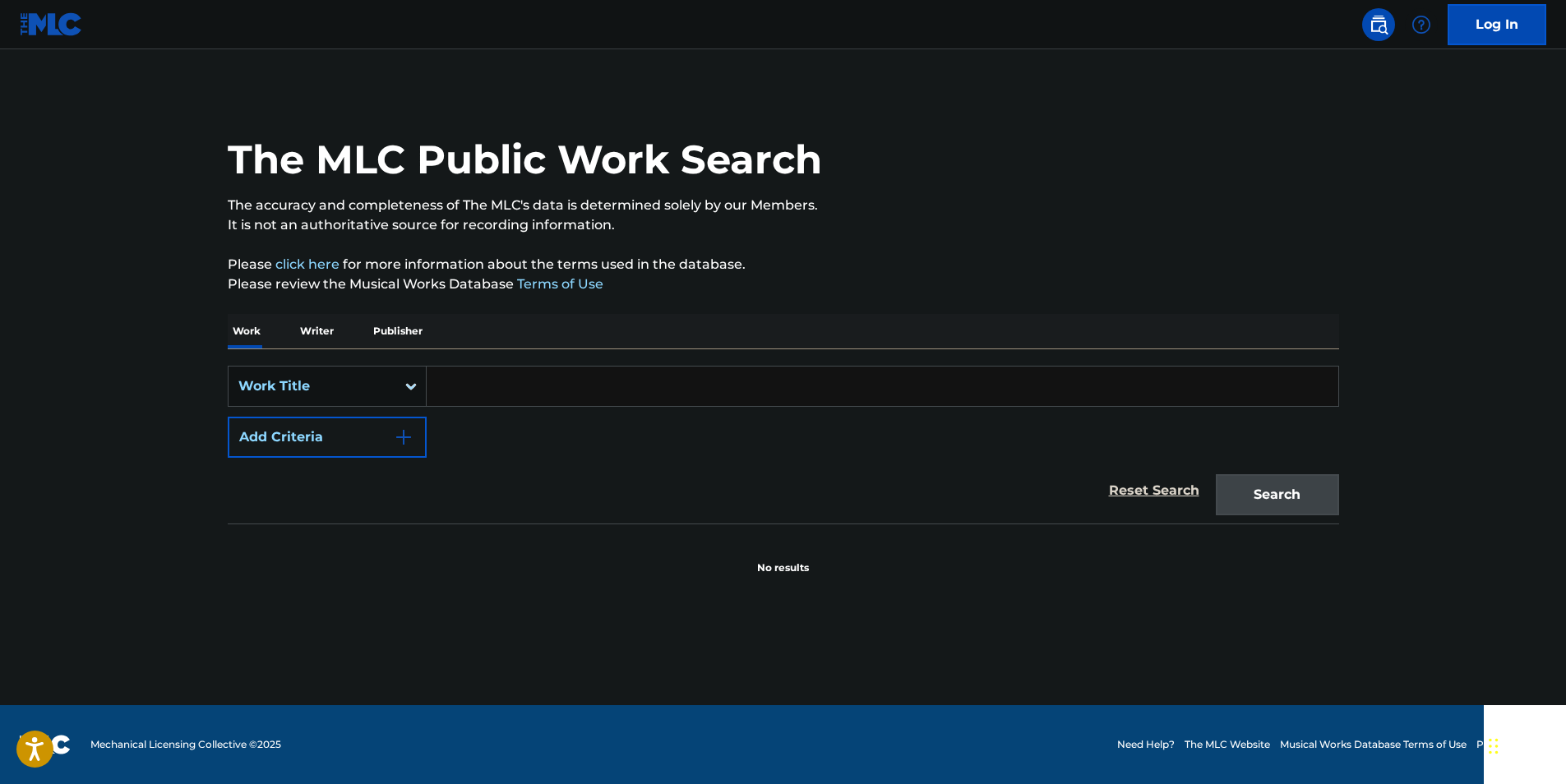
click at [350, 411] on div "SearchWithCriteriad255cb6c-4c90-41b8-a01f-b3d189fb8da4 Work Title Add Criteria" at bounding box center [783, 411] width 1111 height 92
click at [353, 401] on div "Work Title" at bounding box center [327, 385] width 198 height 41
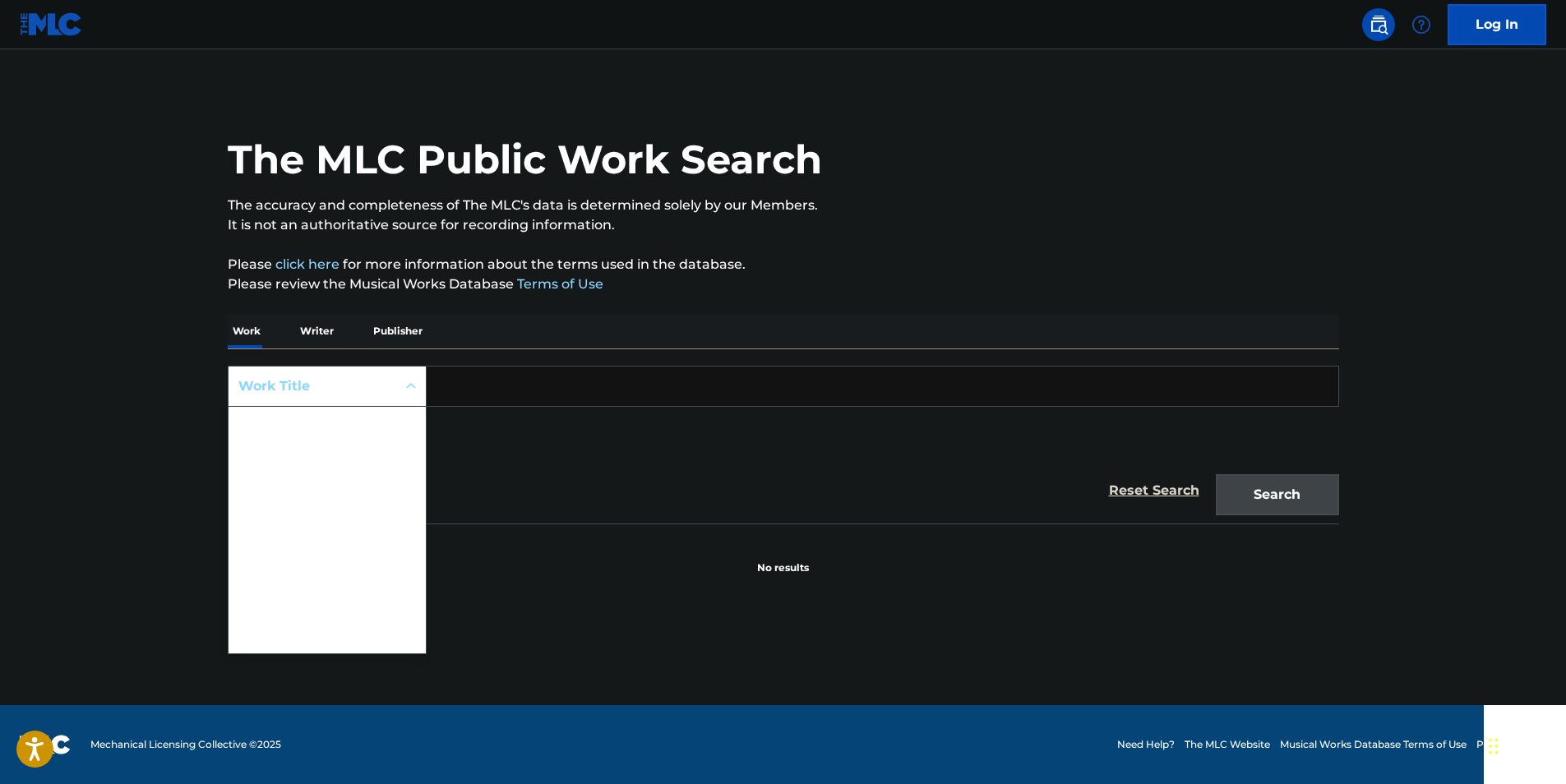
scroll to position [83, 0]
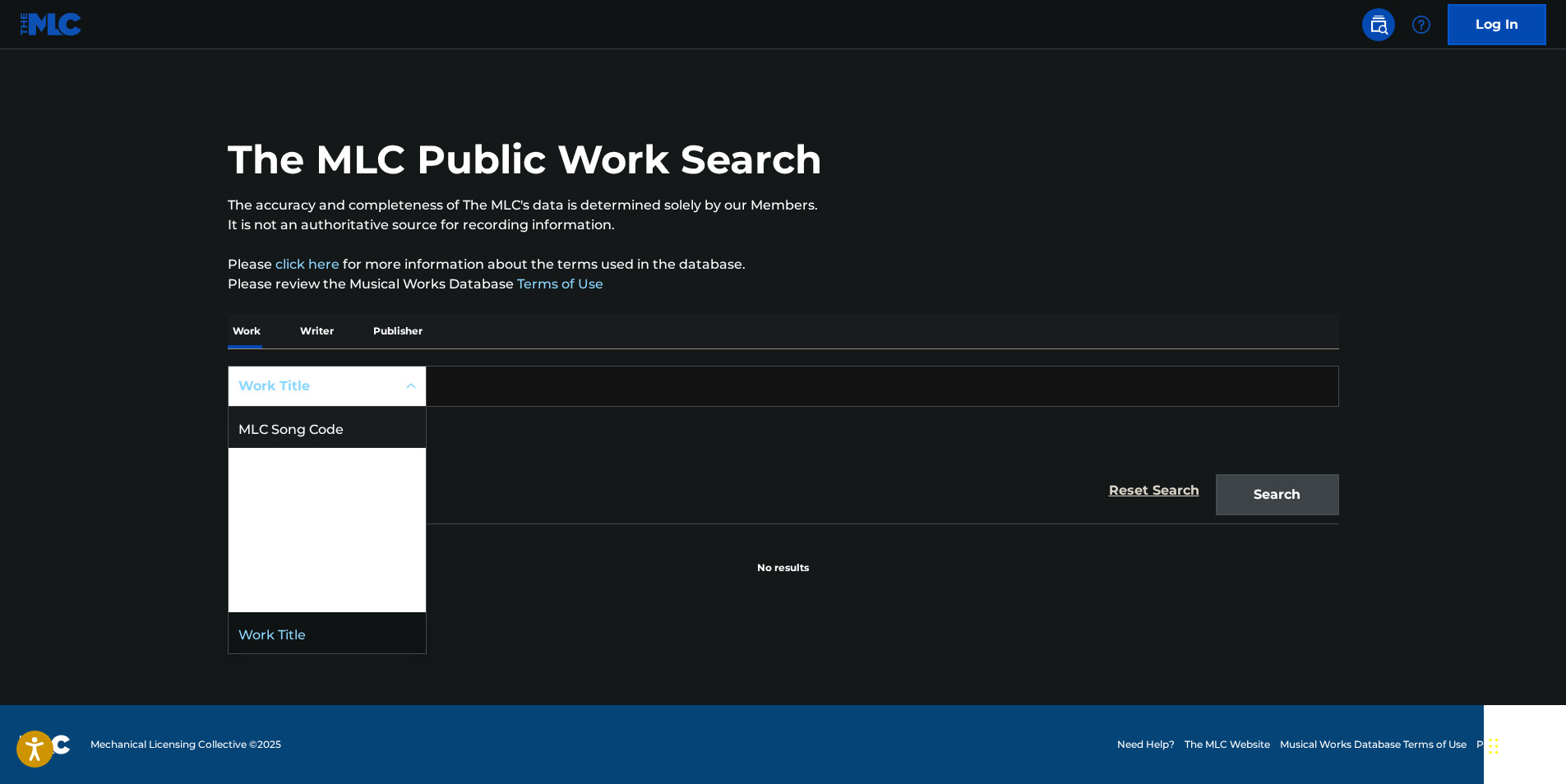
click at [358, 440] on div "MLC Song Code" at bounding box center [327, 427] width 198 height 41
